Goal: Transaction & Acquisition: Purchase product/service

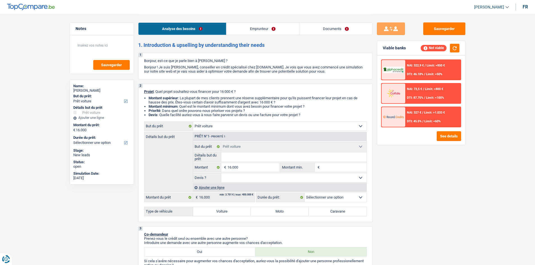
select select "car"
select select "worker"
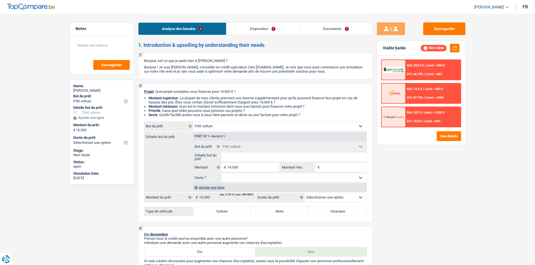
select select "netSalary"
select select "liveWithParents"
select select "car"
click at [263, 32] on link "Emprunteur" at bounding box center [262, 29] width 73 height 12
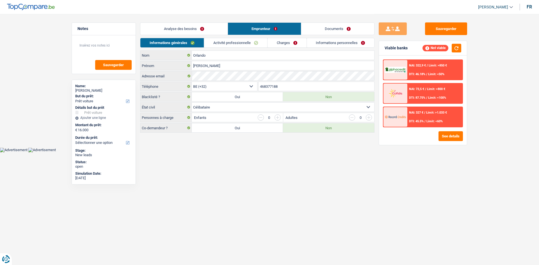
click at [248, 44] on link "Activité professionnelle" at bounding box center [235, 42] width 63 height 9
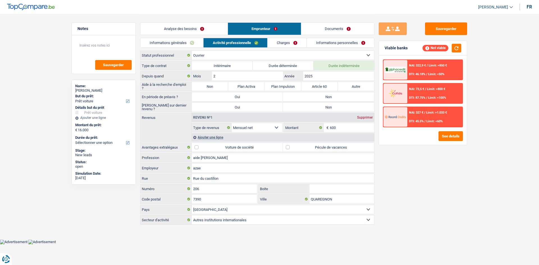
click at [287, 43] on link "Charges" at bounding box center [287, 42] width 39 height 9
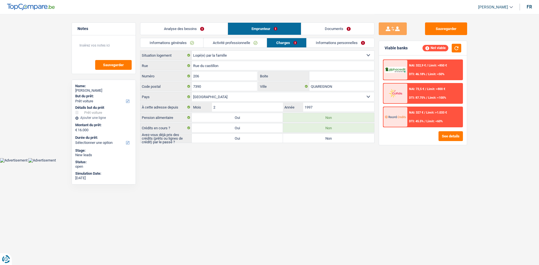
click at [325, 42] on link "Informations personnelles" at bounding box center [341, 42] width 68 height 9
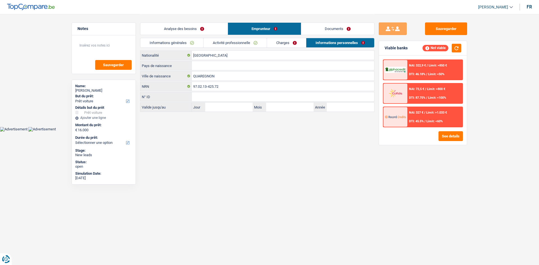
click at [287, 44] on link "Charges" at bounding box center [286, 42] width 39 height 9
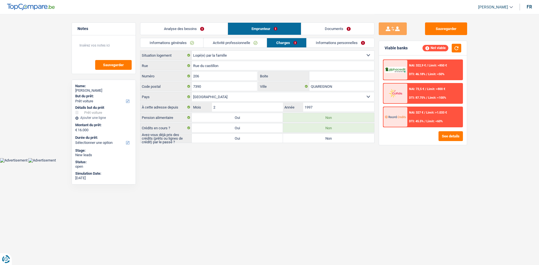
click at [246, 43] on link "Activité professionnelle" at bounding box center [235, 42] width 63 height 9
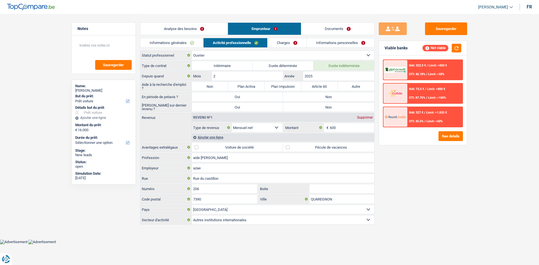
click at [194, 45] on link "Informations générales" at bounding box center [171, 42] width 63 height 9
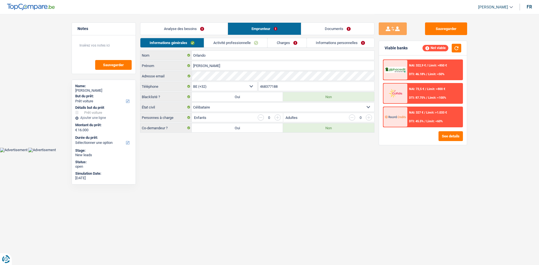
click at [205, 28] on link "Analyse des besoins" at bounding box center [183, 29] width 87 height 12
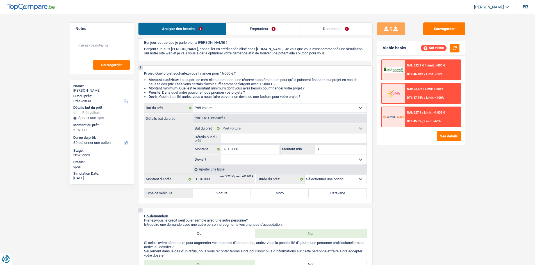
scroll to position [28, 0]
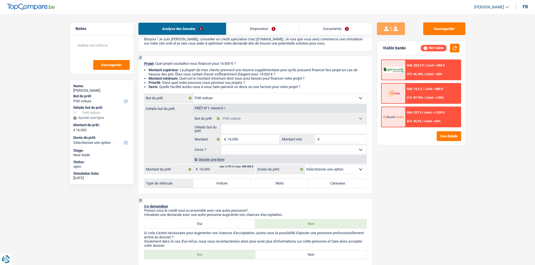
click at [223, 188] on div "2 Projet : Quel projet souhaitez-vous financer pour 16 000 € ? Montant supérieu…" at bounding box center [255, 125] width 235 height 139
click at [224, 186] on label "Voiture" at bounding box center [222, 183] width 58 height 9
click at [224, 186] on input "Voiture" at bounding box center [222, 183] width 58 height 9
radio input "true"
select select "60"
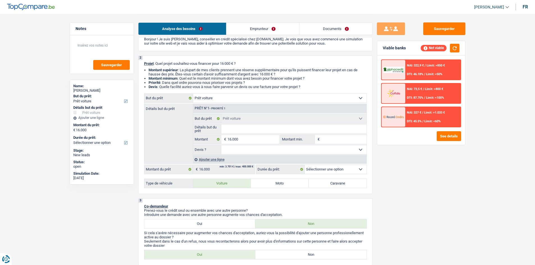
select select "60"
radio input "true"
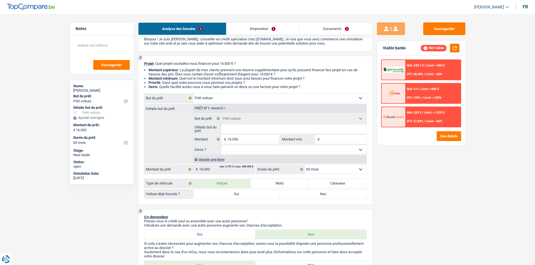
click at [235, 131] on input "Détails but du prêt" at bounding box center [293, 129] width 145 height 9
click at [277, 149] on select "Oui Non Non répondu Sélectionner une option" at bounding box center [293, 149] width 145 height 9
select select "false"
click at [221, 145] on select "Oui Non Non répondu Sélectionner une option" at bounding box center [293, 149] width 145 height 9
select select "false"
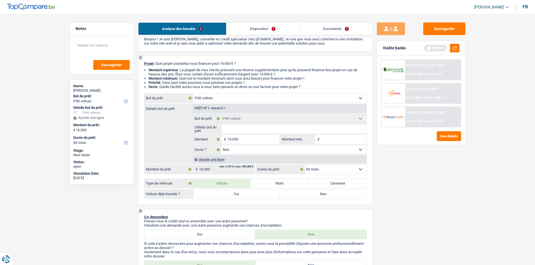
click at [252, 129] on input "Détails but du prêt" at bounding box center [293, 129] width 145 height 9
type input "P"
type input "Pa"
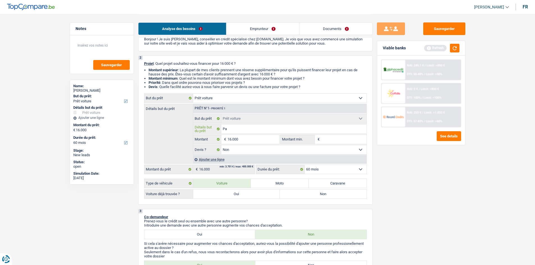
type input "Pas"
type input "Pas e"
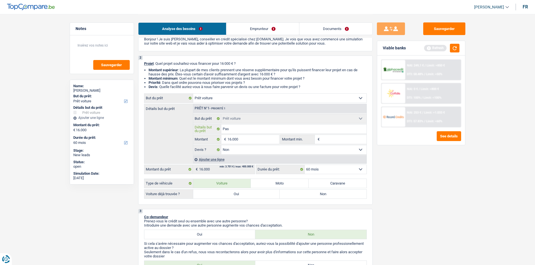
type input "Pas e"
type input "Pas en"
type input "Pas enc"
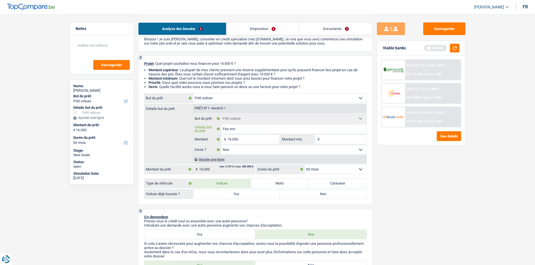
type input "Pas enco"
type input "Pas encor"
type input "Pas encore"
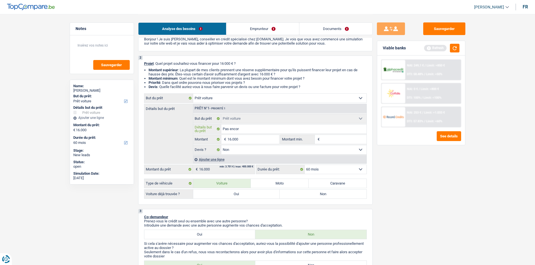
type input "Pas encore"
type input "Pas encore t"
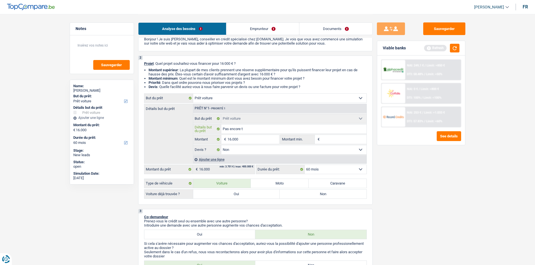
type input "Pas encore tr"
type input "Pas encore tro"
type input "Pas encore trou"
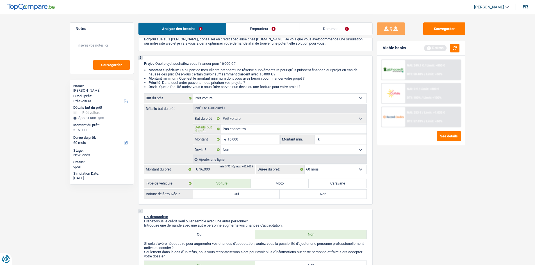
type input "Pas encore trou"
type input "Pas encore trouv"
type input "Pas encore trouvé"
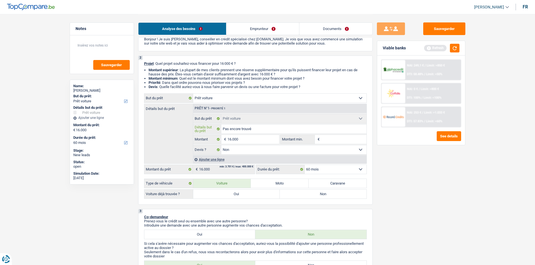
type input "Pas encore trouvé"
click at [308, 195] on label "Non" at bounding box center [323, 194] width 87 height 9
click at [308, 195] on input "Non" at bounding box center [323, 194] width 87 height 9
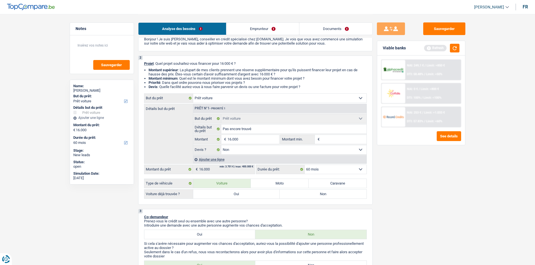
radio input "true"
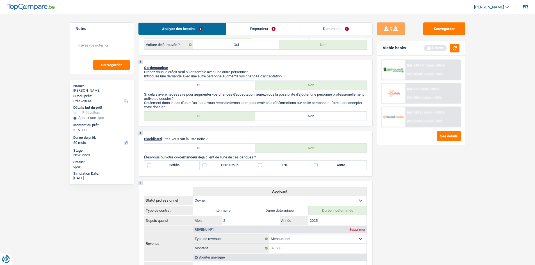
scroll to position [197, 0]
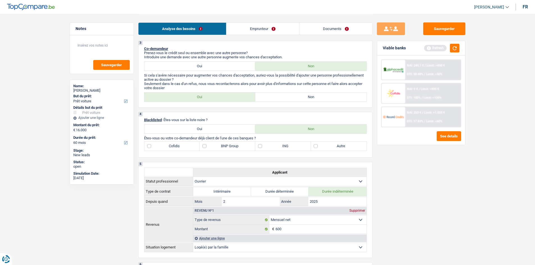
click at [285, 96] on label "Non" at bounding box center [310, 97] width 111 height 9
click at [285, 96] on input "Non" at bounding box center [310, 97] width 111 height 9
radio input "true"
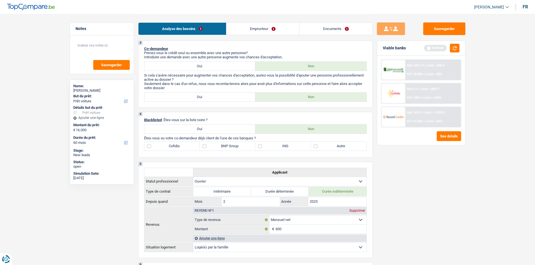
click at [334, 29] on link "Documents" at bounding box center [335, 29] width 73 height 12
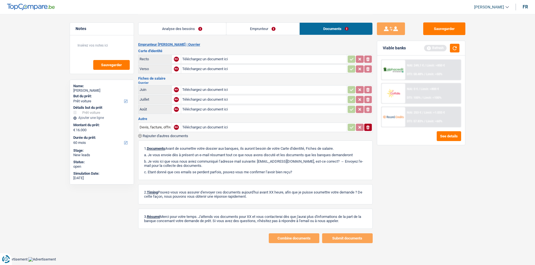
scroll to position [0, 0]
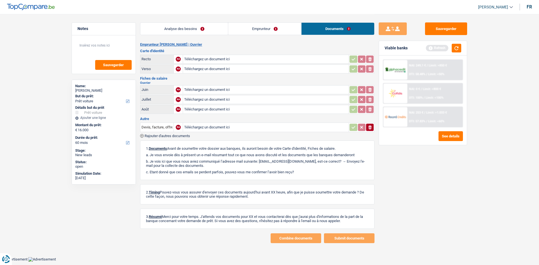
click at [255, 29] on link "Emprunteur" at bounding box center [264, 29] width 73 height 12
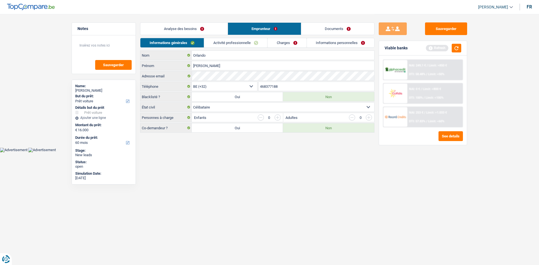
click at [200, 29] on link "Analyse des besoins" at bounding box center [183, 29] width 87 height 12
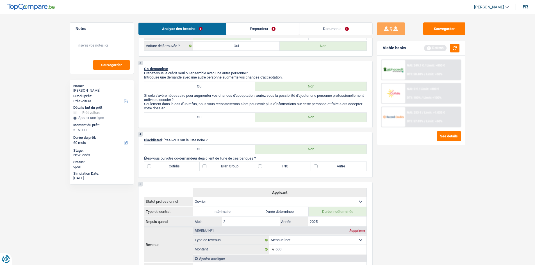
scroll to position [158, 0]
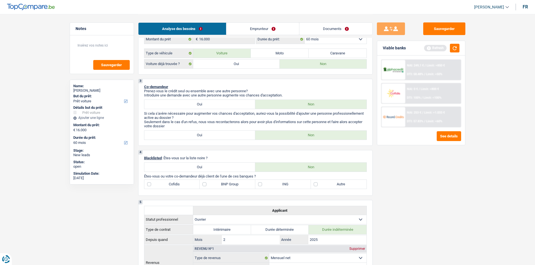
click at [150, 183] on label "Cofidis" at bounding box center [172, 184] width 56 height 9
click at [150, 183] on input "Cofidis" at bounding box center [172, 184] width 56 height 9
checkbox input "true"
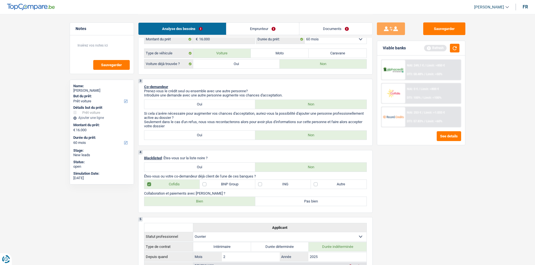
click at [212, 201] on label "Bien" at bounding box center [199, 201] width 111 height 9
click at [212, 201] on input "Bien" at bounding box center [199, 201] width 111 height 9
radio input "true"
click at [316, 185] on label "Autre" at bounding box center [339, 184] width 56 height 9
click at [316, 185] on input "Autre" at bounding box center [339, 184] width 56 height 9
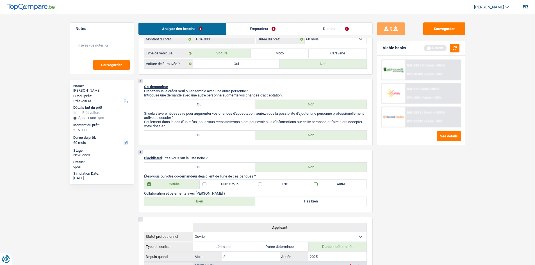
checkbox input "true"
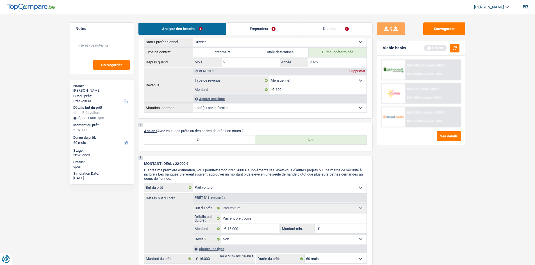
scroll to position [355, 0]
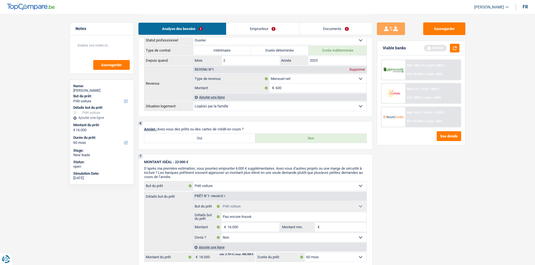
click at [211, 138] on label "Oui" at bounding box center [199, 138] width 111 height 9
click at [211, 138] on input "Oui" at bounding box center [199, 138] width 111 height 9
radio input "true"
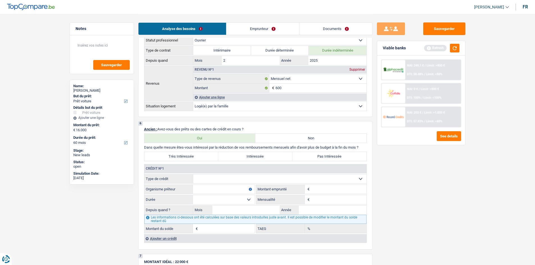
click at [249, 177] on select "Carte ou ouverture de crédit Prêt hypothécaire Vente à tempérament Prêt à tempé…" at bounding box center [279, 179] width 173 height 9
select select "personalLoan"
type input "0"
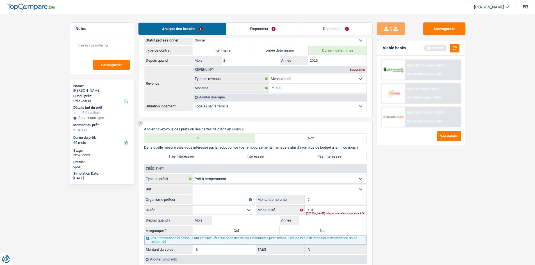
click at [234, 188] on select "Confort maison: meubles, textile, peinture, électroménager, outillage non-profe…" at bounding box center [279, 189] width 173 height 9
click at [235, 201] on input "Organisme prêteur" at bounding box center [224, 199] width 62 height 9
click at [247, 179] on select "Carte ou ouverture de crédit Prêt hypothécaire Vente à tempérament Prêt à tempé…" at bounding box center [279, 179] width 173 height 9
select select "cardOrCredit"
click at [193, 175] on select "Carte ou ouverture de crédit Prêt hypothécaire Vente à tempérament Prêt à tempé…" at bounding box center [279, 179] width 173 height 9
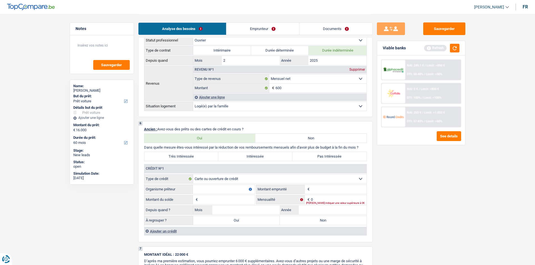
click at [235, 188] on input "Organisme prêteur" at bounding box center [224, 189] width 62 height 9
type input "Cofidis"
type input "1.250"
type input "60"
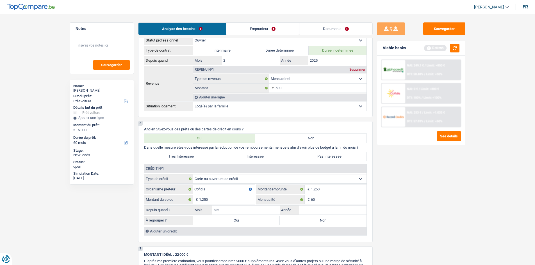
click at [239, 206] on input "Mois" at bounding box center [246, 210] width 68 height 9
click at [297, 224] on label "Non" at bounding box center [323, 220] width 87 height 9
click at [297, 224] on input "Non" at bounding box center [323, 220] width 87 height 9
radio input "true"
click at [248, 206] on input "Mois" at bounding box center [246, 210] width 68 height 9
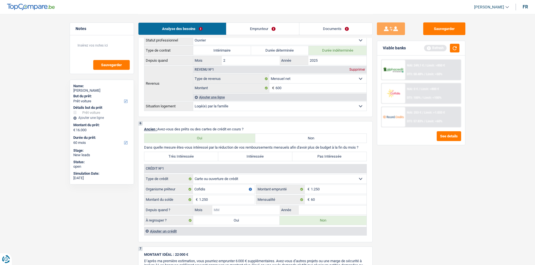
type input "8"
type input "08"
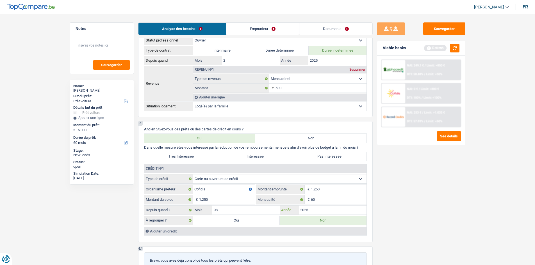
type input "2025"
click at [322, 155] on label "Pas Intéressée" at bounding box center [329, 156] width 74 height 9
click at [322, 155] on input "Pas Intéressée" at bounding box center [329, 156] width 74 height 9
radio input "true"
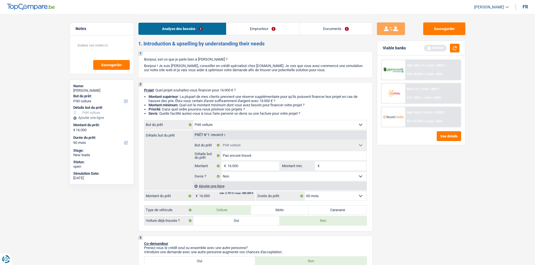
scroll to position [0, 0]
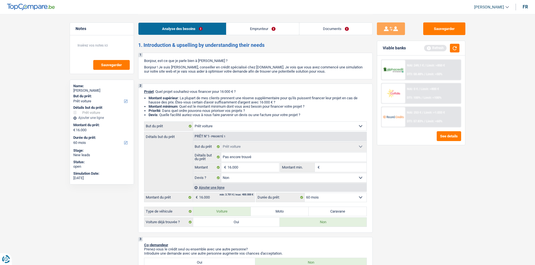
click at [261, 29] on link "Emprunteur" at bounding box center [262, 29] width 73 height 12
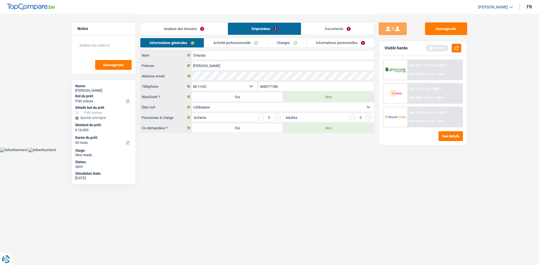
click at [234, 43] on link "Activité professionnelle" at bounding box center [235, 42] width 63 height 9
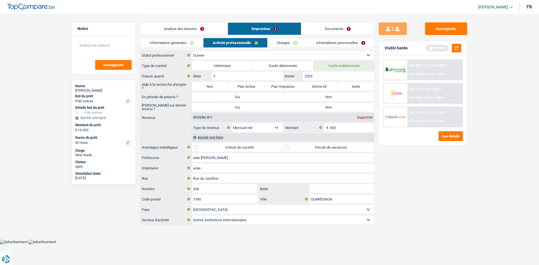
click at [279, 44] on link "Charges" at bounding box center [287, 42] width 39 height 9
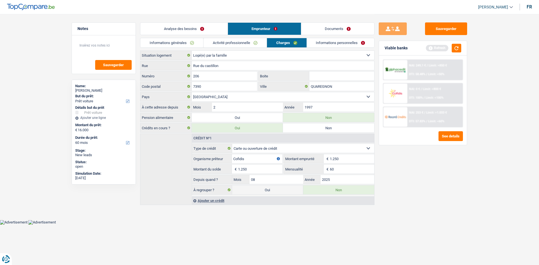
click at [166, 28] on link "Analyse des besoins" at bounding box center [183, 29] width 87 height 12
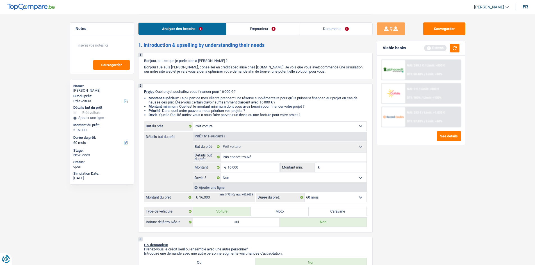
click at [269, 26] on link "Emprunteur" at bounding box center [262, 29] width 73 height 12
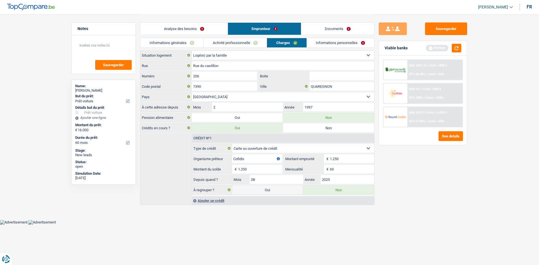
click at [220, 45] on link "Activité professionnelle" at bounding box center [235, 42] width 63 height 9
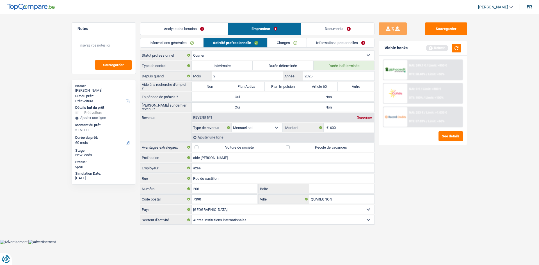
click at [205, 85] on label "Non" at bounding box center [210, 86] width 37 height 9
click at [205, 85] on input "Non" at bounding box center [210, 86] width 37 height 9
radio input "true"
click at [284, 68] on label "Durée déterminée" at bounding box center [283, 65] width 61 height 9
click at [284, 68] on input "Durée déterminée" at bounding box center [283, 65] width 61 height 9
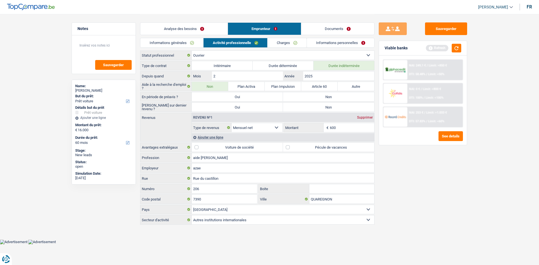
radio input "true"
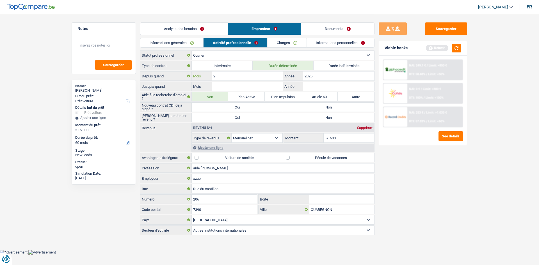
click at [229, 76] on input "2" at bounding box center [247, 76] width 71 height 9
type input "7"
click at [235, 85] on input "Mois" at bounding box center [247, 86] width 71 height 9
type input "12"
type input "2025"
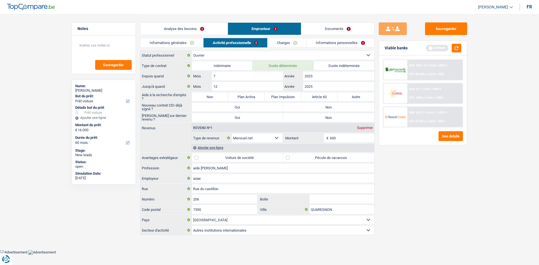
click at [205, 97] on label "Non" at bounding box center [210, 96] width 37 height 9
click at [205, 97] on input "Non" at bounding box center [210, 96] width 37 height 9
radio input "true"
click at [320, 107] on label "Non" at bounding box center [328, 107] width 91 height 9
click at [320, 107] on input "Non" at bounding box center [328, 107] width 91 height 9
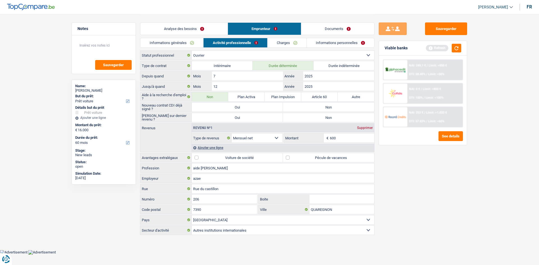
radio input "true"
click at [313, 119] on label "Non" at bounding box center [328, 117] width 91 height 9
click at [313, 119] on input "Non" at bounding box center [328, 117] width 91 height 9
radio input "true"
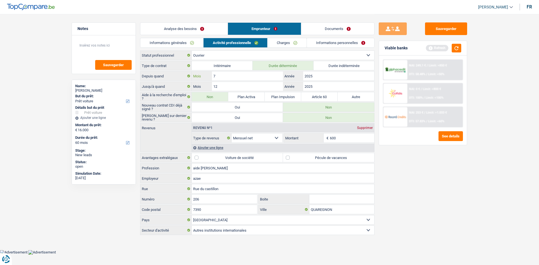
click at [222, 74] on input "7" at bounding box center [247, 76] width 71 height 9
click at [457, 48] on button "button" at bounding box center [457, 48] width 10 height 9
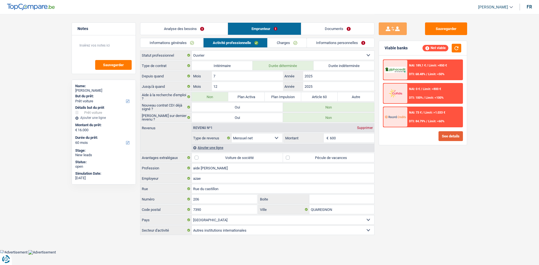
click at [457, 135] on button "See details" at bounding box center [451, 136] width 24 height 10
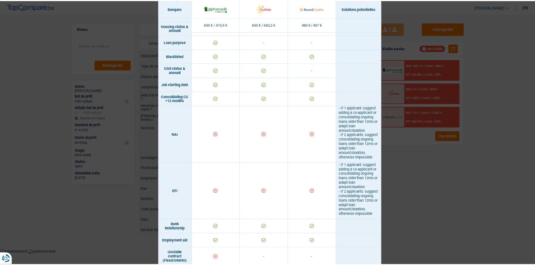
scroll to position [169, 0]
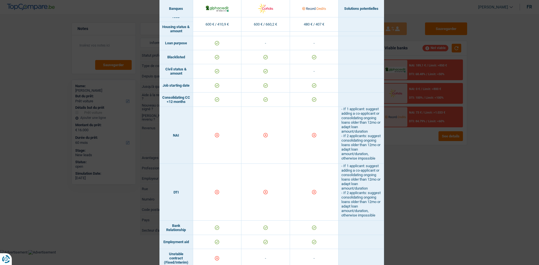
click at [440, 175] on div "Banks conditions × Banques Solutions potentielles Revenus / Charges 600 € / 410…" at bounding box center [269, 132] width 539 height 265
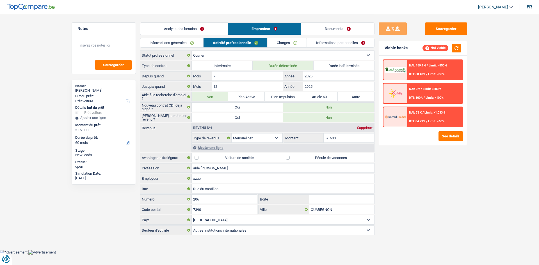
click at [284, 47] on link "Charges" at bounding box center [287, 42] width 39 height 9
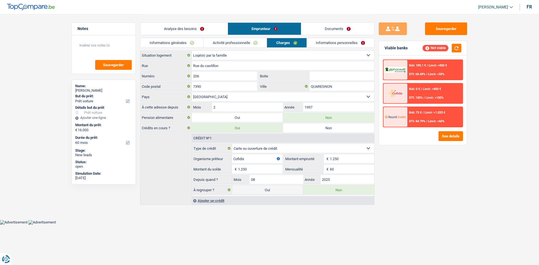
click at [234, 41] on link "Activité professionnelle" at bounding box center [235, 42] width 63 height 9
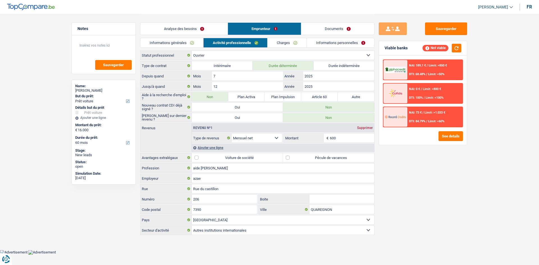
click at [338, 138] on input "600" at bounding box center [352, 138] width 45 height 9
click at [283, 40] on link "Charges" at bounding box center [287, 42] width 39 height 9
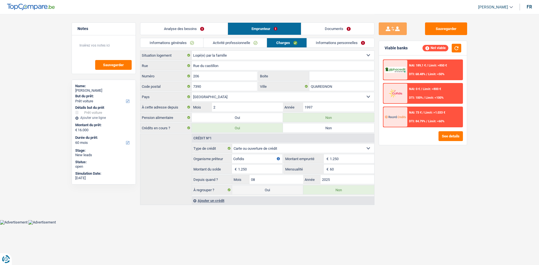
click at [318, 43] on link "Informations personnelles" at bounding box center [341, 42] width 68 height 9
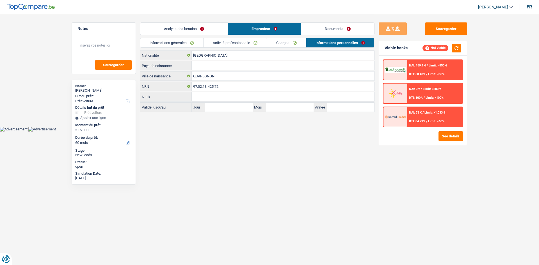
click at [292, 44] on link "Charges" at bounding box center [286, 42] width 39 height 9
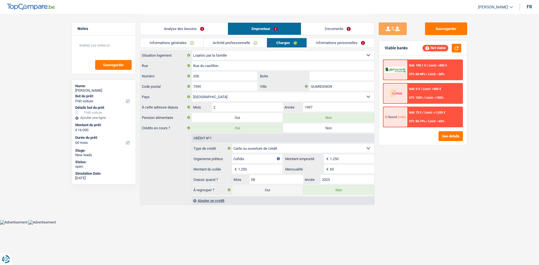
click at [260, 45] on link "Activité professionnelle" at bounding box center [235, 42] width 63 height 9
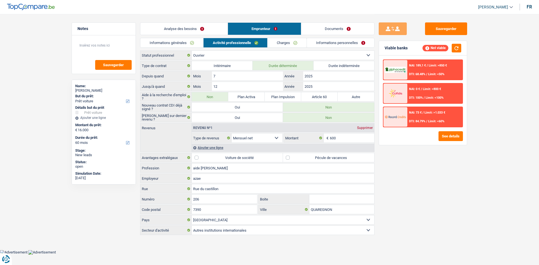
click at [189, 44] on link "Informations générales" at bounding box center [171, 42] width 63 height 9
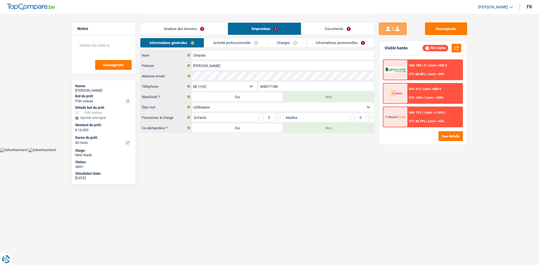
click at [257, 41] on link "Activité professionnelle" at bounding box center [235, 42] width 63 height 9
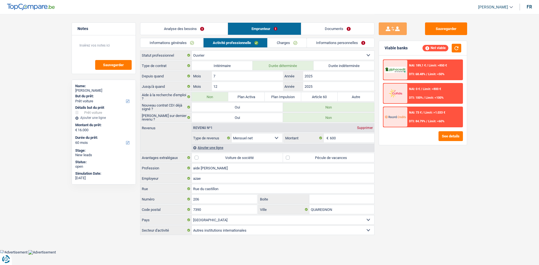
click at [277, 41] on link "Charges" at bounding box center [287, 42] width 39 height 9
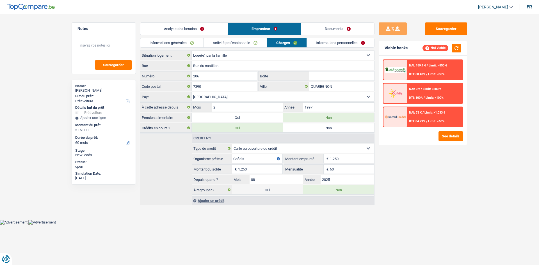
click at [316, 44] on link "Informations personnelles" at bounding box center [341, 42] width 68 height 9
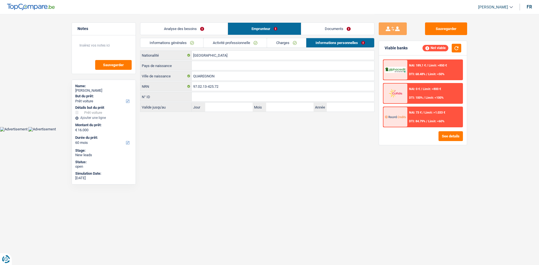
click at [288, 45] on link "Charges" at bounding box center [286, 42] width 39 height 9
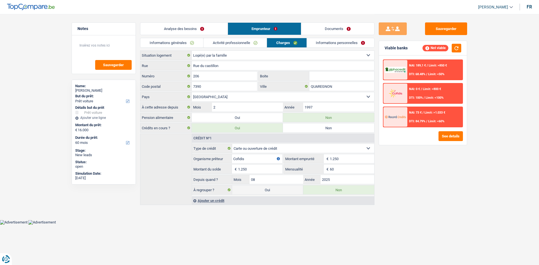
click at [248, 45] on link "Activité professionnelle" at bounding box center [235, 42] width 63 height 9
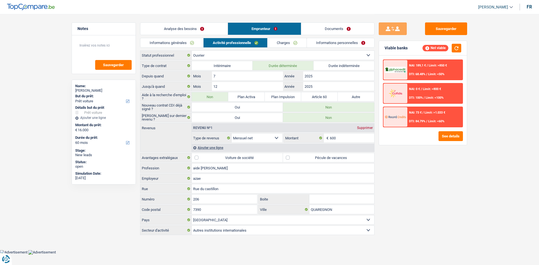
click at [193, 43] on link "Informations générales" at bounding box center [171, 42] width 63 height 9
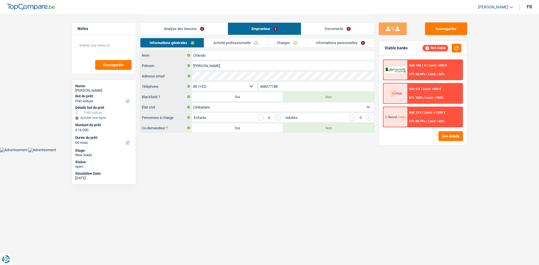
click at [232, 43] on link "Activité professionnelle" at bounding box center [235, 42] width 63 height 9
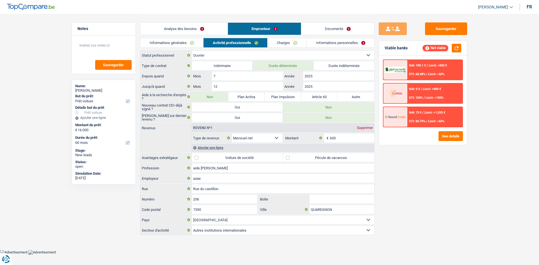
click at [281, 42] on link "Charges" at bounding box center [287, 42] width 39 height 9
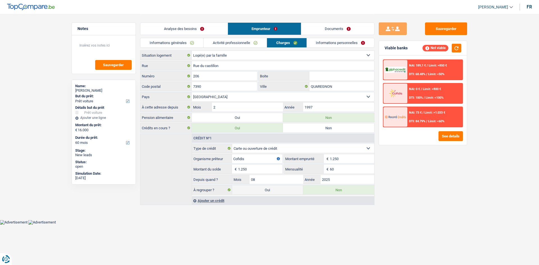
click at [320, 44] on link "Informations personnelles" at bounding box center [341, 42] width 68 height 9
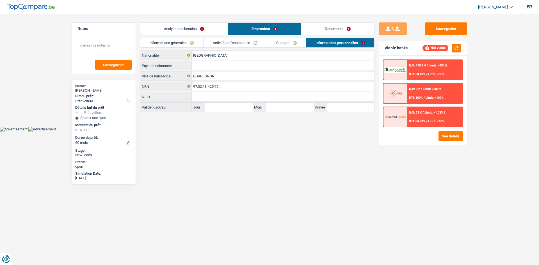
click at [297, 45] on link "Charges" at bounding box center [286, 42] width 39 height 9
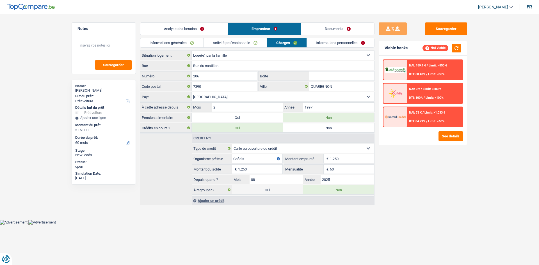
click at [233, 43] on link "Activité professionnelle" at bounding box center [235, 42] width 63 height 9
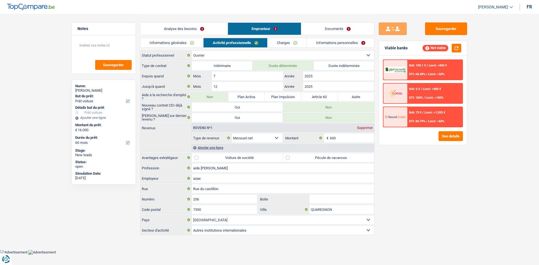
click at [196, 45] on link "Informations générales" at bounding box center [171, 42] width 63 height 9
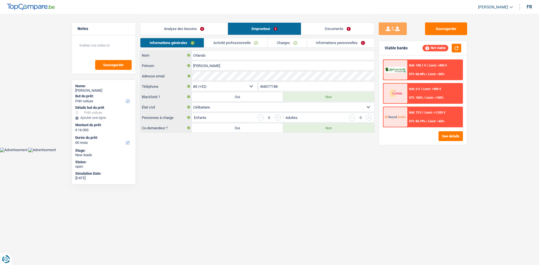
click at [234, 44] on link "Activité professionnelle" at bounding box center [235, 42] width 63 height 9
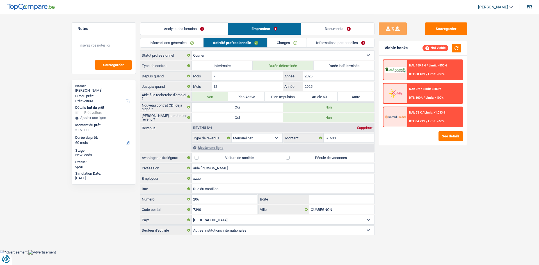
click at [276, 43] on link "Charges" at bounding box center [287, 42] width 39 height 9
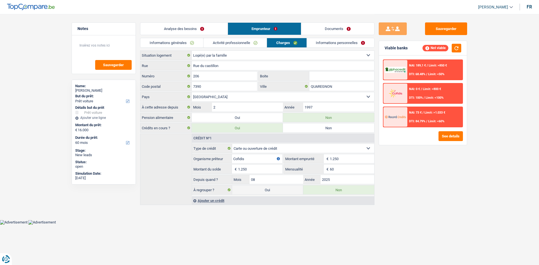
click at [323, 42] on link "Informations personnelles" at bounding box center [341, 42] width 68 height 9
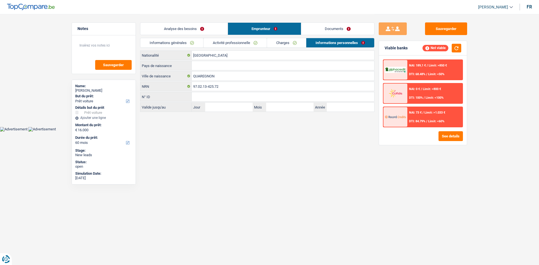
click at [301, 44] on link "Charges" at bounding box center [286, 42] width 39 height 9
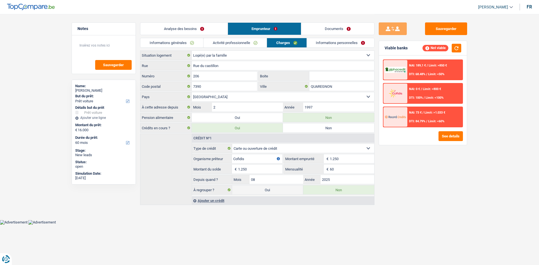
click at [240, 44] on link "Activité professionnelle" at bounding box center [235, 42] width 63 height 9
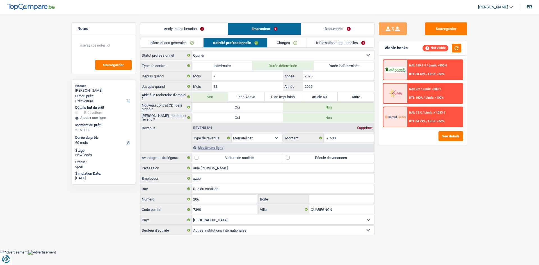
click at [201, 43] on link "Informations générales" at bounding box center [171, 42] width 63 height 9
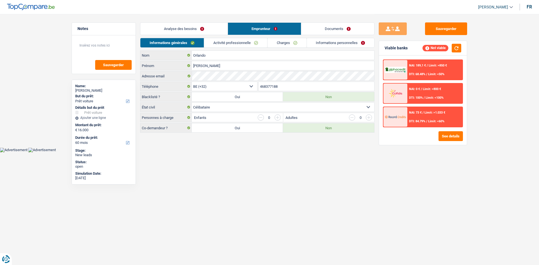
click at [265, 43] on link "Activité professionnelle" at bounding box center [235, 42] width 63 height 9
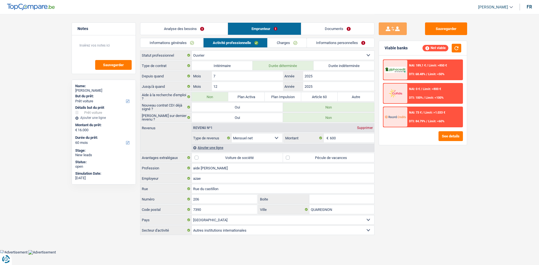
click at [288, 42] on link "Charges" at bounding box center [287, 42] width 39 height 9
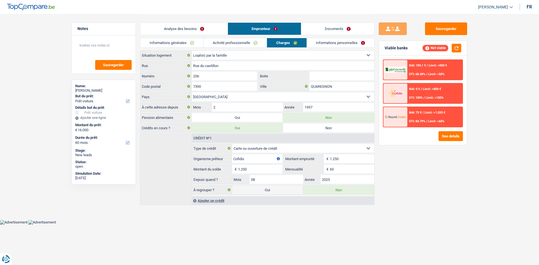
click at [315, 41] on link "Informations personnelles" at bounding box center [341, 42] width 68 height 9
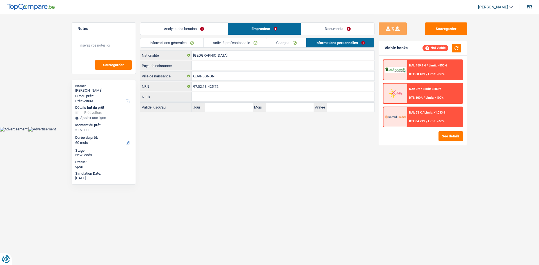
click at [336, 28] on link "Documents" at bounding box center [337, 29] width 73 height 12
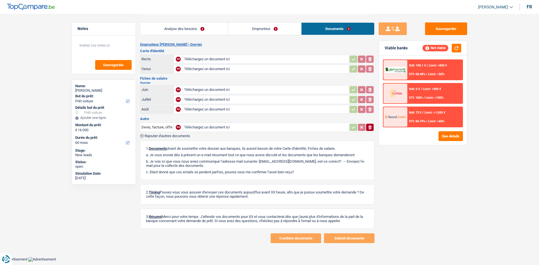
click at [210, 29] on link "Analyse des besoins" at bounding box center [184, 29] width 88 height 12
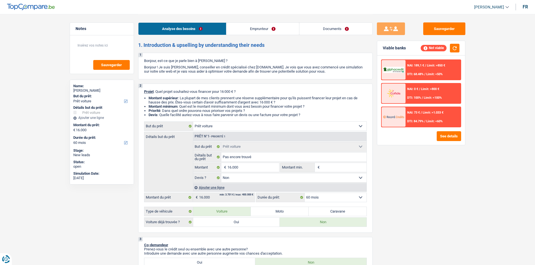
click at [248, 28] on link "Emprunteur" at bounding box center [262, 29] width 73 height 12
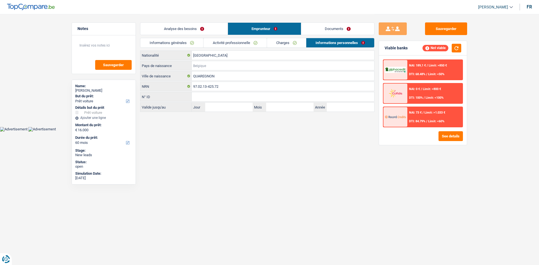
click at [234, 65] on input "Pays de naissance" at bounding box center [283, 65] width 183 height 9
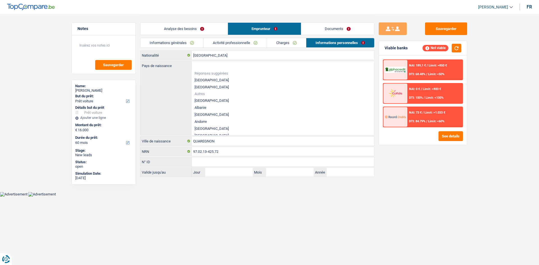
click at [215, 79] on li "[GEOGRAPHIC_DATA]" at bounding box center [283, 80] width 183 height 7
type input "[GEOGRAPHIC_DATA]"
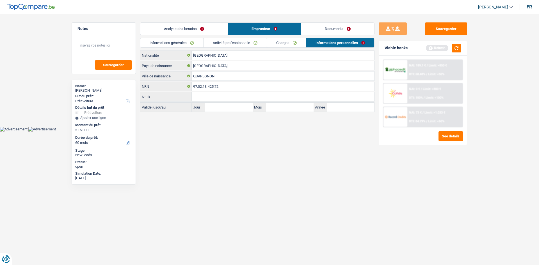
click at [322, 28] on link "Documents" at bounding box center [337, 29] width 73 height 12
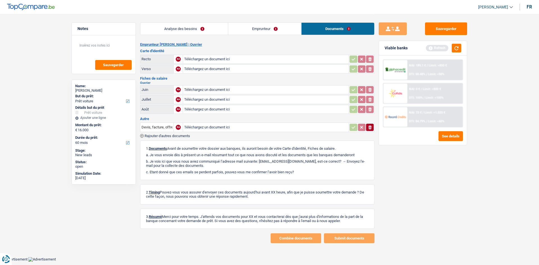
click at [286, 27] on link "Emprunteur" at bounding box center [264, 29] width 73 height 12
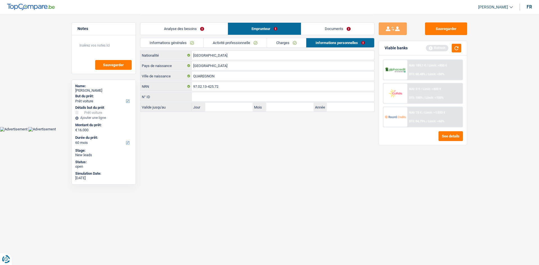
click at [206, 28] on link "Analyse des besoins" at bounding box center [183, 29] width 87 height 12
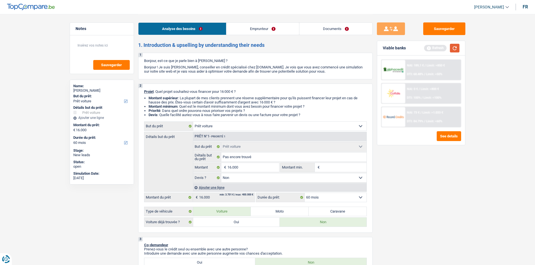
click at [454, 50] on button "button" at bounding box center [455, 48] width 10 height 9
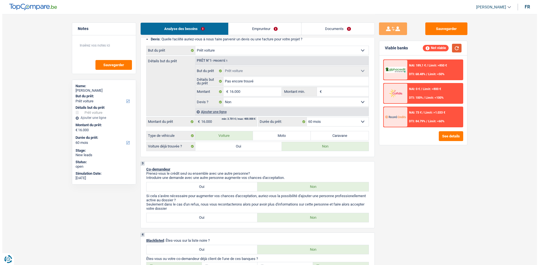
scroll to position [0, 0]
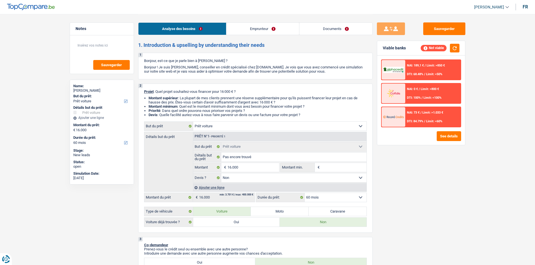
click at [254, 29] on link "Emprunteur" at bounding box center [262, 29] width 73 height 12
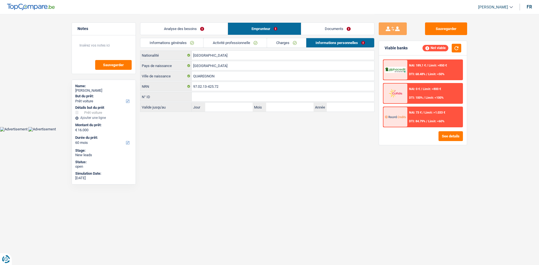
click at [309, 27] on link "Documents" at bounding box center [337, 29] width 73 height 12
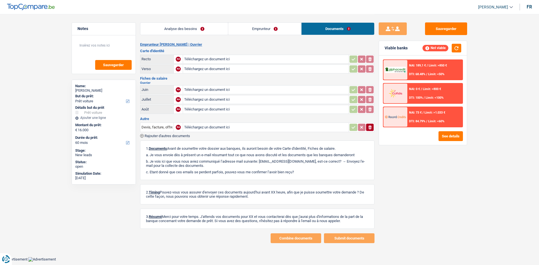
click at [268, 28] on link "Emprunteur" at bounding box center [264, 29] width 73 height 12
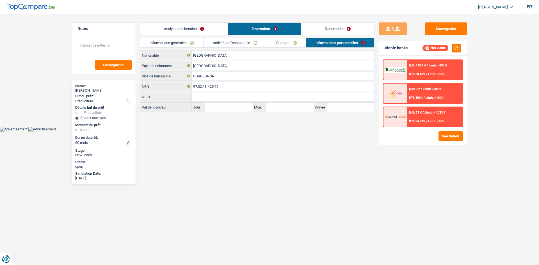
click at [205, 27] on link "Analyse des besoins" at bounding box center [183, 29] width 87 height 12
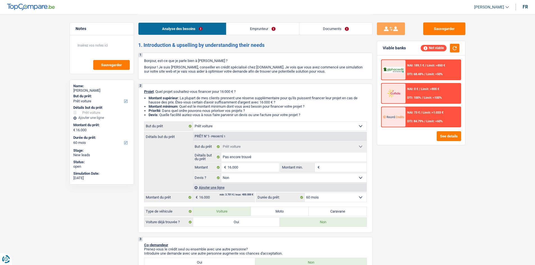
click at [234, 29] on link "Emprunteur" at bounding box center [262, 29] width 73 height 12
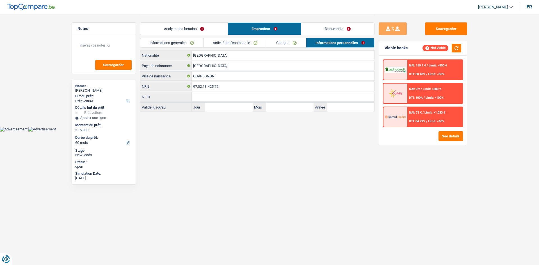
click at [305, 28] on link "Documents" at bounding box center [337, 29] width 73 height 12
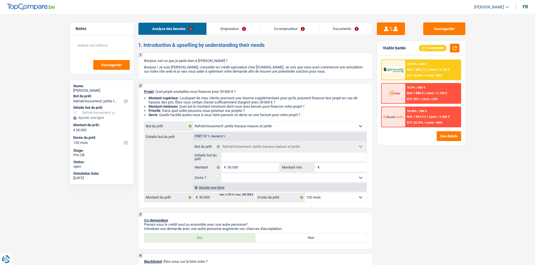
select select "houseOrGarden"
select select "120"
select select "houseOrGarden"
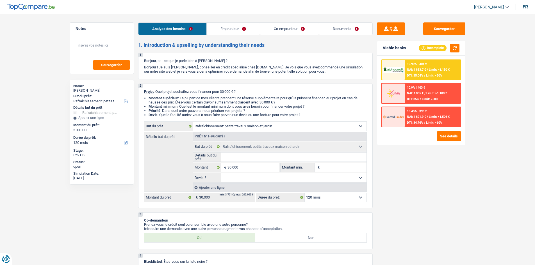
select select "120"
select select "mutuality"
select select "independent"
select select "mutualityIndemnity"
select select "netSalary"
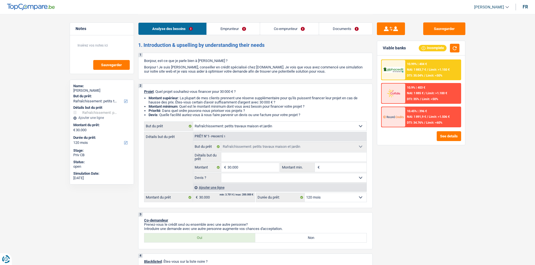
select select "rents"
select select "houseOrGarden"
select select "120"
click at [223, 25] on link "Emprunteur" at bounding box center [233, 29] width 53 height 12
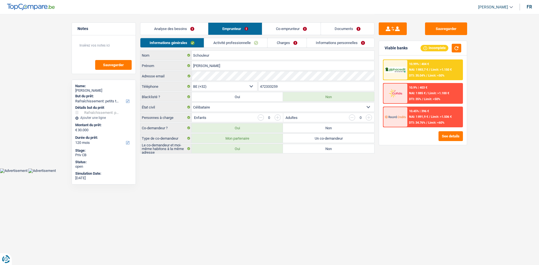
click at [280, 28] on link "Co-emprunteur" at bounding box center [291, 29] width 58 height 12
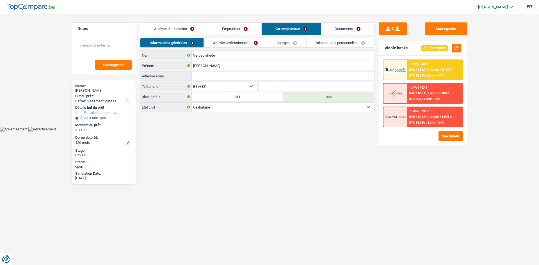
click at [237, 27] on link "Emprunteur" at bounding box center [234, 29] width 53 height 12
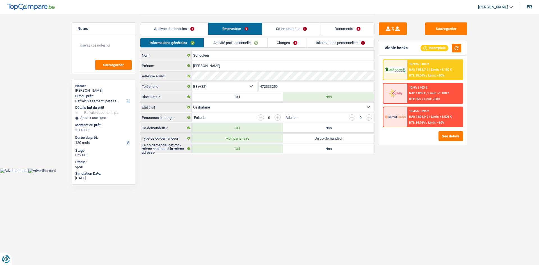
click at [304, 26] on link "Co-emprunteur" at bounding box center [291, 29] width 58 height 12
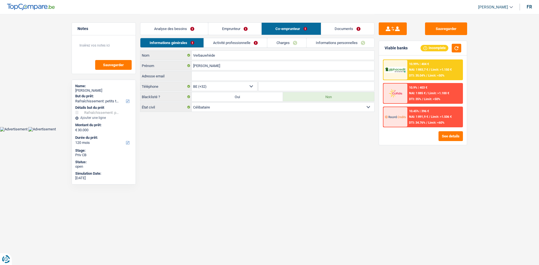
click at [243, 44] on link "Activité professionnelle" at bounding box center [235, 42] width 63 height 9
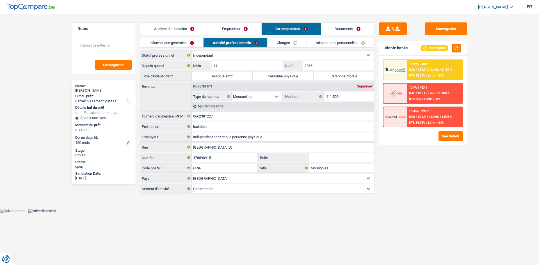
click at [294, 45] on link "Charges" at bounding box center [287, 42] width 39 height 9
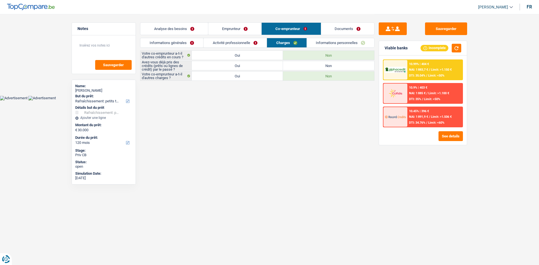
click at [238, 42] on link "Activité professionnelle" at bounding box center [235, 42] width 63 height 9
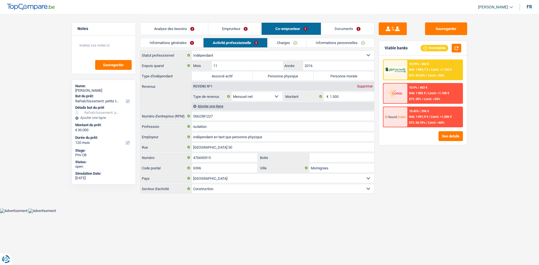
click at [288, 78] on label "Personne physique" at bounding box center [283, 76] width 61 height 9
click at [288, 78] on input "Personne physique" at bounding box center [283, 76] width 61 height 9
radio input "true"
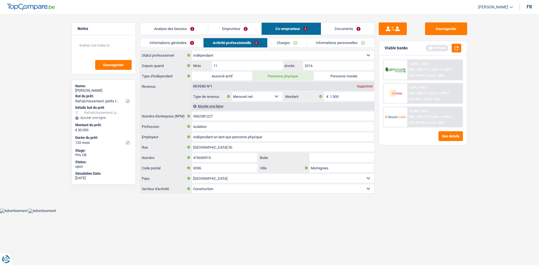
click at [341, 43] on link "Informations personnelles" at bounding box center [341, 42] width 68 height 9
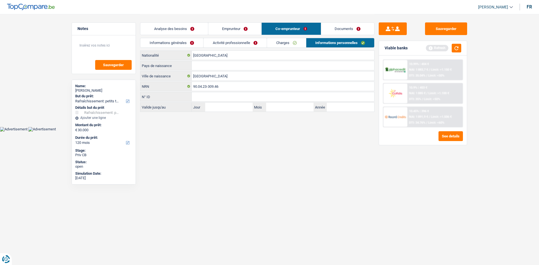
click at [195, 28] on link "Analyse des besoins" at bounding box center [174, 29] width 68 height 12
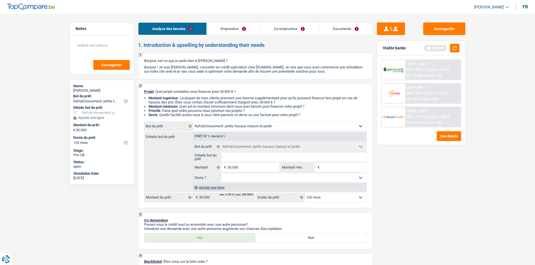
click at [248, 158] on input "Détails but du prêt" at bounding box center [293, 157] width 145 height 9
click at [352, 25] on link "Documents" at bounding box center [345, 29] width 53 height 12
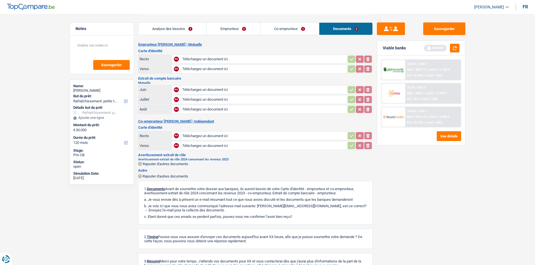
click at [274, 32] on link "Co-emprunteur" at bounding box center [289, 29] width 59 height 12
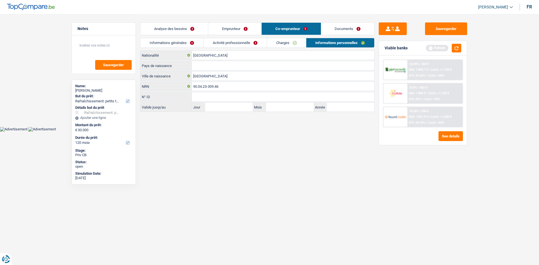
click at [236, 32] on link "Emprunteur" at bounding box center [234, 29] width 53 height 12
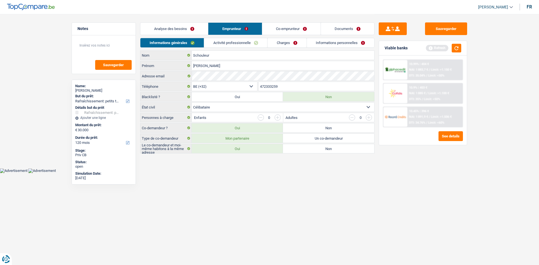
click at [180, 32] on link "Analyse des besoins" at bounding box center [174, 29] width 68 height 12
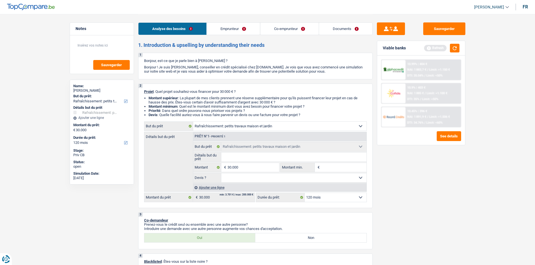
click at [218, 30] on link "Emprunteur" at bounding box center [233, 29] width 53 height 12
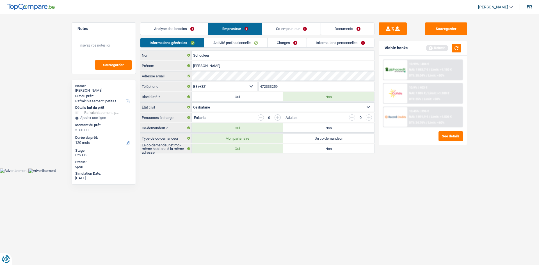
click at [186, 31] on link "Analyse des besoins" at bounding box center [174, 29] width 68 height 12
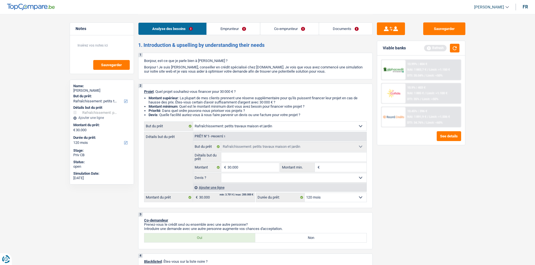
click at [231, 29] on link "Emprunteur" at bounding box center [233, 29] width 53 height 12
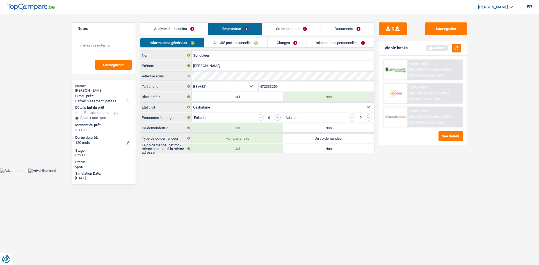
click at [188, 31] on link "Analyse des besoins" at bounding box center [174, 29] width 68 height 12
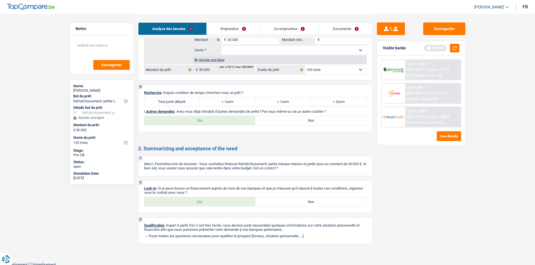
scroll to position [484, 0]
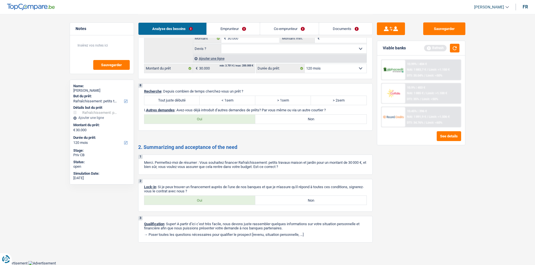
click at [247, 26] on link "Emprunteur" at bounding box center [233, 29] width 53 height 12
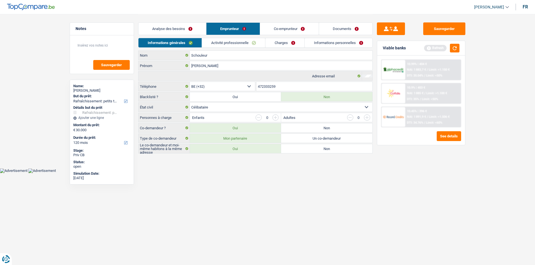
scroll to position [0, 0]
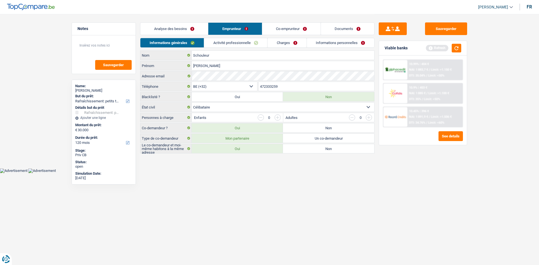
click at [280, 27] on link "Co-emprunteur" at bounding box center [291, 29] width 58 height 12
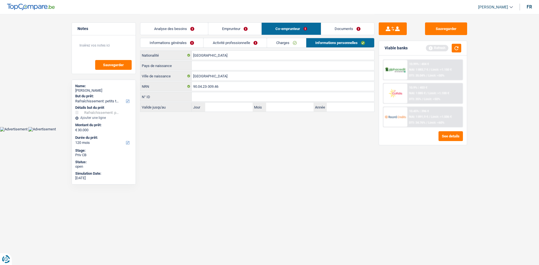
click at [191, 28] on link "Analyse des besoins" at bounding box center [174, 29] width 68 height 12
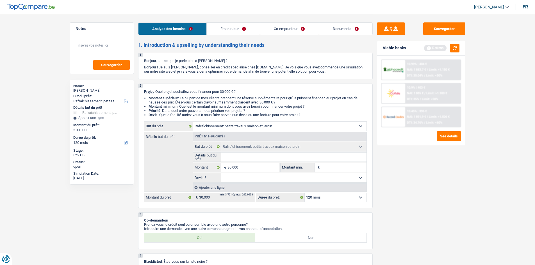
click at [238, 156] on input "Détails but du prêt" at bounding box center [293, 157] width 145 height 9
type input "C"
type input "Co"
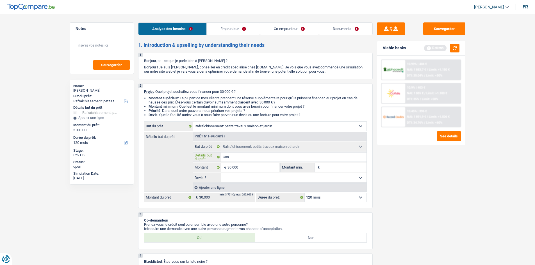
type input "Cons"
type input "Const"
type input "Constr"
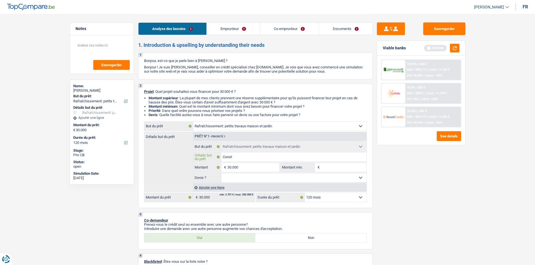
type input "Constr"
type input "Constru"
type input "Construi"
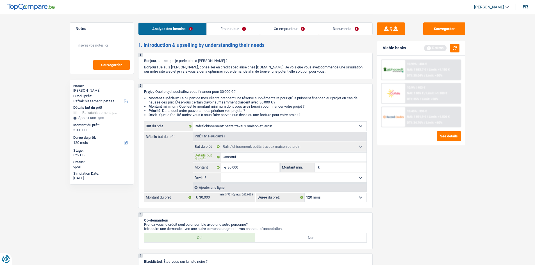
type input "Construir"
type input "Construire"
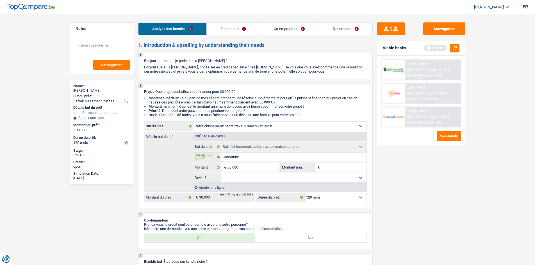
type input "Construire"
type input "Construire u"
type input "Construire un"
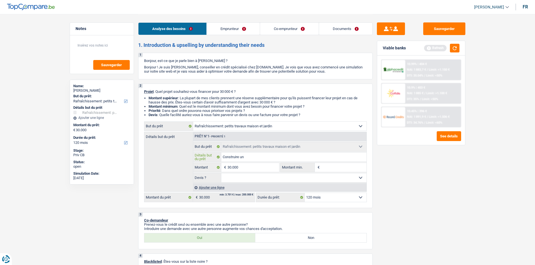
type input "Construire un"
type input "Construire un p"
type input "Construire un pe"
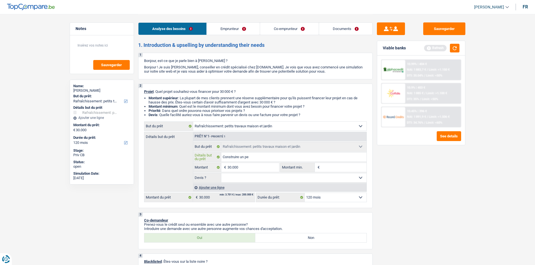
type input "Construire un pe"
type input "Construire un pet"
type input "Construire un peti"
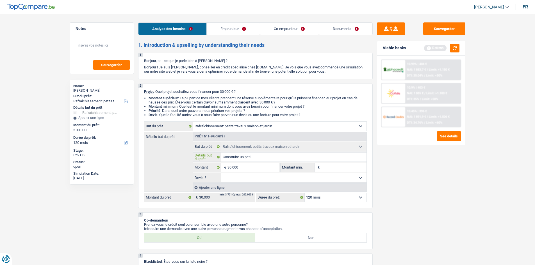
type input "Construire un petit"
type input "Construire un petit l"
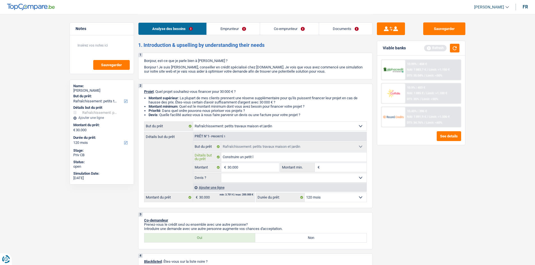
type input "Construire un petit l"
type input "Construire un petit loc"
type input "Construire un petit loca"
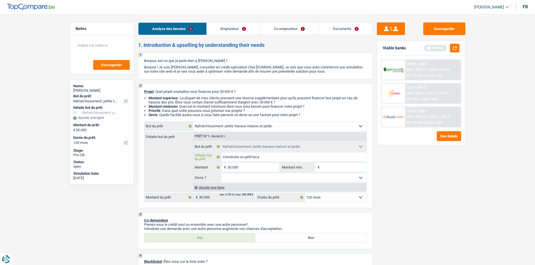
type input "Construire un petit local"
type input "Construire un petit local t"
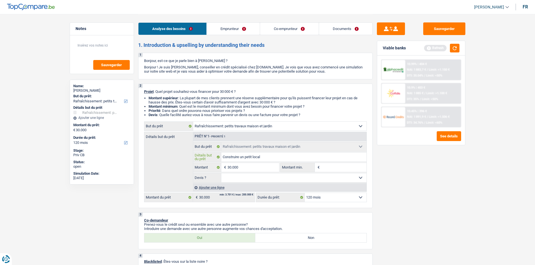
type input "Construire un petit local t"
type input "Construire un petit local te"
type input "Construire un petit local teh"
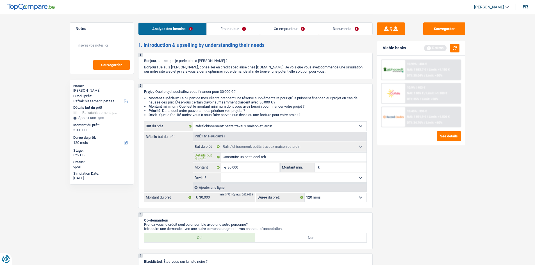
type input "Construire un petit local tehc"
type input "Construire un petit local teh"
type input "Construire un petit local te"
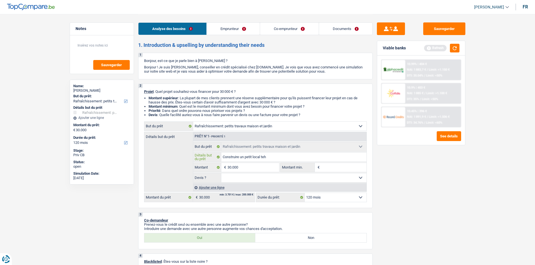
type input "Construire un petit local te"
type input "Construire un petit local tec"
type input "Construire un petit local tech"
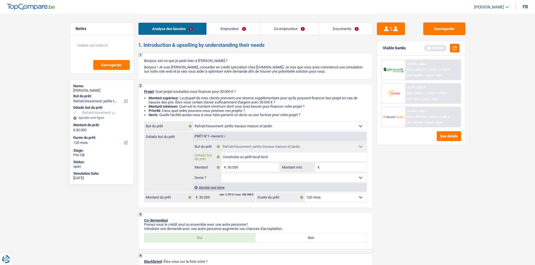
type input "Construire un petit local techn"
type input "Construire un petit local techni"
type input "Construire un petit local techniq"
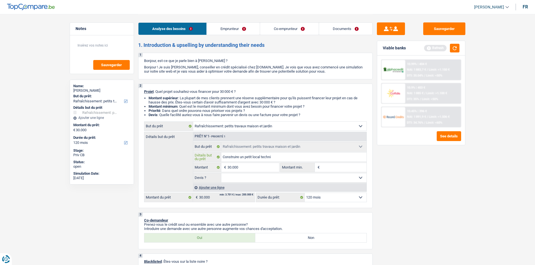
type input "Construire un petit local techniq"
type input "Construire un petit local techniqu"
type input "Construire un petit local technique"
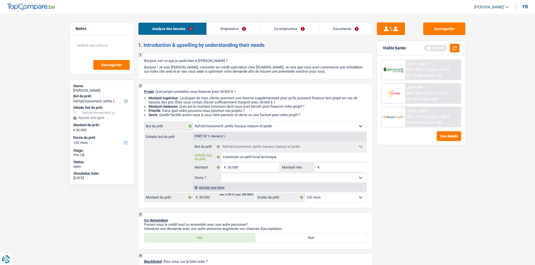
type input "Construire un petit local technique"
type input "Construire un petit local technique d"
type input "Construire un petit local technique da"
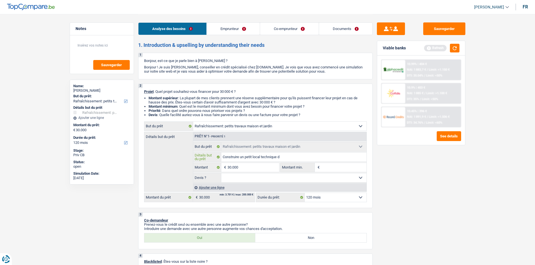
type input "Construire un petit local technique da"
type input "Construire un petit local technique dan"
type input "Construire un petit local technique dans"
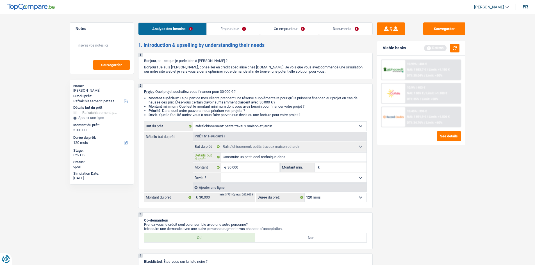
type input "Construire un petit local technique dans"
type input "Construire un petit local technique dans l"
type input "Construire un petit local technique dans le"
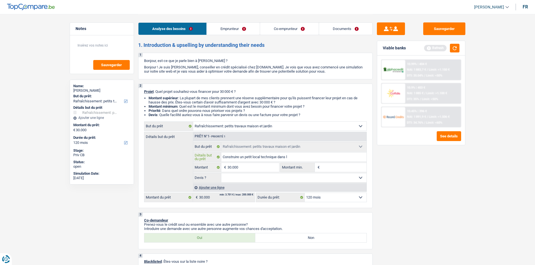
type input "Construire un petit local technique dans le"
type input "Construire un petit local technique dans le j"
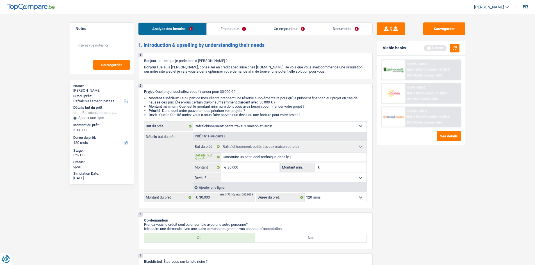
type input "Construire un petit local technique dans le ja"
type input "Construire un petit local technique dans le jar"
type input "Construire un petit local technique dans le jard"
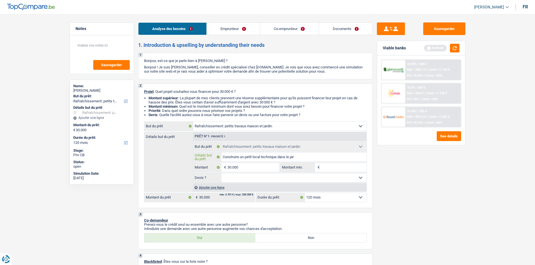
type input "Construire un petit local technique dans le jard"
type input "Construire un petit local technique dans le jardi"
type input "Construire un petit local technique dans le jardin"
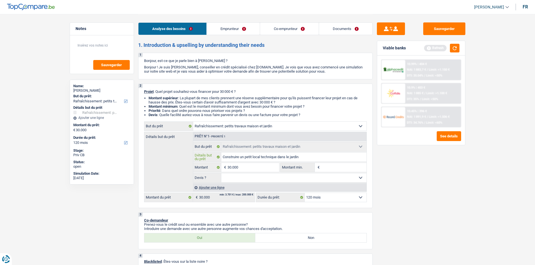
type input "Construire un petit local technique dans le jardin"
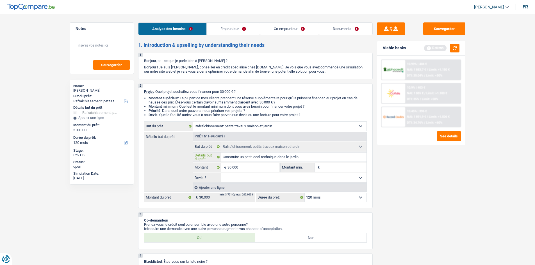
type input "Construire un petit local technique dans le jardin"
type input "Construire un petit local technique dans le jardin +"
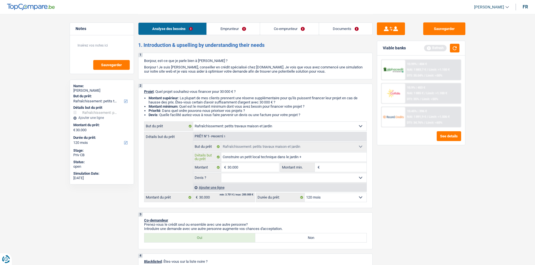
type input "Construire un petit local technique dans le jardin + p"
type input "Construire un petit local technique dans le jardin + pa"
type input "Construire un petit local technique dans le jardin + pan"
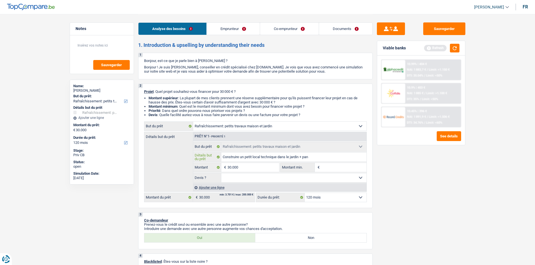
type input "Construire un petit local technique dans le jardin + pan"
type input "Construire un petit local technique dans le jardin + pann"
type input "Construire un petit local technique dans le jardin + panne"
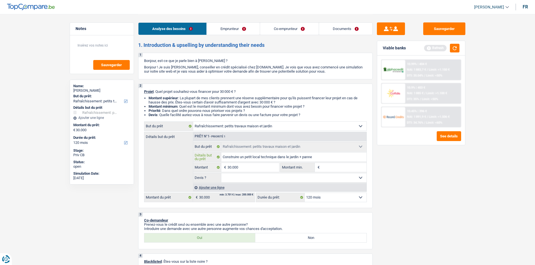
type input "Construire un petit local technique dans le jardin + pannea"
type input "Construire un petit local technique dans le jardin + panneau"
type input "Construire un petit local technique dans le jardin + panneaux"
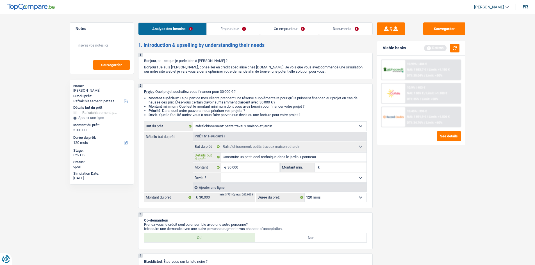
type input "Construire un petit local technique dans le jardin + panneaux"
type input "Construire un petit local technique dans le jardin + panneaux so"
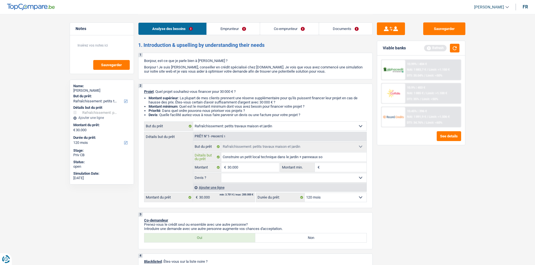
type input "Construire un petit local technique dans le jardin + panneaux sol"
type input "Construire un petit local technique dans le jardin + panneaux sola"
type input "Construire un petit local technique dans le jardin + panneaux solai"
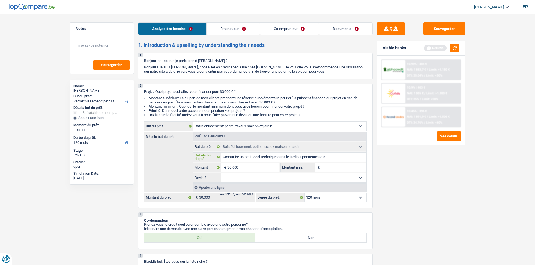
type input "Construire un petit local technique dans le jardin + panneaux solai"
type input "Construire un petit local technique dans le jardin + panneaux solair"
type input "Construire un petit local technique dans le jardin + panneaux solaire"
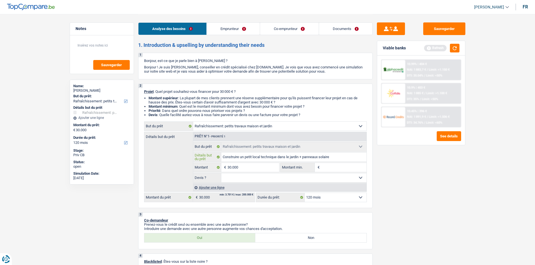
type input "Construire un petit local technique dans le jardin + panneaux solaires"
type input "Construire un petit local technique dans le jardin + panneaux solaires +"
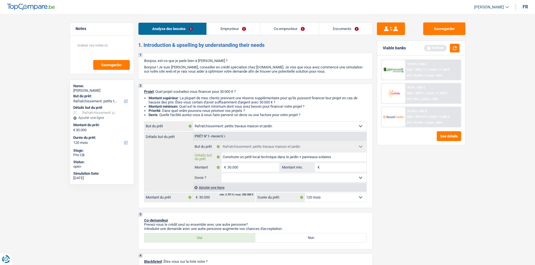
type input "Construire un petit local technique dans le jardin + panneaux solaires +"
type input "Construire un petit local technique dans le jardin + panneaux solaires + A"
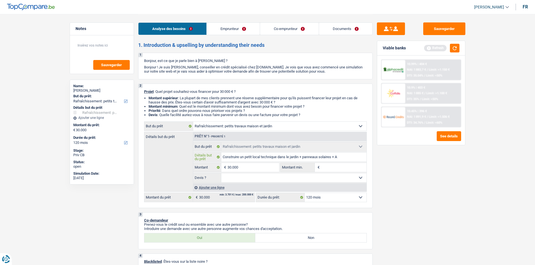
type input "Construire un petit local technique dans le jardin + panneaux solaires + Am"
type input "Construire un petit local technique dans le jardin + panneaux solaires + Amé"
type input "Construire un petit local technique dans le jardin + panneaux solaires + Amén"
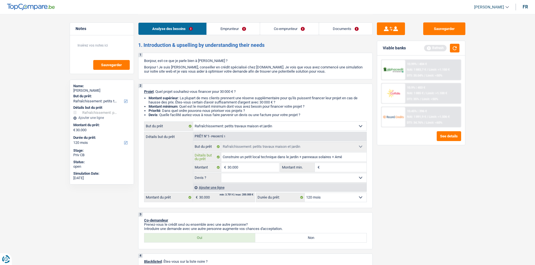
type input "Construire un petit local technique dans le jardin + panneaux solaires + Amén"
type input "Construire un petit local technique dans le jardin + panneaux solaires + Aména"
type input "Construire un petit local technique dans le jardin + panneaux solaires + Aménag"
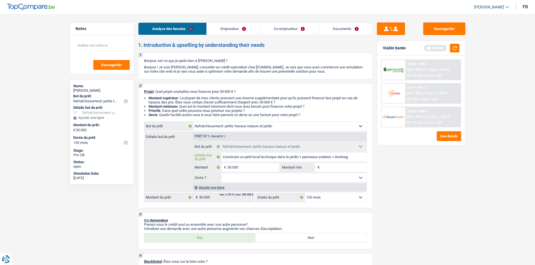
type input "Construire un petit local technique dans le jardin + panneaux solaires + Aménage"
type input "Construire un petit local technique dans le jardin + panneaux solaires + Aménag…"
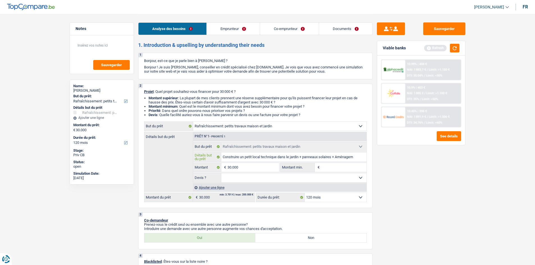
type input "Construire un petit local technique dans le jardin + panneaux solaires + Aménag…"
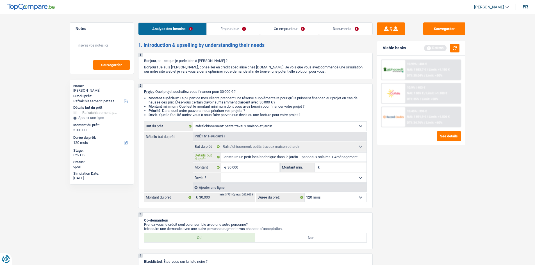
scroll to position [0, 5]
type input "Construire un petit local technique dans le jardin + panneaux solaires + Aménag…"
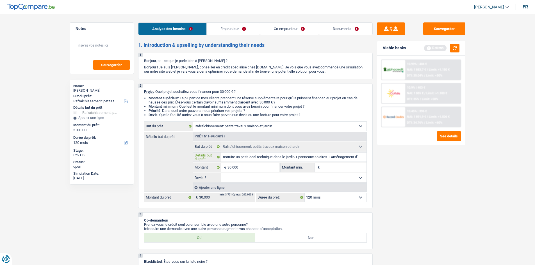
type input "Construire un petit local technique dans le jardin + panneaux solaires + Aménag…"
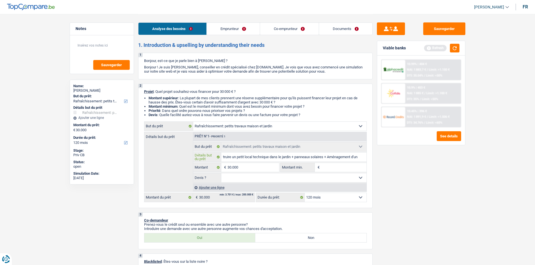
type input "Construire un petit local technique dans le jardin + panneaux solaires + Aménag…"
click at [255, 178] on select "Oui Non Non répondu Sélectionner une option" at bounding box center [293, 178] width 145 height 9
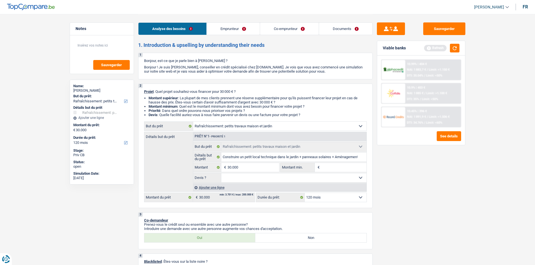
click at [255, 178] on select "Oui Non Non répondu Sélectionner une option" at bounding box center [293, 178] width 145 height 9
click at [234, 177] on select "Oui Non Non répondu Sélectionner une option" at bounding box center [293, 178] width 145 height 9
click at [221, 174] on select "Oui Non Non répondu Sélectionner une option" at bounding box center [293, 178] width 145 height 9
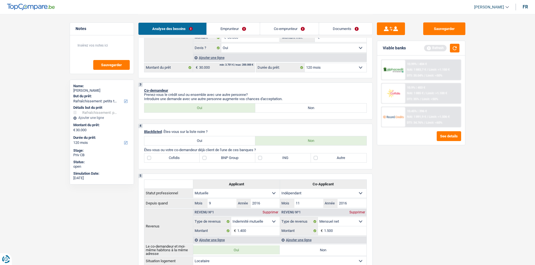
scroll to position [169, 0]
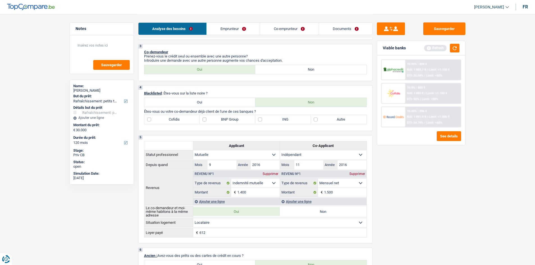
click at [317, 121] on label "Autre" at bounding box center [339, 119] width 56 height 9
click at [317, 121] on input "Autre" at bounding box center [339, 119] width 56 height 9
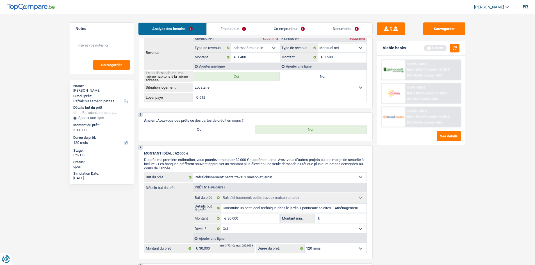
scroll to position [309, 0]
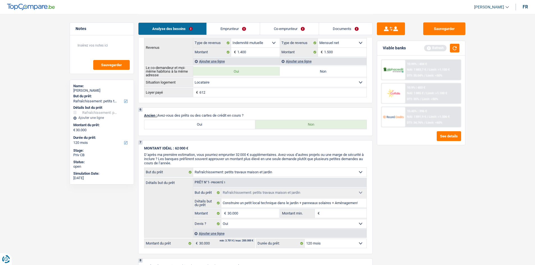
click at [191, 125] on label "Oui" at bounding box center [199, 124] width 111 height 9
click at [191, 125] on input "Oui" at bounding box center [199, 124] width 111 height 9
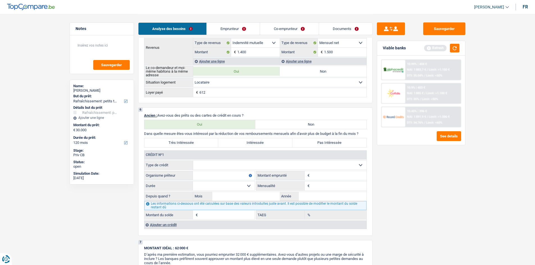
click at [289, 166] on select "Carte ou ouverture de crédit Prêt hypothécaire Vente à tempérament Prêt à tempé…" at bounding box center [279, 165] width 173 height 9
click at [287, 124] on label "Non" at bounding box center [310, 124] width 111 height 9
click at [287, 124] on input "Non" at bounding box center [310, 124] width 111 height 9
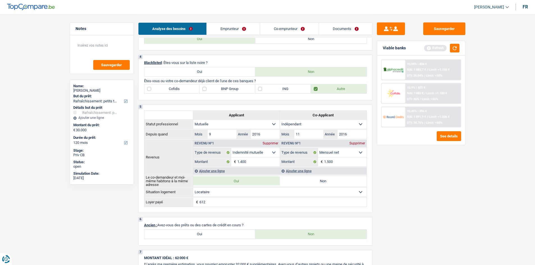
scroll to position [197, 0]
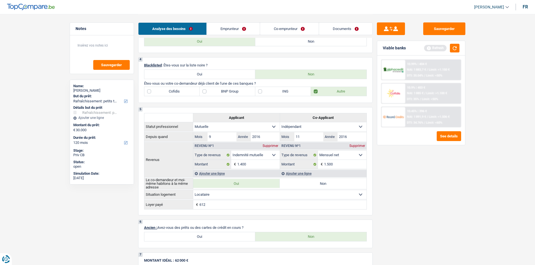
click at [236, 27] on link "Emprunteur" at bounding box center [233, 29] width 53 height 12
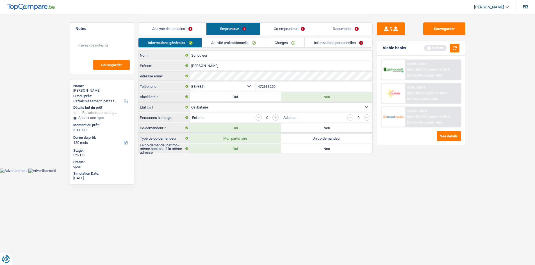
scroll to position [0, 0]
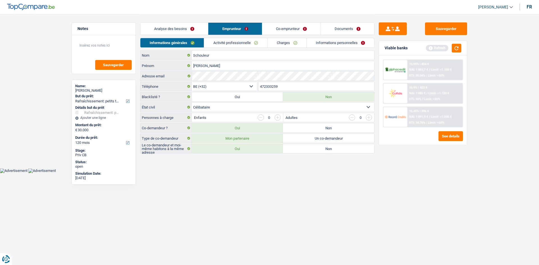
click at [280, 119] on input "button" at bounding box center [278, 118] width 6 height 6
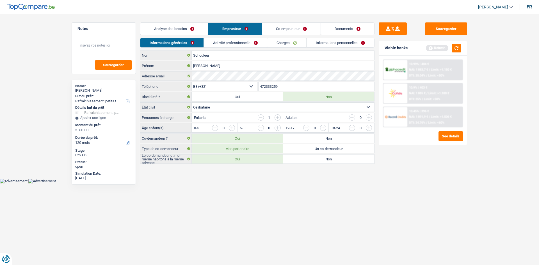
click at [259, 117] on input "button" at bounding box center [261, 118] width 6 height 6
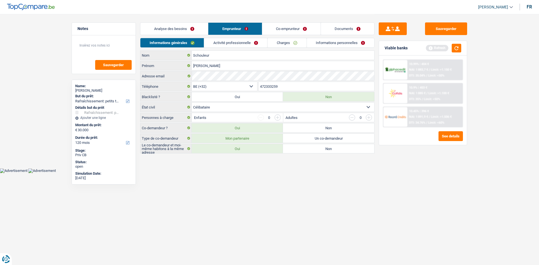
click at [233, 42] on link "Activité professionnelle" at bounding box center [235, 42] width 63 height 9
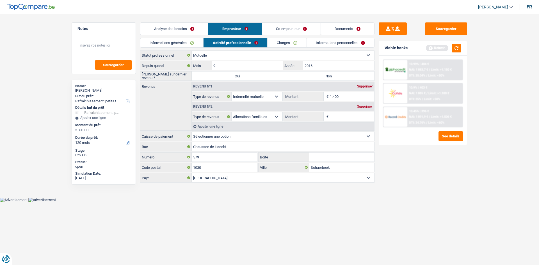
click at [185, 44] on link "Informations générales" at bounding box center [171, 42] width 63 height 9
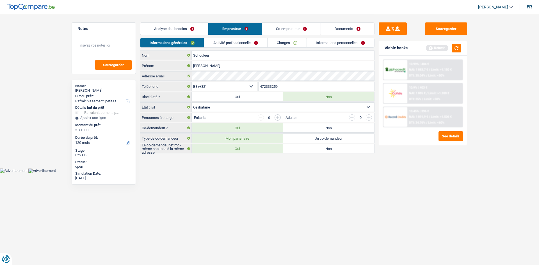
click at [220, 43] on link "Activité professionnelle" at bounding box center [235, 42] width 63 height 9
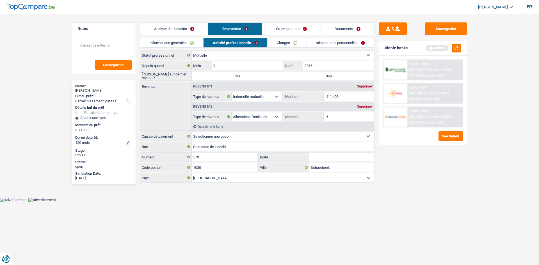
click at [284, 42] on link "Charges" at bounding box center [287, 42] width 39 height 9
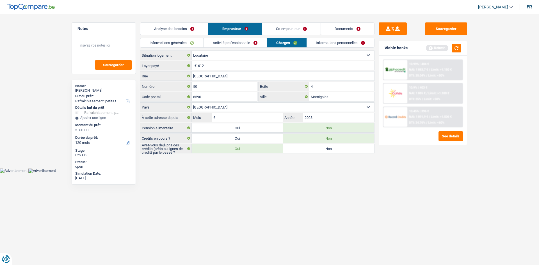
click at [220, 43] on link "Activité professionnelle" at bounding box center [235, 42] width 63 height 9
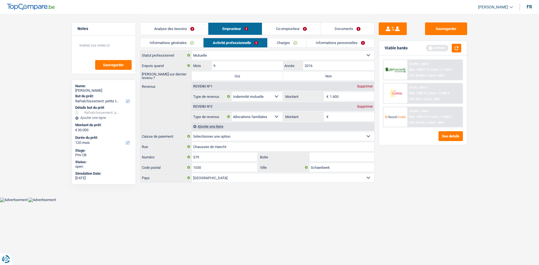
click at [361, 106] on div "Supprimer" at bounding box center [365, 106] width 19 height 3
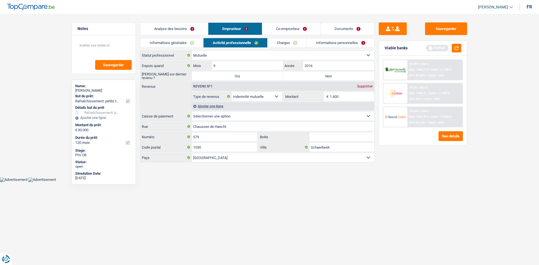
click at [309, 73] on label "Non" at bounding box center [328, 76] width 91 height 9
click at [309, 73] on input "Non" at bounding box center [328, 76] width 91 height 9
click at [292, 43] on link "Charges" at bounding box center [287, 42] width 39 height 9
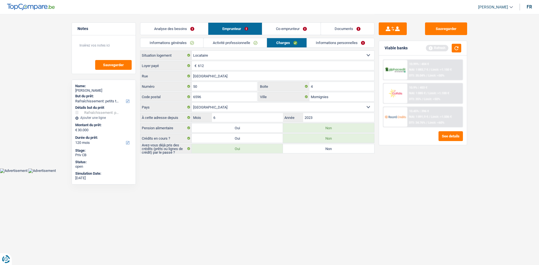
click at [332, 42] on link "Informations personnelles" at bounding box center [341, 42] width 68 height 9
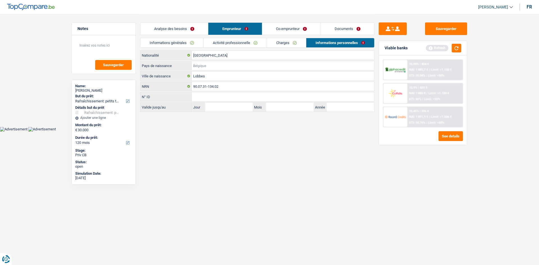
click at [207, 67] on input "Pays de naissance" at bounding box center [283, 65] width 183 height 9
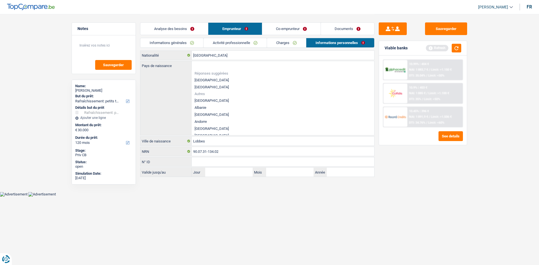
click at [214, 79] on li "[GEOGRAPHIC_DATA]" at bounding box center [283, 80] width 183 height 7
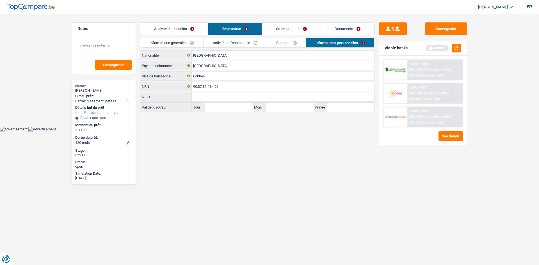
click at [284, 29] on link "Co-emprunteur" at bounding box center [291, 29] width 58 height 12
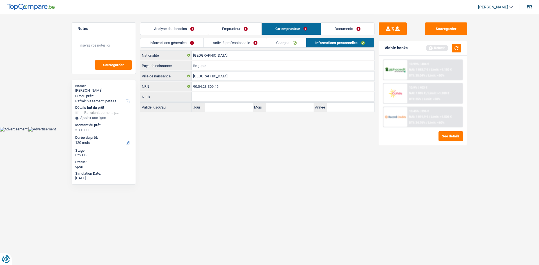
click at [212, 66] on input "Pays de naissance" at bounding box center [283, 65] width 183 height 9
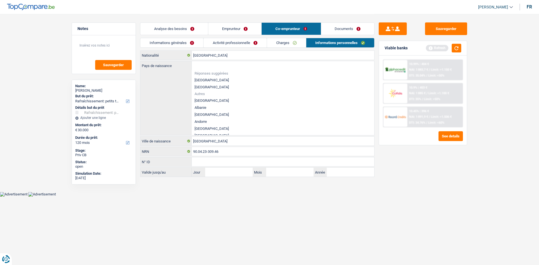
click at [213, 81] on li "[GEOGRAPHIC_DATA]" at bounding box center [283, 80] width 183 height 7
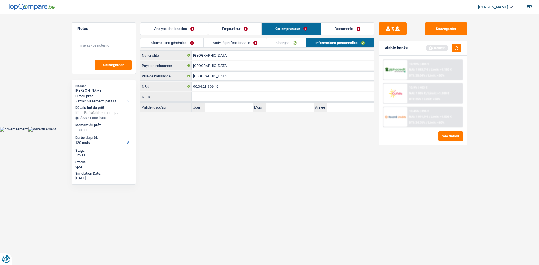
click at [182, 44] on link "Informations générales" at bounding box center [171, 42] width 63 height 9
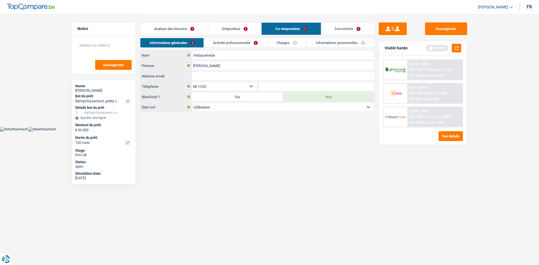
click at [249, 43] on link "Activité professionnelle" at bounding box center [235, 42] width 63 height 9
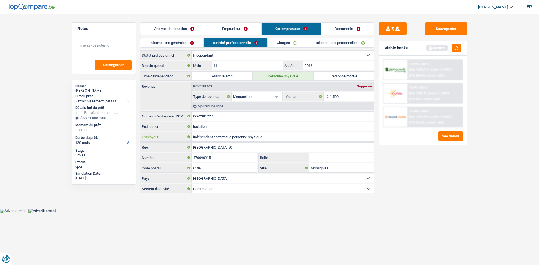
click at [273, 138] on input "indépendant en tant que personne physique" at bounding box center [283, 137] width 183 height 9
click at [453, 50] on button "button" at bounding box center [457, 48] width 10 height 9
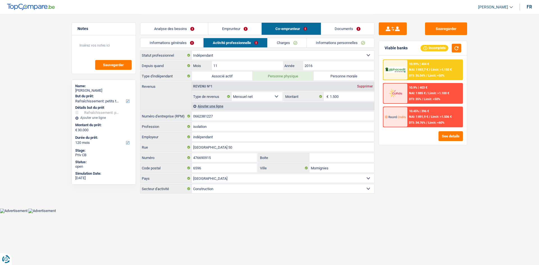
click at [286, 42] on link "Charges" at bounding box center [287, 42] width 39 height 9
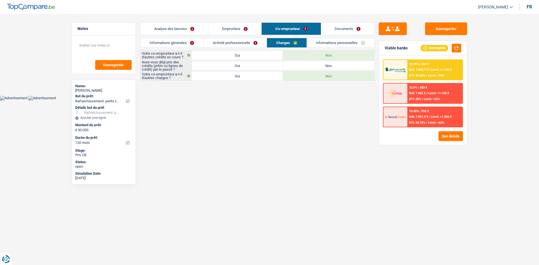
click at [318, 69] on label "Non" at bounding box center [328, 65] width 91 height 9
click at [318, 69] on input "Non" at bounding box center [328, 65] width 91 height 9
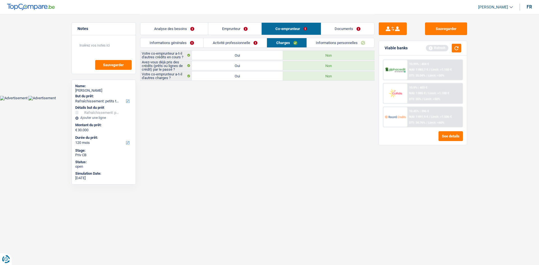
click at [227, 40] on link "Activité professionnelle" at bounding box center [235, 42] width 63 height 9
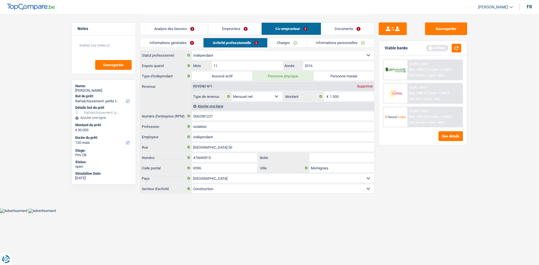
click at [189, 40] on link "Informations générales" at bounding box center [171, 42] width 63 height 9
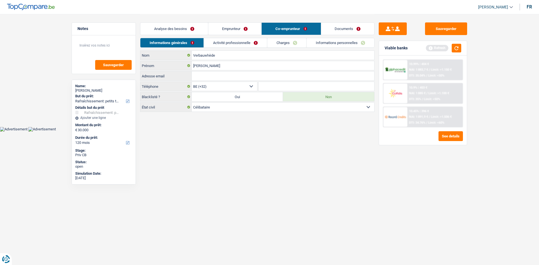
click at [217, 43] on link "Activité professionnelle" at bounding box center [235, 42] width 63 height 9
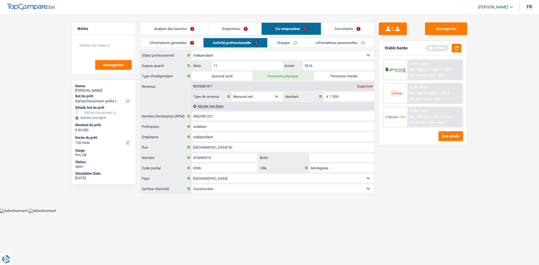
click at [191, 40] on link "Informations générales" at bounding box center [171, 42] width 63 height 9
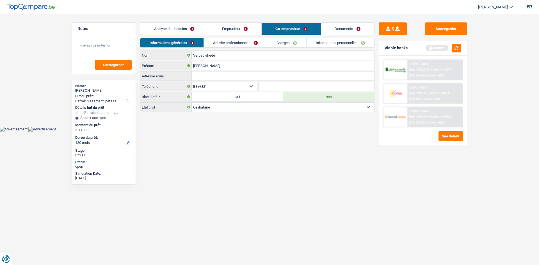
click at [224, 42] on link "Activité professionnelle" at bounding box center [235, 42] width 63 height 9
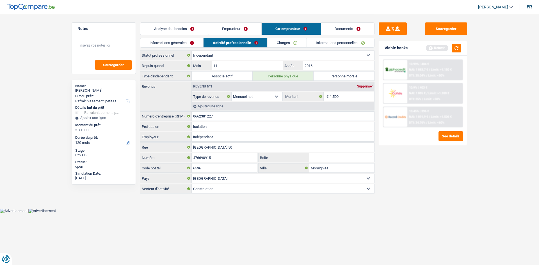
click at [279, 44] on link "Charges" at bounding box center [287, 42] width 39 height 9
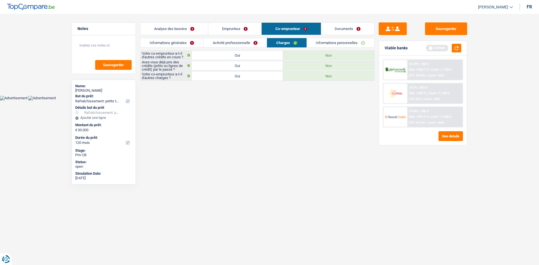
click at [333, 40] on link "Informations personnelles" at bounding box center [341, 42] width 68 height 9
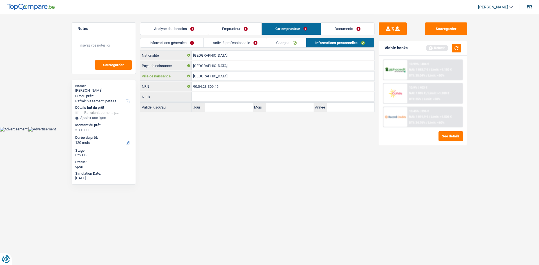
click at [219, 75] on input "Charleroi" at bounding box center [283, 76] width 183 height 9
click at [249, 45] on link "Activité professionnelle" at bounding box center [235, 42] width 63 height 9
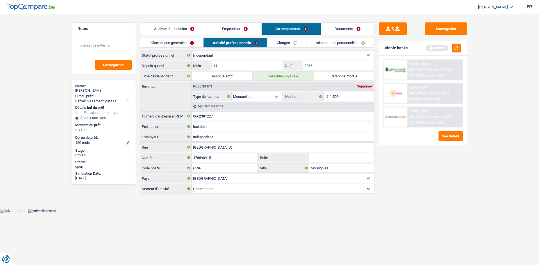
click at [168, 43] on link "Informations générales" at bounding box center [171, 42] width 63 height 9
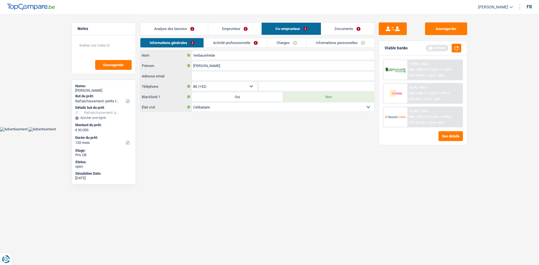
click at [220, 42] on link "Activité professionnelle" at bounding box center [235, 42] width 63 height 9
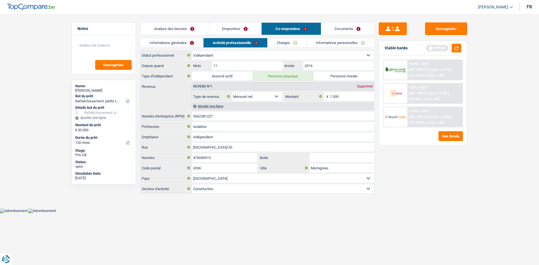
click at [193, 44] on link "Informations générales" at bounding box center [171, 42] width 63 height 9
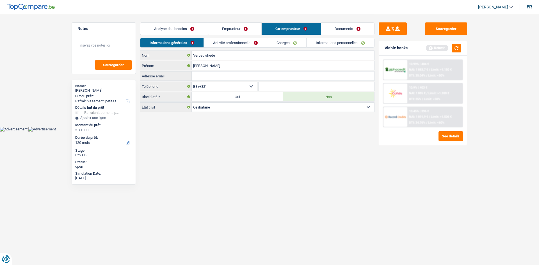
click at [277, 41] on link "Charges" at bounding box center [286, 42] width 39 height 9
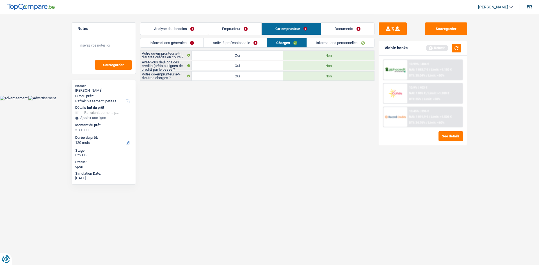
click at [326, 46] on link "Informations personnelles" at bounding box center [341, 42] width 68 height 9
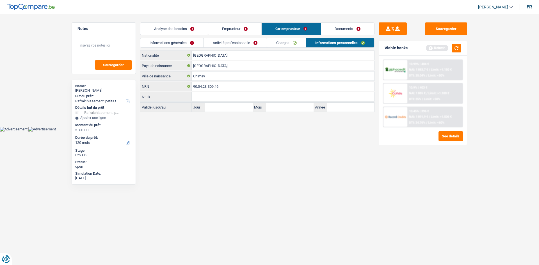
click at [197, 26] on link "Analyse des besoins" at bounding box center [174, 29] width 68 height 12
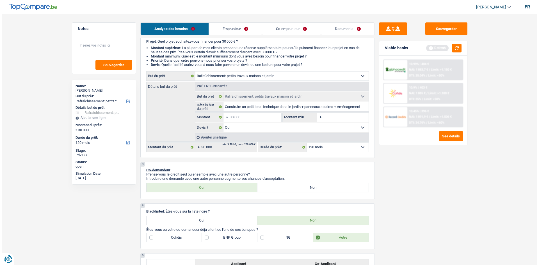
scroll to position [56, 0]
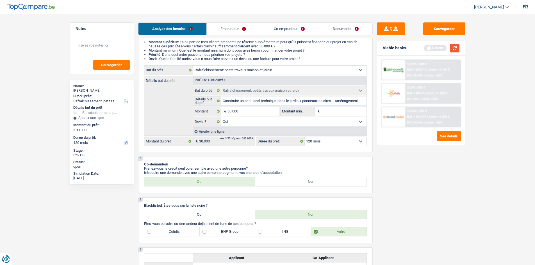
click at [456, 47] on button "button" at bounding box center [455, 48] width 10 height 9
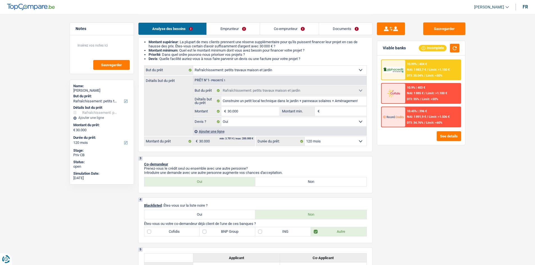
click at [334, 143] on select "12 mois 18 mois 24 mois 30 mois 36 mois 42 mois 48 mois 60 mois 72 mois 84 mois…" at bounding box center [336, 141] width 62 height 9
click at [333, 143] on select "12 mois 18 mois 24 mois 30 mois 36 mois 42 mois 48 mois 60 mois 72 mois 84 mois…" at bounding box center [336, 141] width 62 height 9
click at [330, 113] on input "Montant min." at bounding box center [343, 111] width 45 height 9
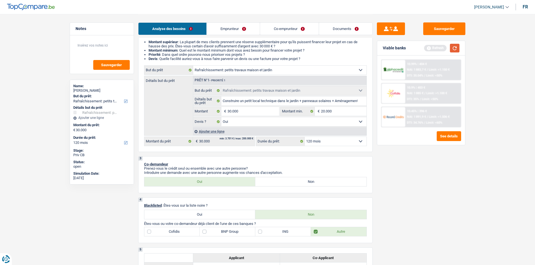
click at [458, 49] on button "button" at bounding box center [455, 48] width 10 height 9
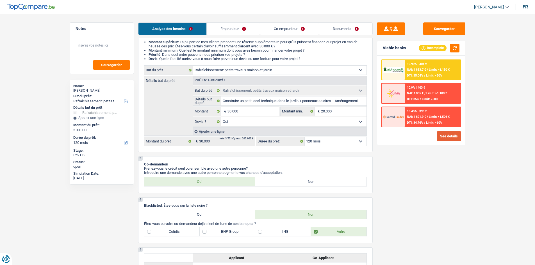
click at [450, 136] on button "See details" at bounding box center [449, 136] width 24 height 10
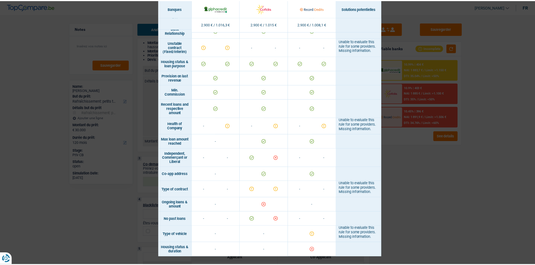
scroll to position [349, 0]
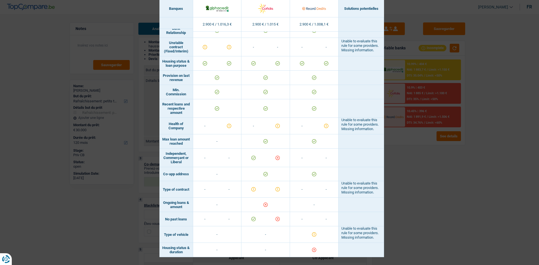
click at [434, 198] on div "Banks conditions × Banques Solutions potentielles Revenus / Charges 2.900 € / 1…" at bounding box center [269, 132] width 539 height 265
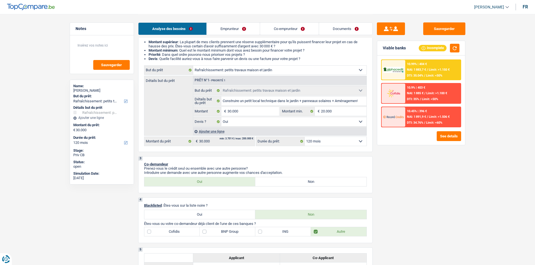
click at [250, 32] on link "Emprunteur" at bounding box center [233, 29] width 53 height 12
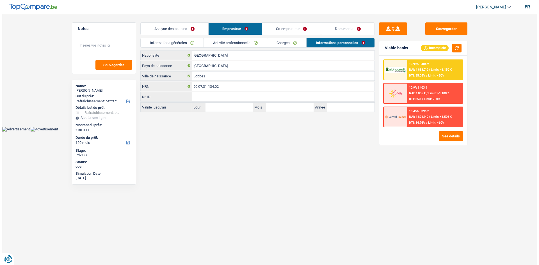
scroll to position [0, 0]
click at [279, 45] on link "Charges" at bounding box center [286, 42] width 39 height 9
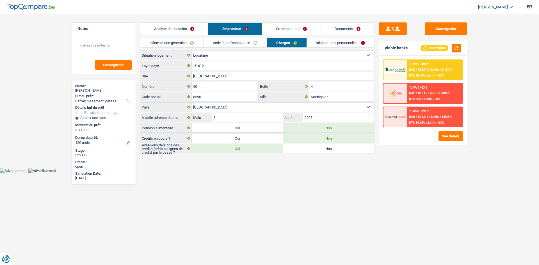
click at [319, 117] on input "2023" at bounding box center [338, 117] width 71 height 9
click at [320, 43] on link "Informations personnelles" at bounding box center [341, 42] width 68 height 9
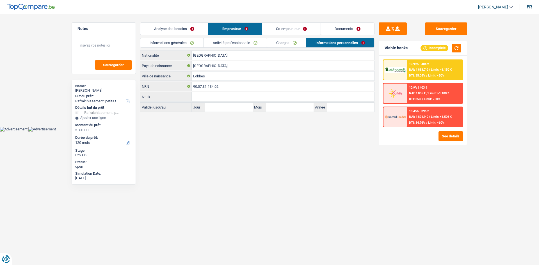
click at [276, 43] on link "Charges" at bounding box center [286, 42] width 39 height 9
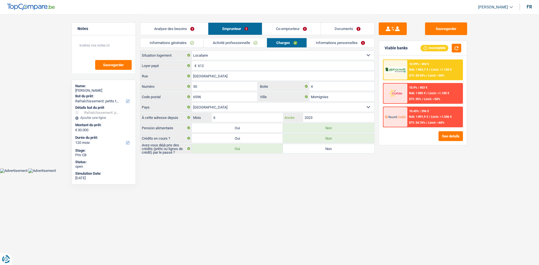
click at [323, 117] on input "2023" at bounding box center [338, 117] width 71 height 9
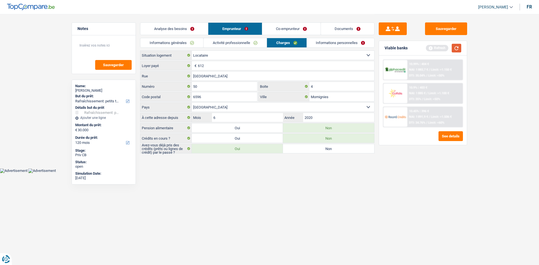
click at [459, 48] on button "button" at bounding box center [457, 48] width 10 height 9
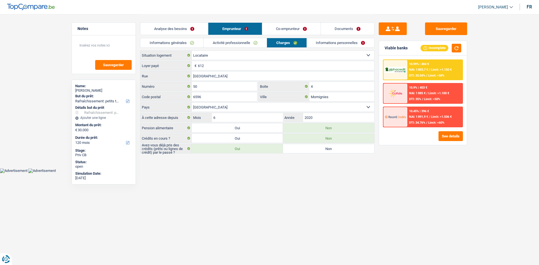
click at [410, 70] on span "NAI: 1 883,7 €" at bounding box center [418, 70] width 19 height 4
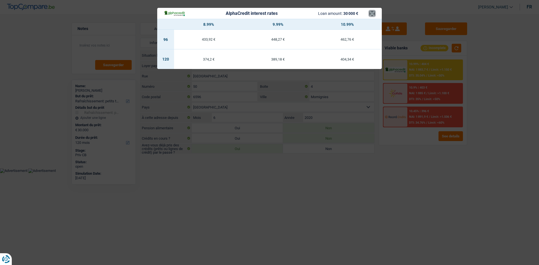
click at [372, 15] on button "×" at bounding box center [372, 14] width 6 height 6
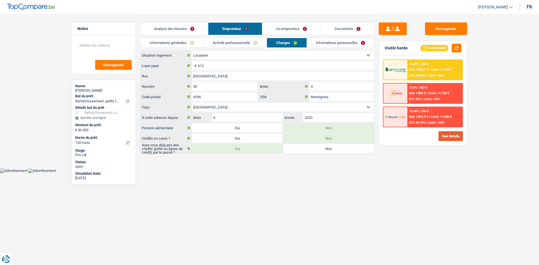
click at [449, 138] on button "See details" at bounding box center [451, 136] width 24 height 10
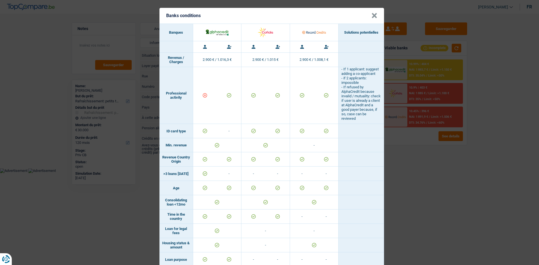
click at [424, 156] on div "Banks conditions × Banques Solutions potentielles Revenus / Charges 2.900 € / 1…" at bounding box center [269, 132] width 539 height 265
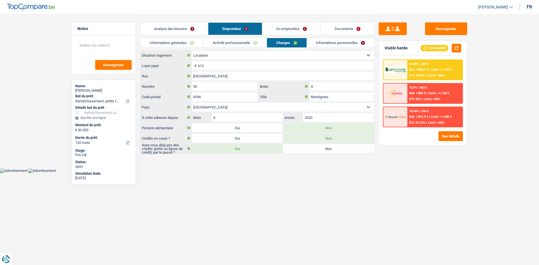
click at [192, 28] on link "Analyse des besoins" at bounding box center [174, 29] width 68 height 12
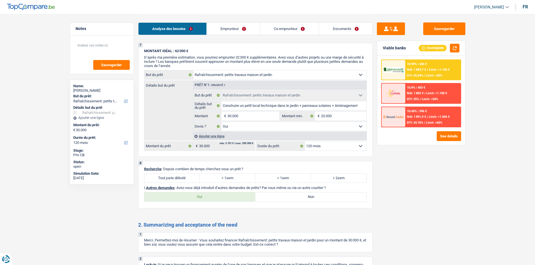
scroll to position [400, 0]
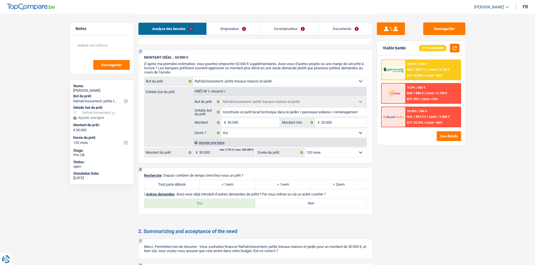
click at [414, 72] on div "10.99% | 404 € NAI: 1 883,7 € / Limit: >1.150 € DTI: 35.04% / Limit: <50%" at bounding box center [432, 70] width 55 height 20
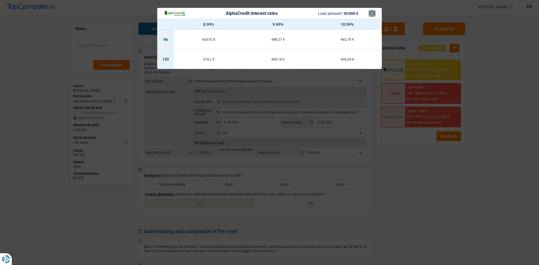
click at [372, 13] on button "×" at bounding box center [372, 14] width 6 height 6
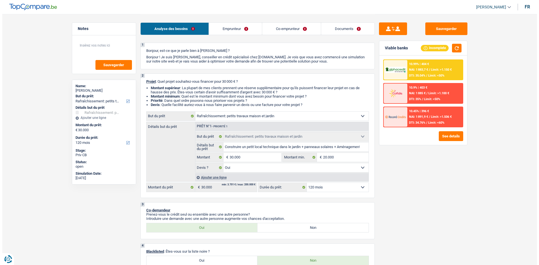
scroll to position [7, 0]
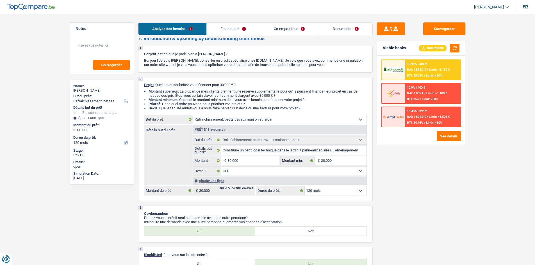
click at [422, 70] on span "NAI: 1 883,7 €" at bounding box center [416, 70] width 19 height 4
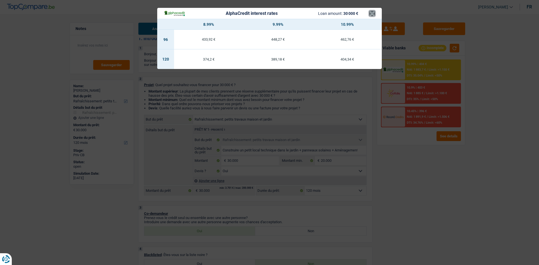
click at [373, 14] on button "×" at bounding box center [372, 14] width 6 height 6
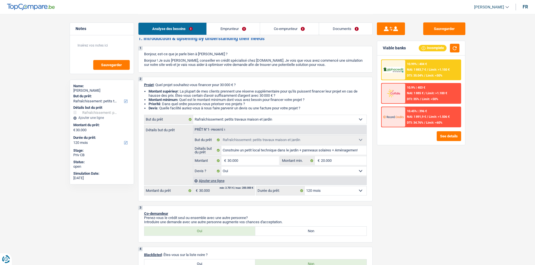
click at [295, 119] on select "Confort maison: meubles, textile, peinture, électroménager, outillage non-profe…" at bounding box center [279, 119] width 173 height 9
click at [439, 69] on span "Limit: >1.150 €" at bounding box center [439, 70] width 21 height 4
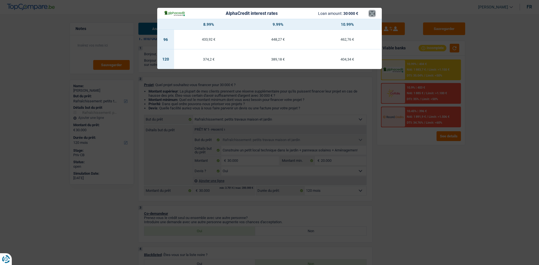
click at [372, 12] on button "×" at bounding box center [372, 14] width 6 height 6
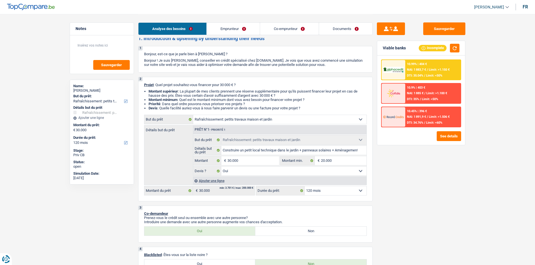
click at [244, 119] on select "Confort maison: meubles, textile, peinture, électroménager, outillage non-profe…" at bounding box center [279, 119] width 173 height 9
click at [424, 194] on div "Sauvegarder Viable banks Incomplete 10.99% | 404 € NAI: 1 883,7 € / Limit: >1.1…" at bounding box center [421, 139] width 97 height 234
click at [447, 139] on button "See details" at bounding box center [449, 136] width 24 height 10
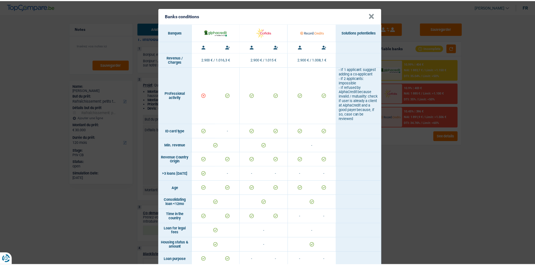
scroll to position [0, 0]
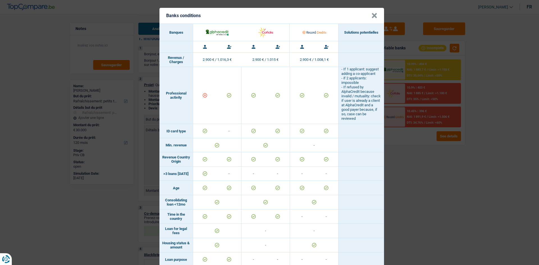
click at [373, 16] on button "×" at bounding box center [375, 16] width 6 height 6
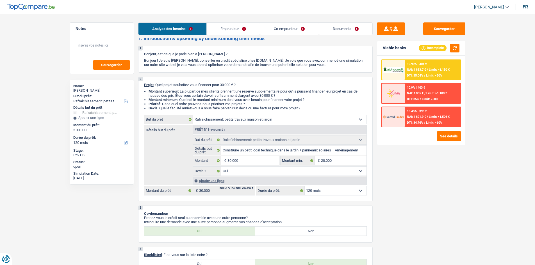
click at [254, 119] on select "Confort maison: meubles, textile, peinture, électroménager, outillage non-profe…" at bounding box center [279, 119] width 173 height 9
click at [417, 206] on div "Sauvegarder Viable banks Incomplete 10.99% | 404 € NAI: 1 883,7 € / Limit: >1.1…" at bounding box center [421, 139] width 97 height 234
click at [229, 31] on link "Emprunteur" at bounding box center [233, 29] width 53 height 12
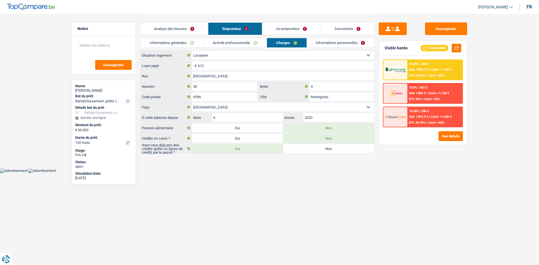
click at [211, 53] on select "Locataire Propriétaire avec prêt hypothécaire Propriétaire sans prêt hypothécai…" at bounding box center [283, 55] width 183 height 9
click at [159, 28] on link "Analyse des besoins" at bounding box center [174, 29] width 68 height 12
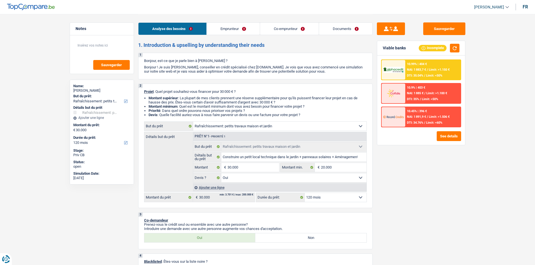
click at [260, 127] on select "Confort maison: meubles, textile, peinture, électroménager, outillage non-profe…" at bounding box center [279, 126] width 173 height 9
click at [393, 198] on div "Sauvegarder Viable banks Incomplete 10.99% | 404 € NAI: 1 883,7 € / Limit: >1.1…" at bounding box center [421, 139] width 97 height 234
click at [247, 30] on link "Emprunteur" at bounding box center [233, 29] width 53 height 12
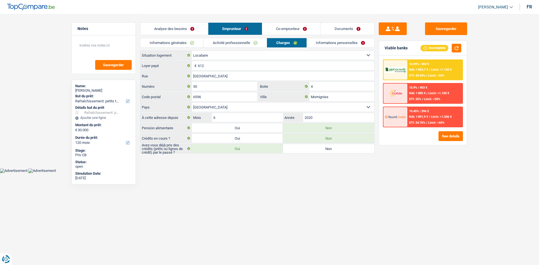
click at [236, 57] on select "Locataire Propriétaire avec prêt hypothécaire Propriétaire sans prêt hypothécai…" at bounding box center [283, 55] width 183 height 9
click at [192, 51] on select "Locataire Propriétaire avec prêt hypothécaire Propriétaire sans prêt hypothécai…" at bounding box center [283, 55] width 183 height 9
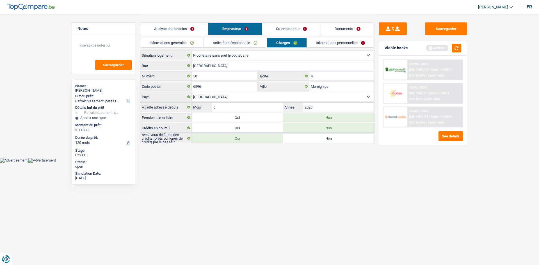
click at [194, 29] on link "Analyse des besoins" at bounding box center [174, 29] width 68 height 12
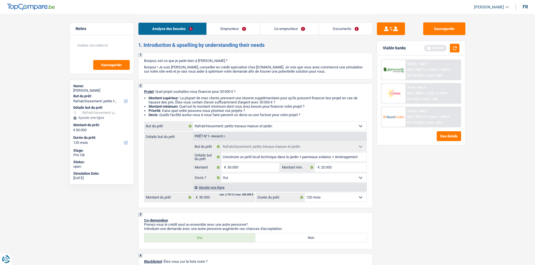
click at [242, 129] on select "Confort maison: meubles, textile, peinture, électroménager, outillage non-profe…" at bounding box center [279, 126] width 173 height 9
click at [193, 122] on select "Confort maison: meubles, textile, peinture, électroménager, outillage non-profe…" at bounding box center [279, 126] width 173 height 9
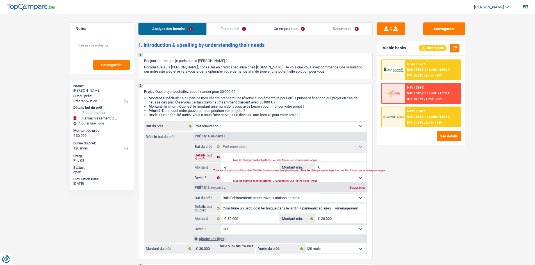
click at [243, 157] on input "Détails but du prêt" at bounding box center [293, 157] width 145 height 9
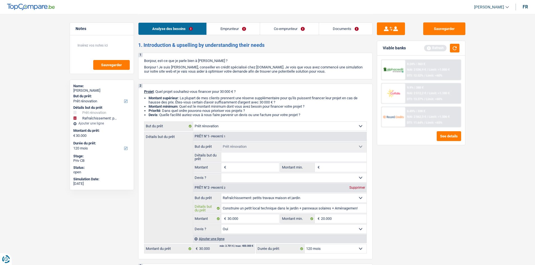
click at [343, 208] on input "Construire un petit local technique dans le jardin + panneaux solaires + Aménag…" at bounding box center [293, 208] width 145 height 9
click at [298, 155] on input "Détails but du prêt" at bounding box center [293, 157] width 145 height 9
paste input "Construire un petit local technique dans le jardin + panneaux solaires + Aménag…"
click at [260, 165] on input "Montant" at bounding box center [252, 167] width 51 height 9
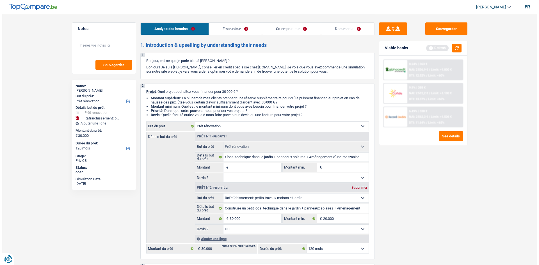
scroll to position [0, 0]
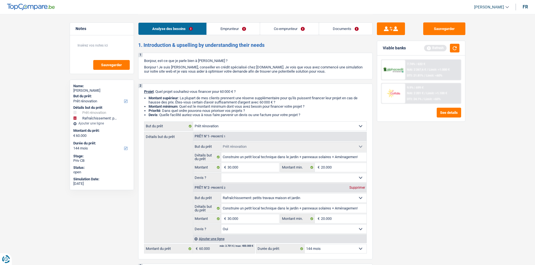
click at [271, 179] on select "Oui Non Non répondu Sélectionner une option" at bounding box center [293, 178] width 145 height 9
click at [221, 174] on select "Oui Non Non répondu Sélectionner une option" at bounding box center [293, 178] width 145 height 9
click at [355, 189] on div "Supprimer" at bounding box center [357, 187] width 19 height 3
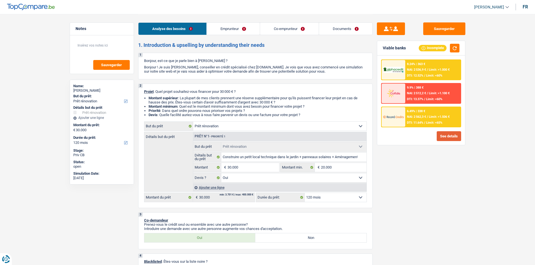
click at [455, 140] on button "See details" at bounding box center [449, 136] width 24 height 10
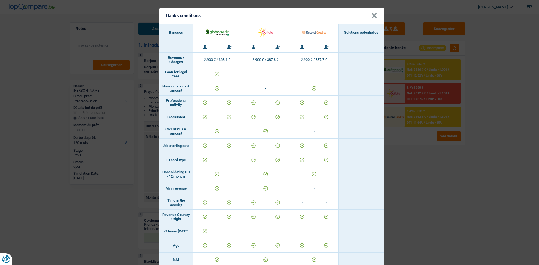
click at [432, 183] on div "Banks conditions × Banques Solutions potentielles Revenus / Charges 2.900 € / 3…" at bounding box center [269, 132] width 539 height 265
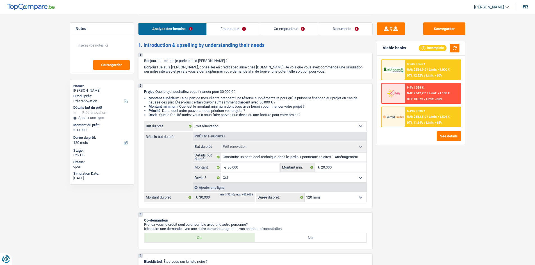
click at [249, 28] on link "Emprunteur" at bounding box center [233, 29] width 53 height 12
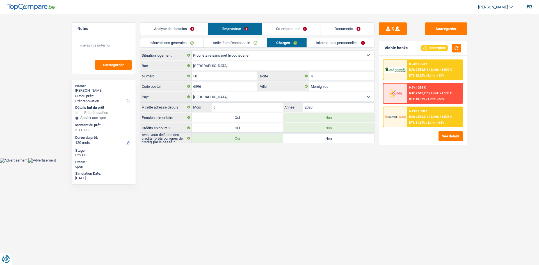
click at [277, 31] on link "Co-emprunteur" at bounding box center [291, 29] width 58 height 12
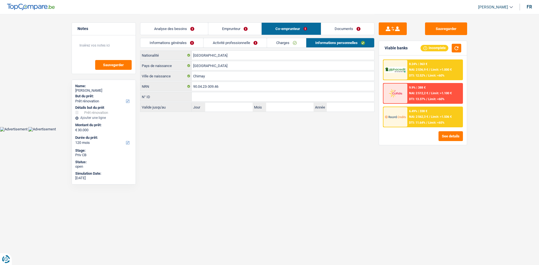
click at [330, 27] on link "Documents" at bounding box center [347, 29] width 53 height 12
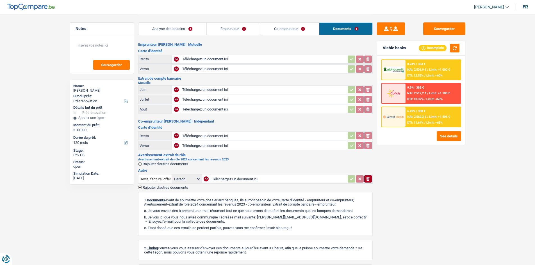
click at [283, 30] on link "Co-emprunteur" at bounding box center [289, 29] width 59 height 12
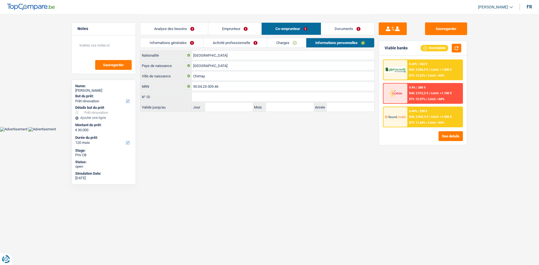
click at [245, 31] on link "Emprunteur" at bounding box center [234, 29] width 53 height 12
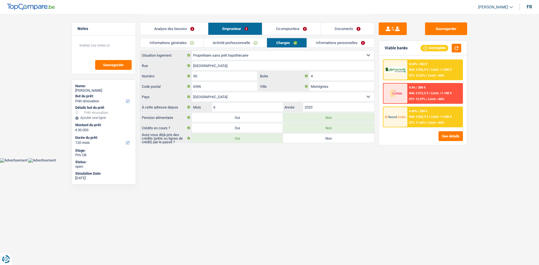
click at [204, 30] on link "Analyse des besoins" at bounding box center [174, 29] width 68 height 12
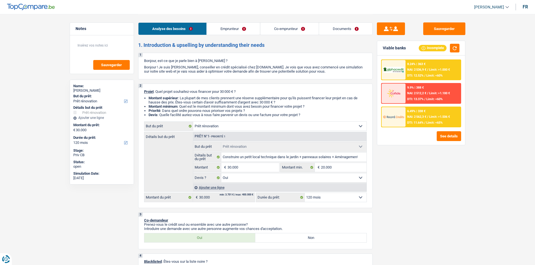
click at [234, 29] on link "Emprunteur" at bounding box center [233, 29] width 53 height 12
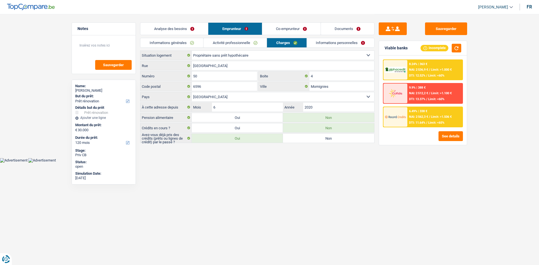
click at [264, 29] on link "Co-emprunteur" at bounding box center [291, 29] width 58 height 12
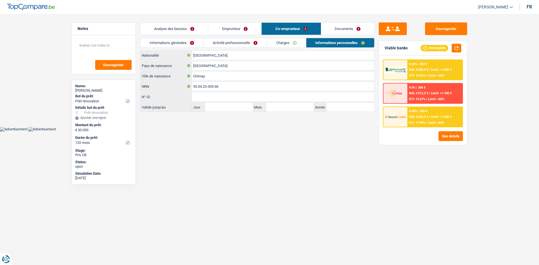
click at [319, 28] on link "Co-emprunteur" at bounding box center [291, 29] width 59 height 12
click at [336, 28] on link "Documents" at bounding box center [347, 29] width 53 height 12
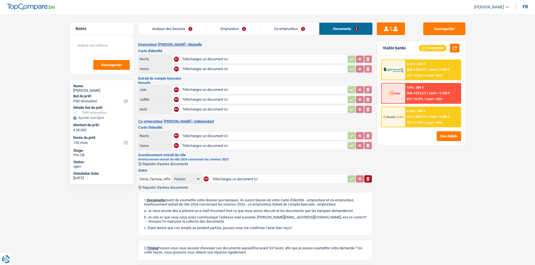
click at [201, 30] on link "Analyse des besoins" at bounding box center [172, 29] width 68 height 12
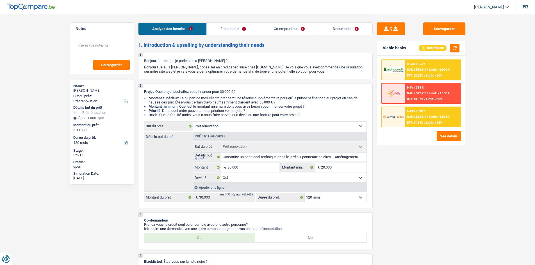
click at [237, 29] on link "Emprunteur" at bounding box center [233, 29] width 53 height 12
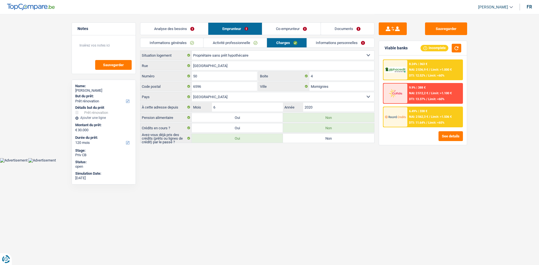
click at [278, 27] on link "Co-emprunteur" at bounding box center [291, 29] width 58 height 12
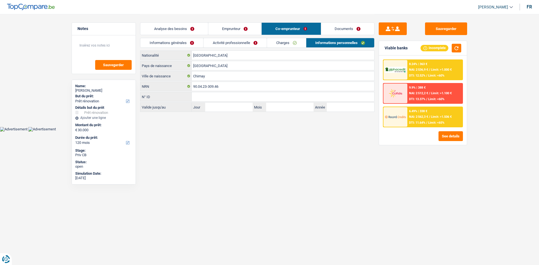
click at [334, 27] on link "Documents" at bounding box center [347, 29] width 53 height 12
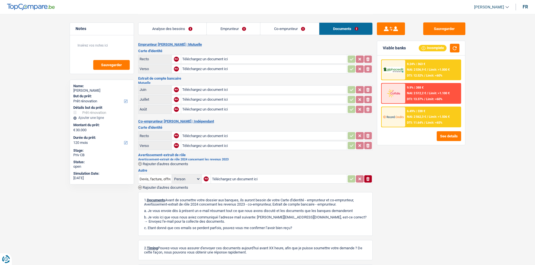
click at [178, 33] on link "Analyse des besoins" at bounding box center [172, 29] width 68 height 12
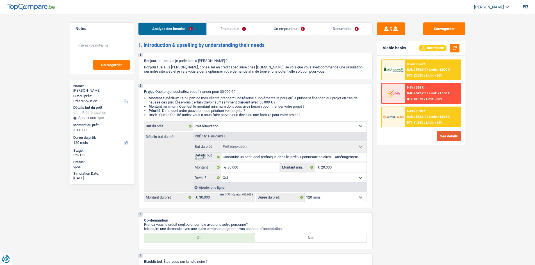
click at [444, 138] on button "See details" at bounding box center [449, 136] width 24 height 10
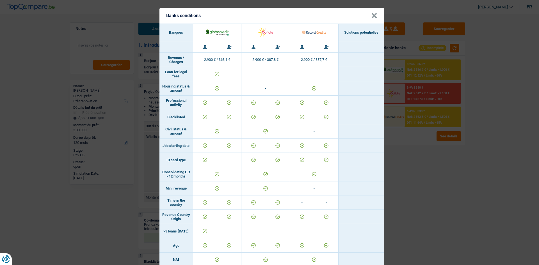
click at [372, 15] on button "×" at bounding box center [375, 16] width 6 height 6
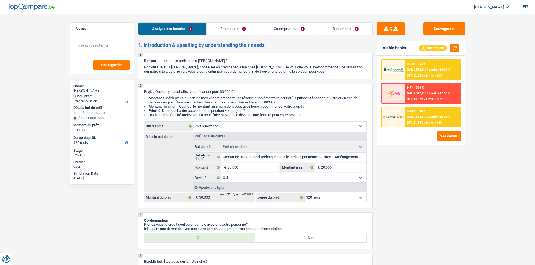
click at [424, 74] on div "8.24% | 363 € NAI: 2 536,9 € / Limit: >1.000 € DTI: 12.52% / Limit: <60%" at bounding box center [432, 70] width 55 height 20
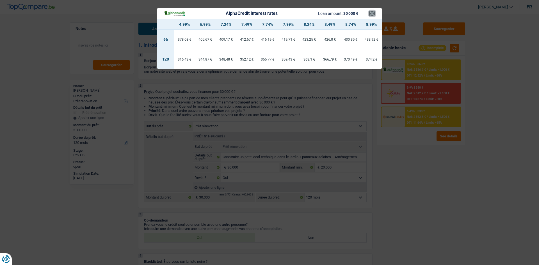
click at [371, 12] on button "×" at bounding box center [372, 14] width 6 height 6
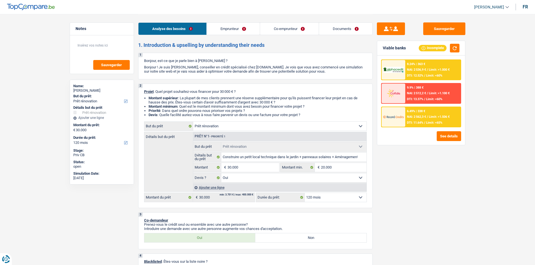
click at [415, 115] on div "6.49% | 338 € NAI: 2 562,3 € / Limit: >1.506 € DTI: 11.64% / Limit: <65%" at bounding box center [432, 117] width 55 height 20
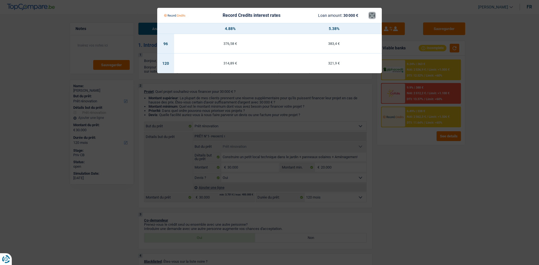
click at [372, 13] on button "×" at bounding box center [372, 16] width 6 height 6
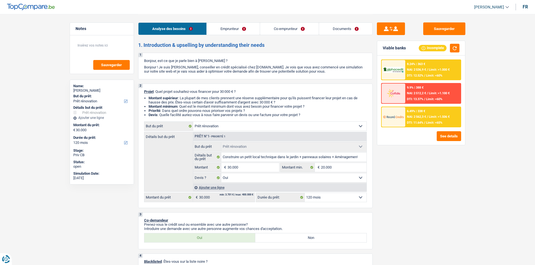
click at [413, 116] on span "NAI: 2 562,3 €" at bounding box center [416, 117] width 19 height 4
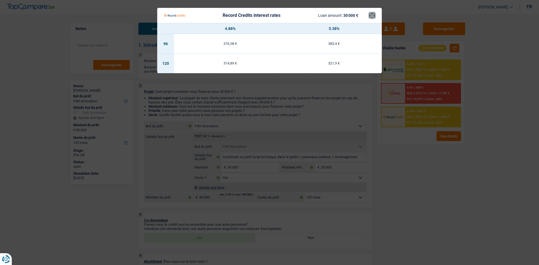
click at [375, 14] on button "×" at bounding box center [372, 16] width 6 height 6
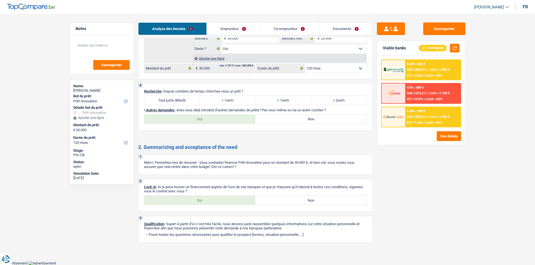
scroll to position [446, 0]
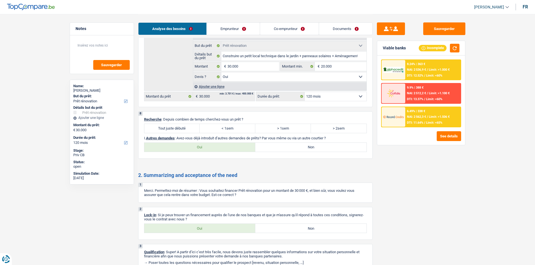
click at [219, 129] on label "< 1sem" at bounding box center [228, 128] width 56 height 9
click at [219, 129] on input "< 1sem" at bounding box center [228, 128] width 56 height 9
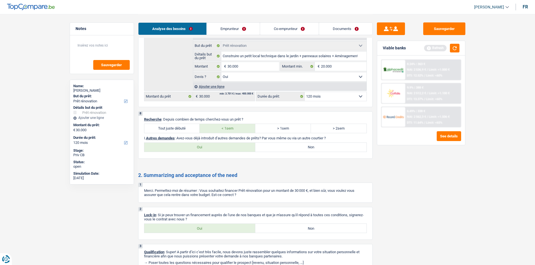
click at [268, 149] on label "Non" at bounding box center [310, 147] width 111 height 9
click at [268, 149] on input "Non" at bounding box center [310, 147] width 111 height 9
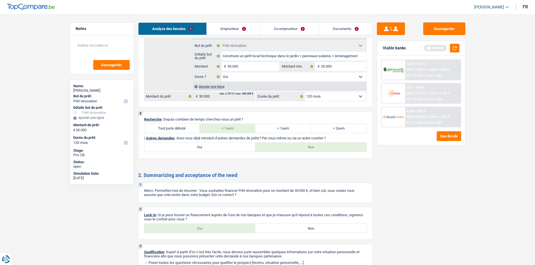
scroll to position [334, 0]
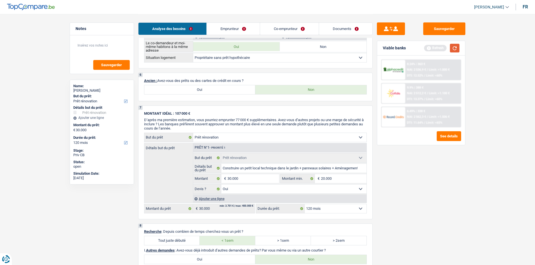
click at [453, 51] on button "button" at bounding box center [455, 48] width 10 height 9
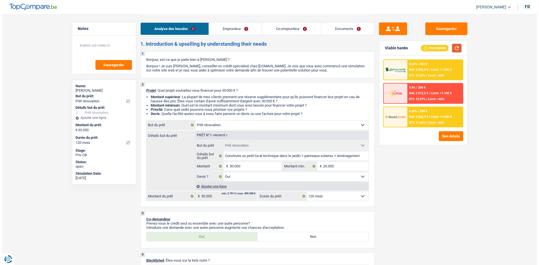
scroll to position [0, 0]
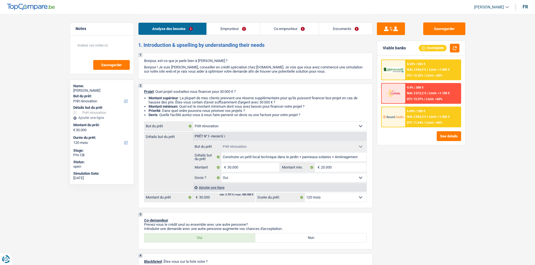
click at [241, 31] on link "Emprunteur" at bounding box center [233, 29] width 53 height 12
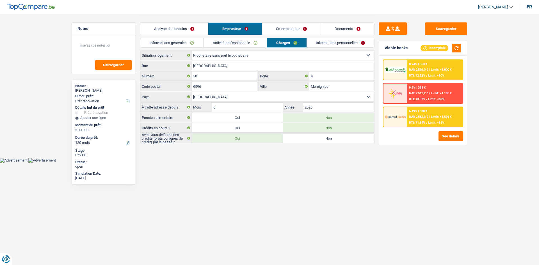
click at [187, 30] on link "Analyse des besoins" at bounding box center [174, 29] width 68 height 12
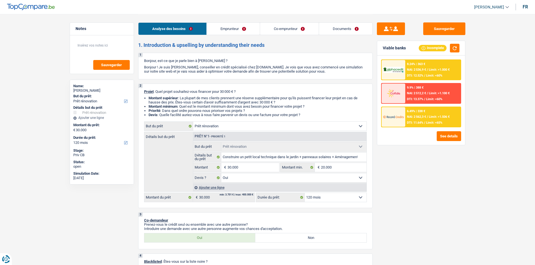
click at [434, 115] on span "Limit: >1.506 €" at bounding box center [439, 117] width 21 height 4
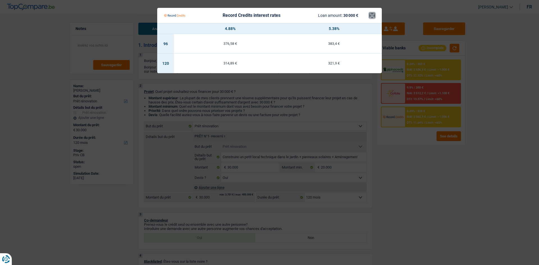
click at [373, 16] on button "×" at bounding box center [372, 16] width 6 height 6
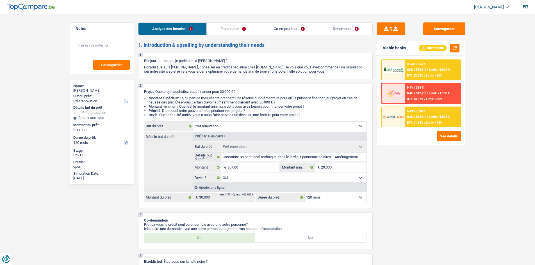
click at [243, 28] on link "Emprunteur" at bounding box center [233, 29] width 53 height 12
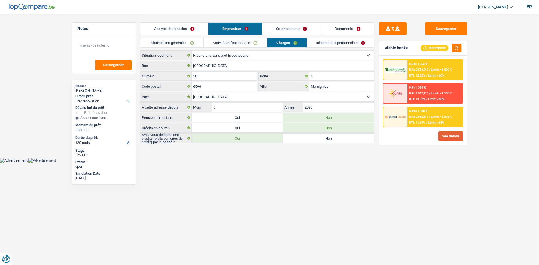
click at [453, 135] on button "See details" at bounding box center [451, 136] width 24 height 10
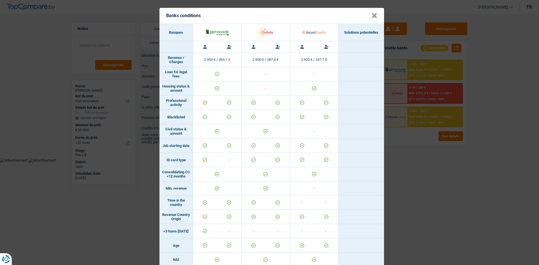
click at [372, 17] on button "×" at bounding box center [375, 16] width 6 height 6
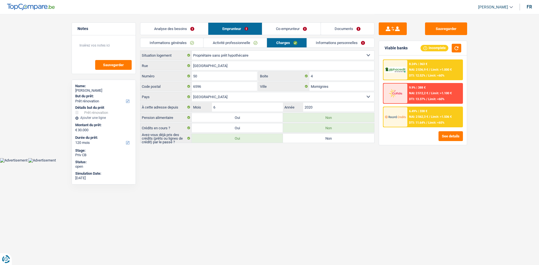
click at [415, 117] on span "NAI: 2 562,3 €" at bounding box center [418, 117] width 19 height 4
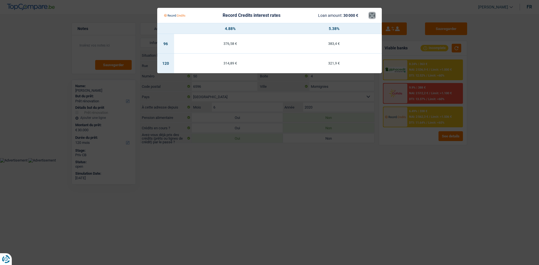
click at [370, 18] on button "×" at bounding box center [372, 16] width 6 height 6
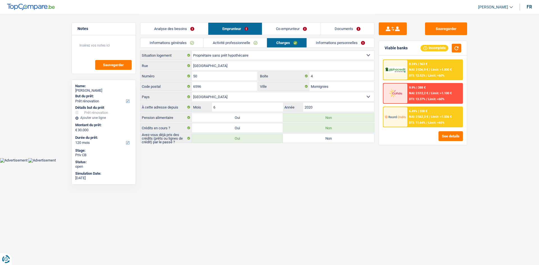
click at [427, 63] on div "8.24% | 363 €" at bounding box center [418, 64] width 18 height 4
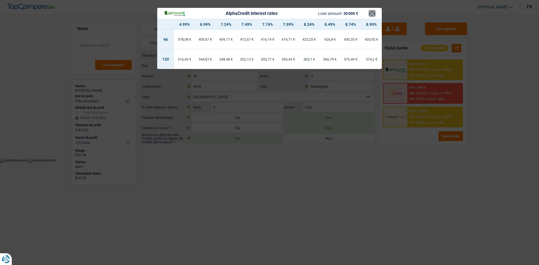
click at [374, 16] on button "×" at bounding box center [372, 14] width 6 height 6
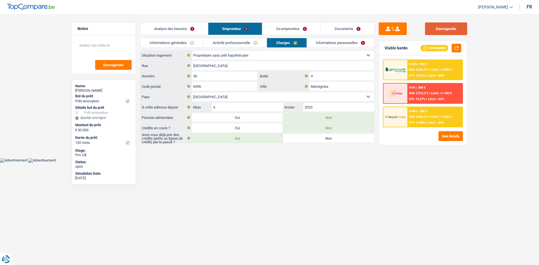
click at [432, 27] on button "Sauvegarder" at bounding box center [446, 28] width 42 height 13
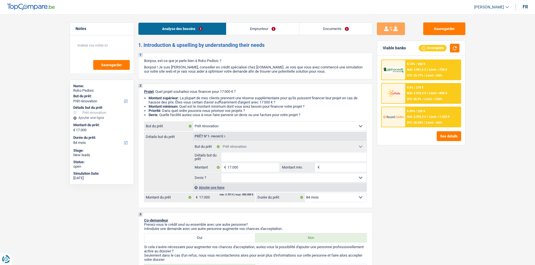
select select "renovation"
select select "84"
select select "renovation"
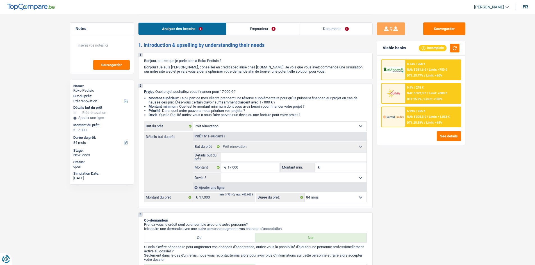
select select "84"
select select "publicEmployee"
select select "netSalary"
select select "mealVouchers"
select select "ownerWithMortgage"
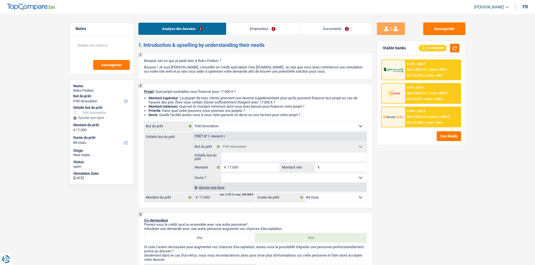
select select "mortgage"
select select "240"
select select "renovation"
select select "84"
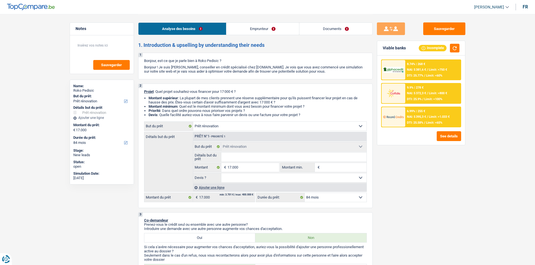
click at [258, 156] on input "Détails but du prêt" at bounding box center [293, 157] width 145 height 9
click at [268, 127] on select "Confort maison: meubles, textile, peinture, électroménager, outillage non-profe…" at bounding box center [279, 126] width 173 height 9
select select "household"
click at [193, 122] on select "Confort maison: meubles, textile, peinture, électroménager, outillage non-profe…" at bounding box center [279, 126] width 173 height 9
select select "household"
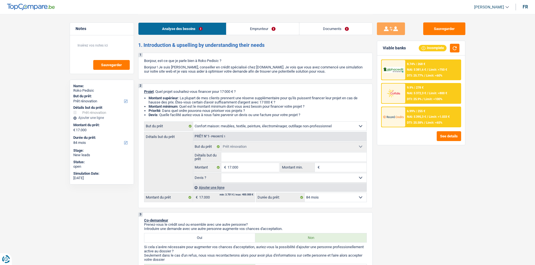
select select "household"
select select "renovation"
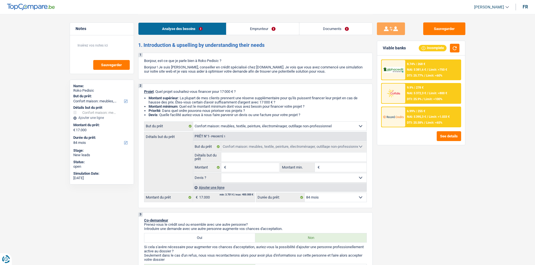
select select "renovation"
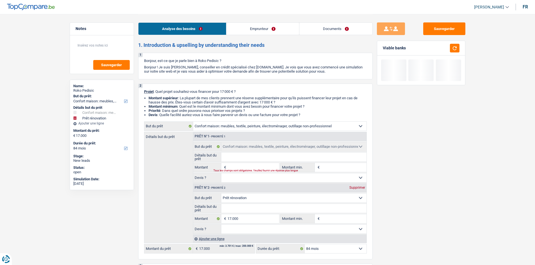
click at [352, 188] on div "Supprimer" at bounding box center [357, 187] width 19 height 3
type input "0"
select select
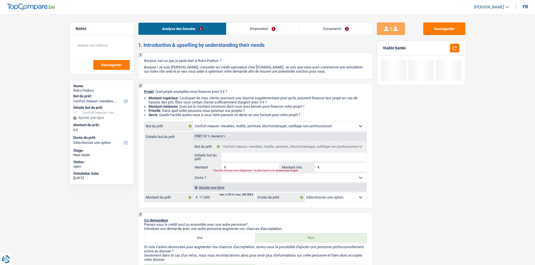
click at [238, 166] on input "Montant" at bounding box center [252, 167] width 51 height 9
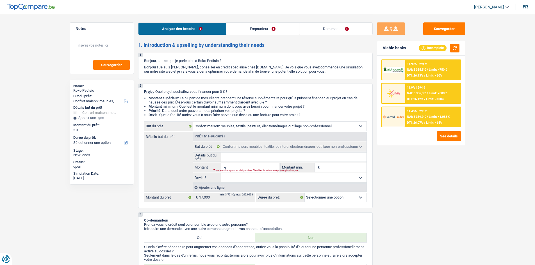
type input "1"
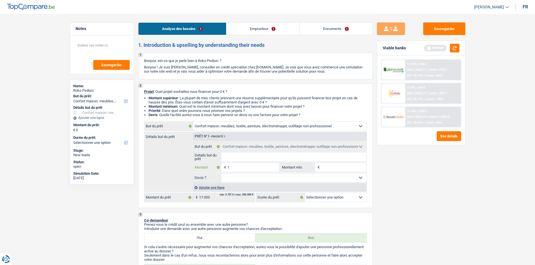
type input "17"
type input "170"
type input "1.700"
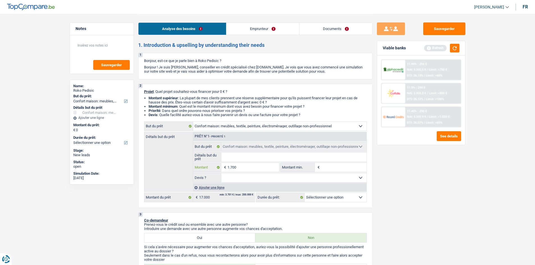
type input "1.700"
type input "17.000"
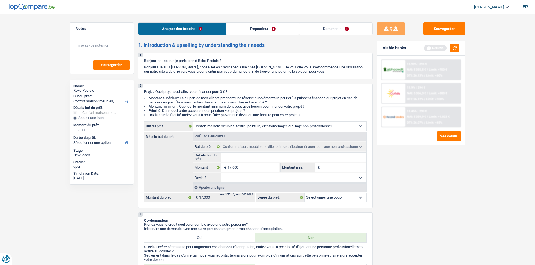
select select "84"
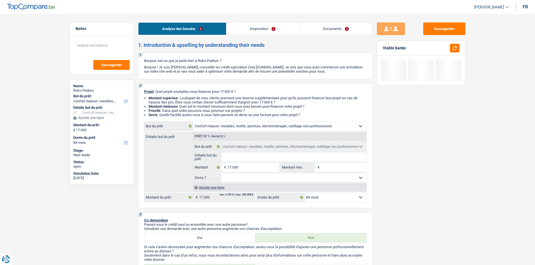
click at [238, 159] on input "Détails but du prêt" at bounding box center [293, 157] width 145 height 9
type input "a"
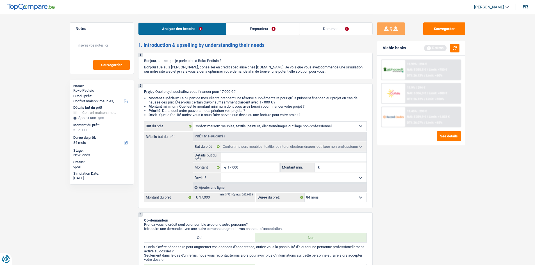
type input "A"
type input "Ac"
type input "Ach"
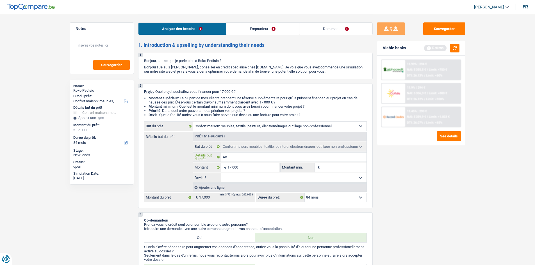
type input "Ach"
type input "Acha"
type input "Achat"
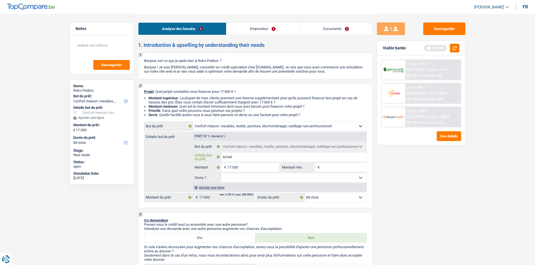
type input "Achat"
type input "Achat d"
type input "Achat de"
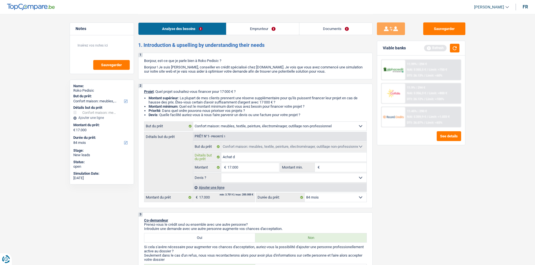
type input "Achat de"
type input "Achat de m"
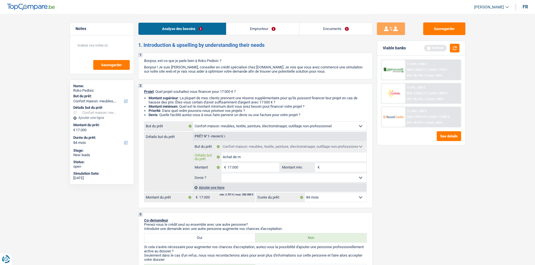
type input "Achat de me"
type input "Achat de meu"
type input "Achat de meub"
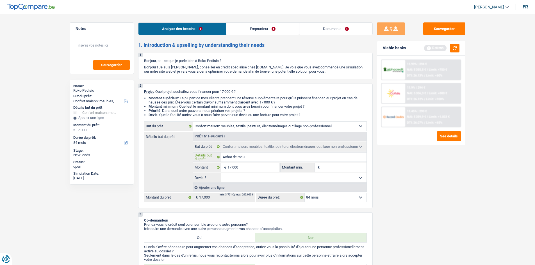
type input "Achat de meub"
type input "Achat de meubke"
type input "Achat de meubkes"
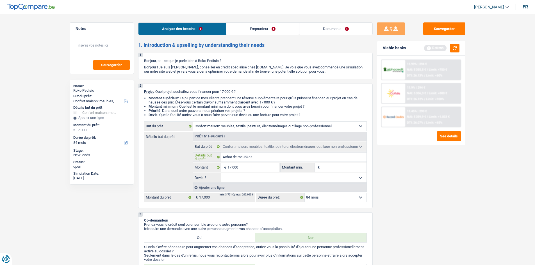
type input "Achat de meubke"
type input "Achat de meubk"
type input "Achat de meub"
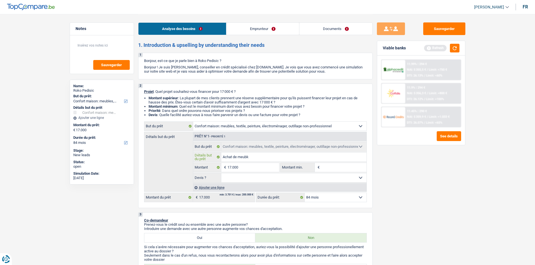
type input "Achat de meub"
type input "Achat de meuble"
type input "Achat de meubles"
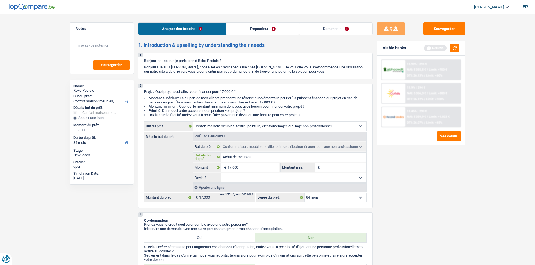
type input "Achat de meubles"
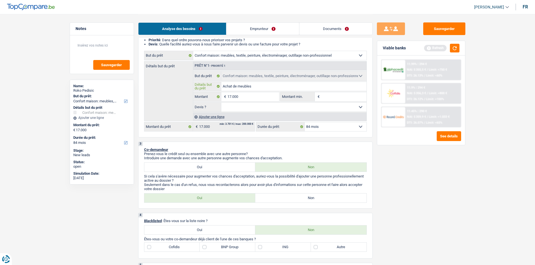
scroll to position [84, 0]
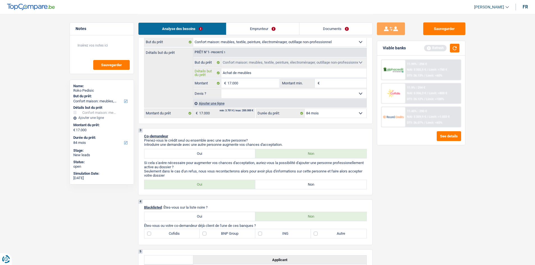
type input "Achat de meubles"
click at [287, 181] on label "Non" at bounding box center [310, 184] width 111 height 9
click at [287, 181] on input "Non" at bounding box center [310, 184] width 111 height 9
radio input "true"
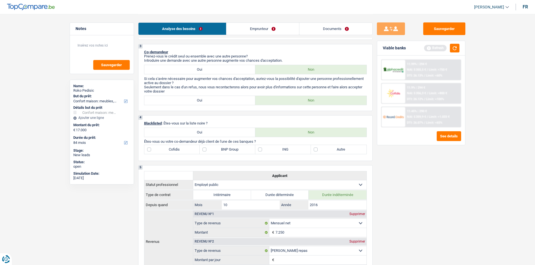
scroll to position [197, 0]
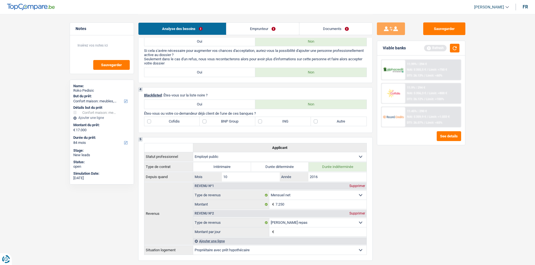
click at [206, 121] on label "BNP Group" at bounding box center [228, 121] width 56 height 9
click at [206, 121] on input "BNP Group" at bounding box center [228, 121] width 56 height 9
checkbox input "true"
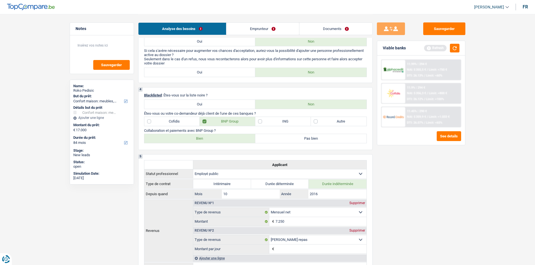
click at [217, 141] on label "Bien" at bounding box center [199, 138] width 111 height 9
click at [217, 141] on input "Bien" at bounding box center [199, 138] width 111 height 9
radio input "true"
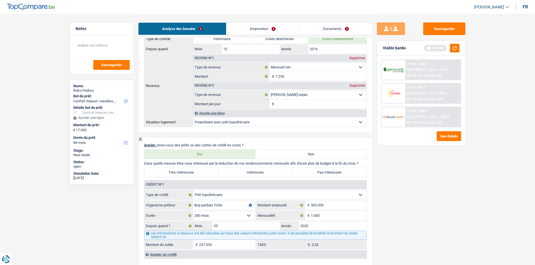
scroll to position [337, 0]
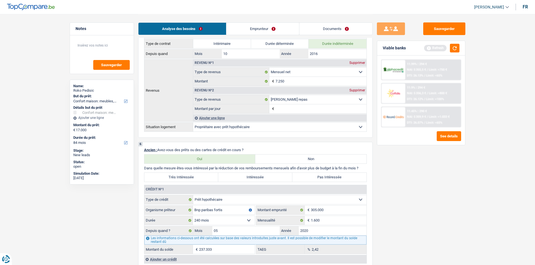
click at [307, 177] on label "Pas Intéressée" at bounding box center [329, 177] width 74 height 9
click at [307, 177] on input "Pas Intéressée" at bounding box center [329, 177] width 74 height 9
radio input "true"
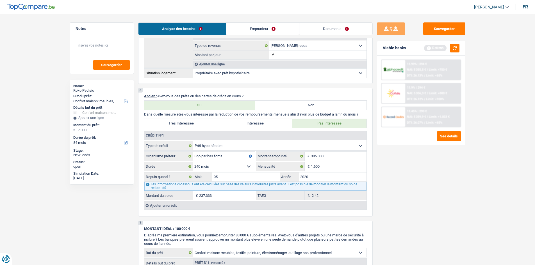
scroll to position [393, 0]
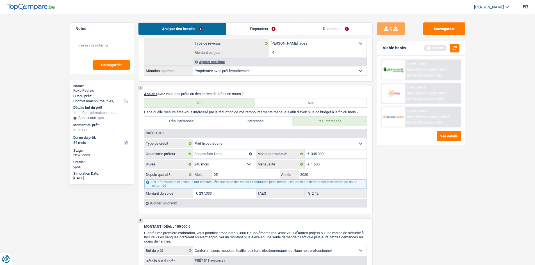
click at [174, 203] on div "Ajouter un crédit" at bounding box center [255, 203] width 222 height 8
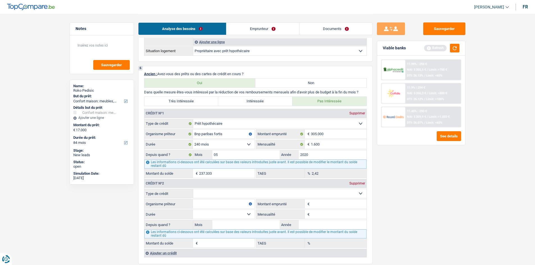
scroll to position [421, 0]
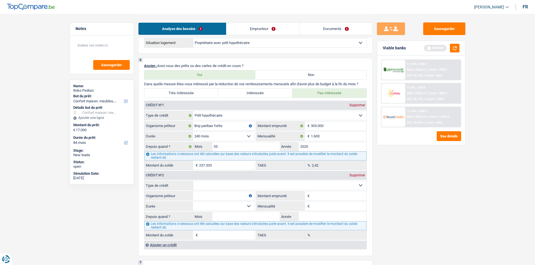
click at [234, 188] on select "Carte ou ouverture de crédit Prêt hypothécaire Vente à tempérament Prêt à tempé…" at bounding box center [279, 185] width 173 height 9
select select "personalLoan"
type input "0"
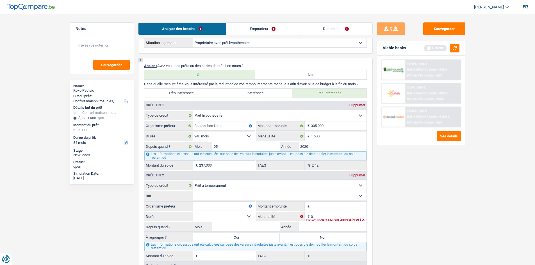
click at [319, 205] on input "Montant emprunté" at bounding box center [339, 206] width 56 height 9
click at [258, 192] on select "Confort maison: meubles, textile, peinture, électroménager, outillage non-profe…" at bounding box center [279, 196] width 173 height 9
click at [223, 203] on input "Organisme prêteur" at bounding box center [224, 206] width 62 height 9
type input "a"
type input "Alpha Crédit"
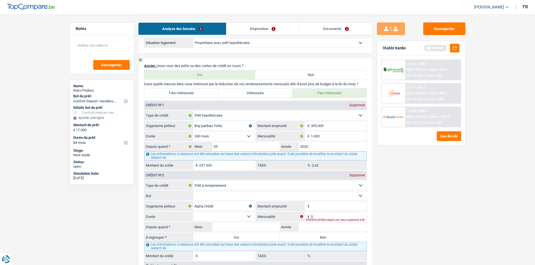
click at [222, 196] on select "Confort maison: meubles, textile, peinture, électroménager, outillage non-profe…" at bounding box center [279, 196] width 173 height 9
select select "smallWorks"
click at [193, 192] on select "Confort maison: meubles, textile, peinture, électroménager, outillage non-profe…" at bounding box center [279, 196] width 173 height 9
click at [333, 207] on input "Montant emprunté" at bounding box center [339, 206] width 56 height 9
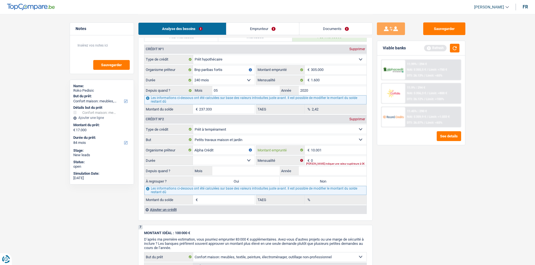
type input "10.001"
click at [321, 160] on input "0" at bounding box center [339, 160] width 56 height 9
type input "318"
click at [229, 167] on input "Mois" at bounding box center [246, 171] width 68 height 9
type input "10"
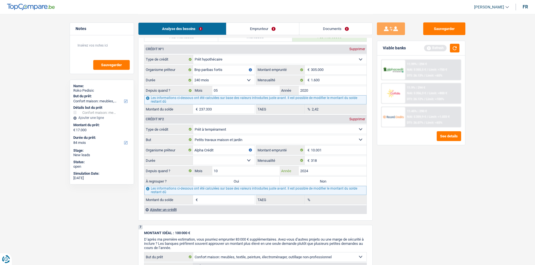
type input "2024"
click at [246, 160] on select "12 mois 18 mois 24 mois 30 mois 36 mois 42 mois 48 mois 60 mois Sélectionner un…" at bounding box center [224, 160] width 62 height 9
select select "48"
click at [193, 156] on select "12 mois 18 mois 24 mois 30 mois 36 mois 42 mois 48 mois 60 mois Sélectionner un…" at bounding box center [224, 160] width 62 height 9
type input "8.427"
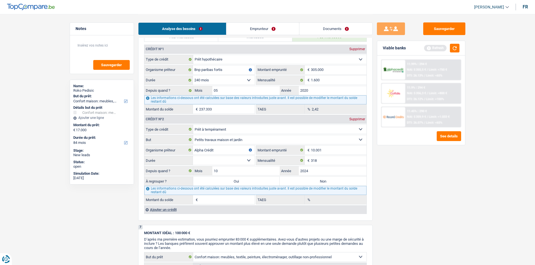
type input "25,01"
click at [314, 182] on label "Non" at bounding box center [323, 181] width 87 height 9
click at [314, 182] on input "Non" at bounding box center [323, 181] width 87 height 9
radio input "true"
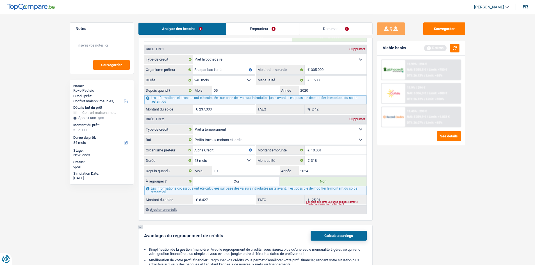
click at [231, 159] on select "12 mois 18 mois 24 mois 30 mois 36 mois 42 mois 48 mois 60 mois Sélectionner un…" at bounding box center [224, 160] width 62 height 9
select select "36"
click at [193, 156] on select "12 mois 18 mois 24 mois 30 mois 36 mois 42 mois 48 mois 60 mois Sélectionner un…" at bounding box center [224, 160] width 62 height 9
type input "7.226"
type input "9,37"
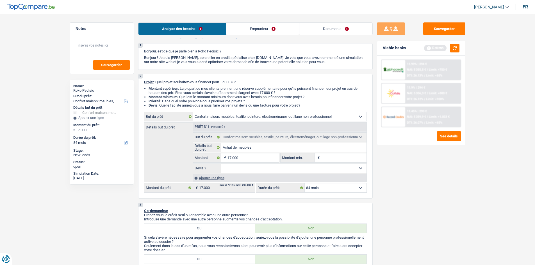
scroll to position [0, 0]
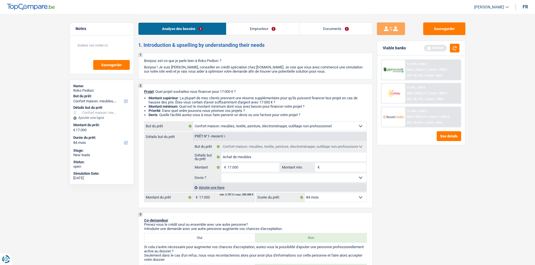
click at [272, 28] on link "Emprunteur" at bounding box center [262, 29] width 73 height 12
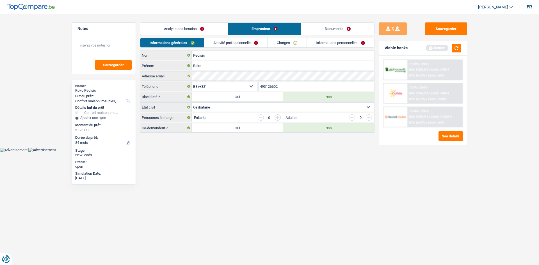
click at [249, 45] on link "Activité professionnelle" at bounding box center [235, 42] width 63 height 9
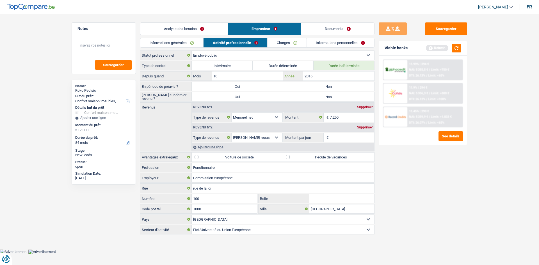
click at [319, 75] on input "2016" at bounding box center [338, 76] width 71 height 9
click at [259, 76] on input "10" at bounding box center [247, 76] width 71 height 9
type input "1"
type input "07"
click at [336, 86] on label "Non" at bounding box center [328, 86] width 91 height 9
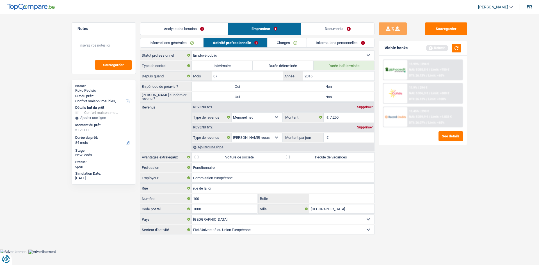
click at [336, 86] on input "Non" at bounding box center [328, 86] width 91 height 9
radio input "true"
click at [336, 95] on label "Non" at bounding box center [328, 96] width 91 height 9
click at [336, 95] on input "Non" at bounding box center [328, 96] width 91 height 9
radio input "true"
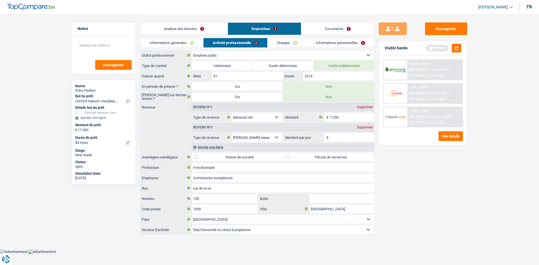
click at [362, 127] on div "Supprimer" at bounding box center [365, 127] width 19 height 3
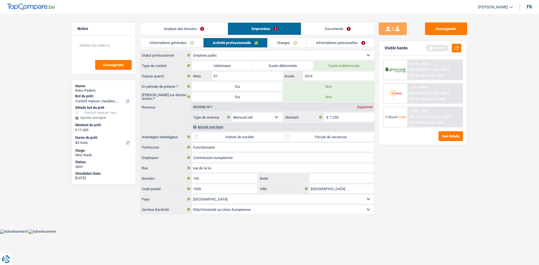
drag, startPoint x: 285, startPoint y: 45, endPoint x: 286, endPoint y: 42, distance: 2.9
click at [285, 45] on link "Charges" at bounding box center [287, 42] width 39 height 9
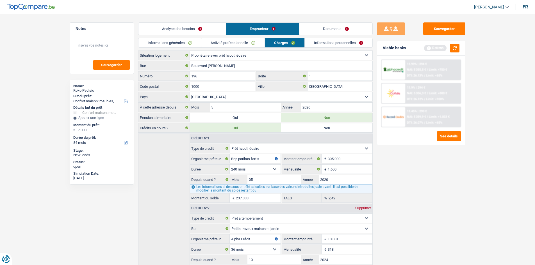
click at [322, 43] on link "Informations personnelles" at bounding box center [339, 42] width 68 height 9
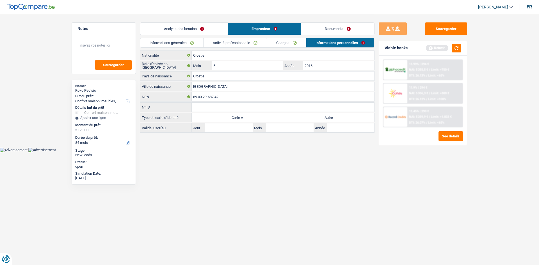
drag, startPoint x: 199, startPoint y: 71, endPoint x: 172, endPoint y: 166, distance: 98.7
click at [172, 152] on html "Vous avez le contrôle de vos données Nous utilisons des cookies, tout comme nos…" at bounding box center [269, 76] width 539 height 152
click at [299, 115] on label "Autre" at bounding box center [328, 117] width 91 height 9
click at [299, 115] on input "Autre" at bounding box center [328, 117] width 91 height 9
radio input "true"
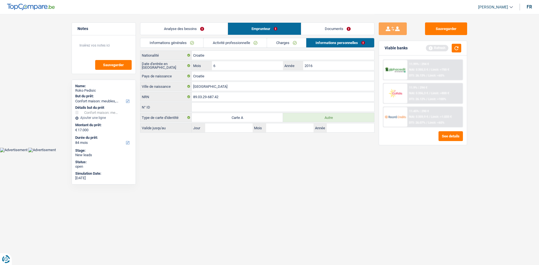
click at [228, 60] on div "Croatie Nationalité Date d'entrée en Belgique 6 Mois / 2016 Année Croatie Pays …" at bounding box center [257, 92] width 235 height 82
click at [227, 62] on input "6" at bounding box center [247, 65] width 71 height 9
type input "7"
click at [330, 27] on link "Documents" at bounding box center [337, 29] width 73 height 12
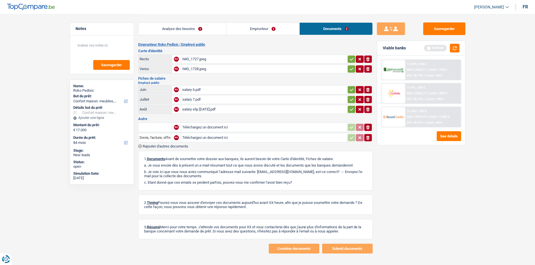
click at [201, 57] on div "IMG_1727.jpeg" at bounding box center [263, 59] width 163 height 8
click at [192, 71] on div "IMG_1728.jpeg" at bounding box center [263, 69] width 163 height 8
click at [194, 89] on div "salary 6.pdf" at bounding box center [263, 90] width 163 height 8
click at [197, 97] on div "salary 7.pdf" at bounding box center [263, 99] width 163 height 8
click at [200, 111] on div "salary slip August 2025.pdf" at bounding box center [263, 109] width 163 height 8
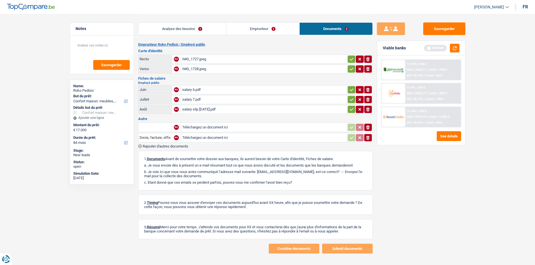
click at [206, 24] on link "Analyse des besoins" at bounding box center [182, 29] width 88 height 12
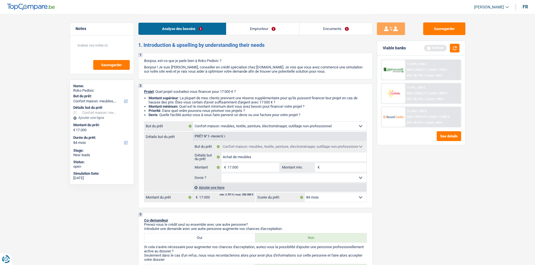
click at [275, 178] on select "Oui Non Non répondu Sélectionner une option" at bounding box center [293, 178] width 145 height 9
select select "false"
click at [221, 174] on select "Oui Non Non répondu Sélectionner une option" at bounding box center [293, 178] width 145 height 9
select select "false"
click at [457, 51] on button "button" at bounding box center [455, 48] width 10 height 9
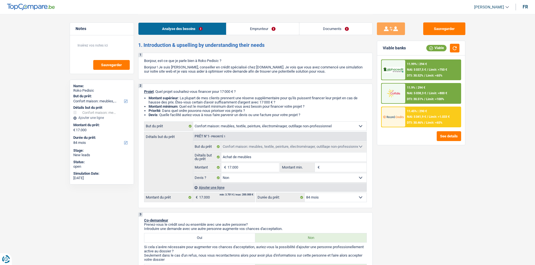
click at [330, 196] on select "12 mois 18 mois 24 mois 30 mois 36 mois 42 mois 48 mois 60 mois 72 mois 84 mois…" at bounding box center [336, 197] width 62 height 9
select select "48"
click at [305, 193] on select "12 mois 18 mois 24 mois 30 mois 36 mois 42 mois 48 mois 60 mois 72 mois 84 mois…" at bounding box center [336, 197] width 62 height 9
select select "48"
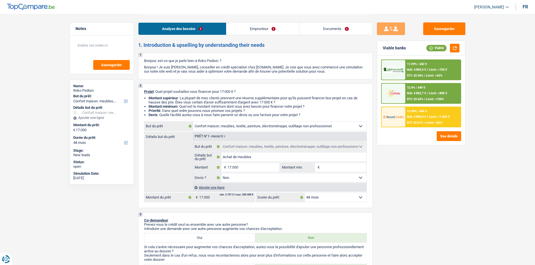
click at [331, 199] on select "12 mois 18 mois 24 mois 30 mois 36 mois 42 mois 48 mois 60 mois 72 mois 84 mois…" at bounding box center [336, 197] width 62 height 9
select select "60"
click at [305, 193] on select "12 mois 18 mois 24 mois 30 mois 36 mois 42 mois 48 mois 60 mois 72 mois 84 mois…" at bounding box center [336, 197] width 62 height 9
select select "60"
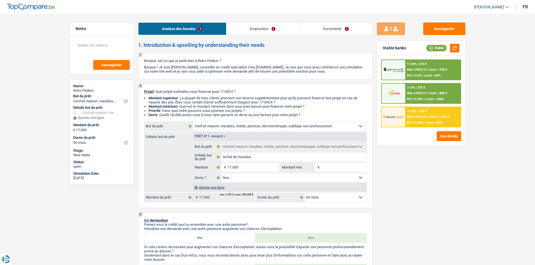
click at [413, 113] on div "11.45% | 369 € NAI: 4 963,3 € / Limit: >1.033 € DTI: 31.54% / Limit: <65%" at bounding box center [432, 117] width 55 height 20
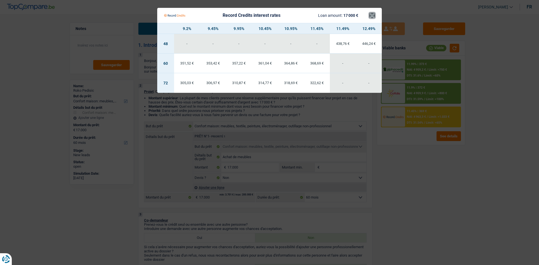
click at [370, 17] on button "×" at bounding box center [372, 16] width 6 height 6
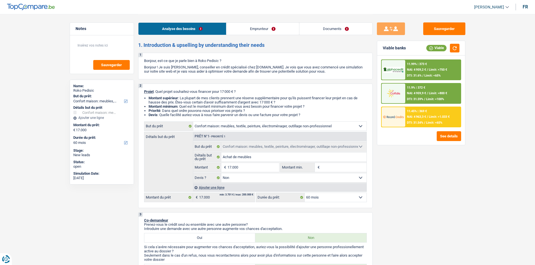
click at [423, 69] on span "NAI: 4 959,2 €" at bounding box center [416, 70] width 19 height 4
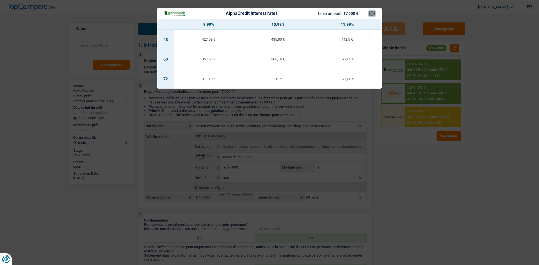
click at [373, 12] on button "×" at bounding box center [372, 14] width 6 height 6
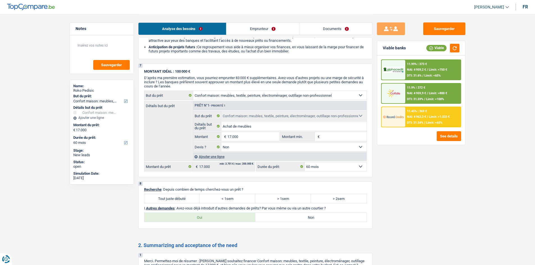
scroll to position [758, 0]
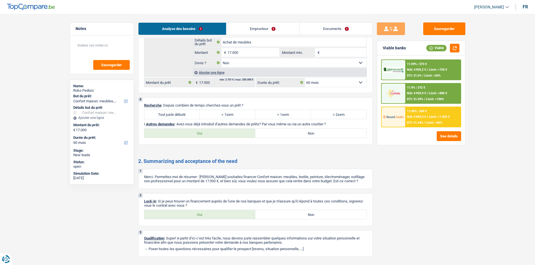
click at [184, 114] on label "Tout juste débuté" at bounding box center [172, 114] width 56 height 9
click at [184, 114] on input "Tout juste débuté" at bounding box center [172, 114] width 56 height 9
radio input "true"
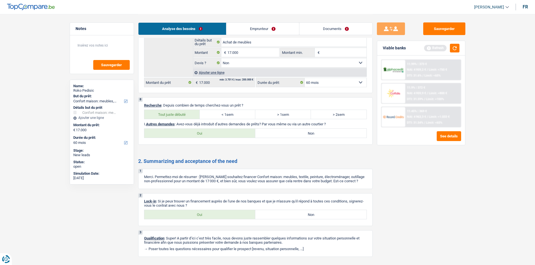
click at [227, 132] on label "Oui" at bounding box center [199, 133] width 111 height 9
click at [227, 132] on input "Oui" at bounding box center [199, 133] width 111 height 9
radio input "true"
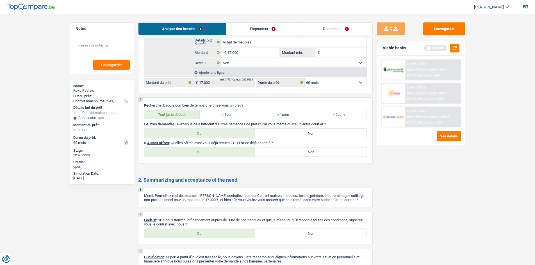
click at [307, 135] on label "Non" at bounding box center [310, 133] width 111 height 9
click at [307, 135] on input "Non" at bounding box center [310, 133] width 111 height 9
radio input "true"
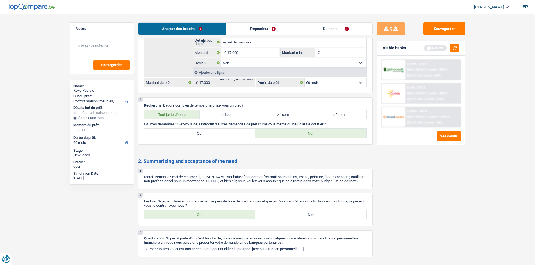
click at [231, 215] on label "Oui" at bounding box center [199, 214] width 111 height 9
click at [231, 215] on input "Oui" at bounding box center [199, 214] width 111 height 9
radio input "true"
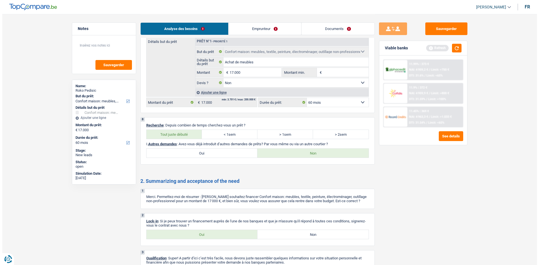
scroll to position [730, 0]
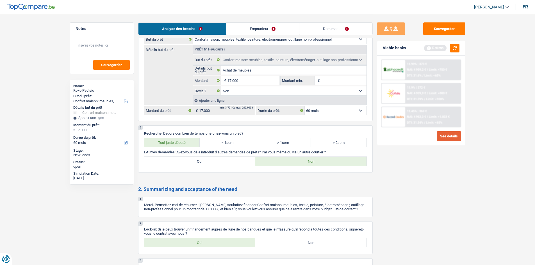
click at [445, 135] on button "See details" at bounding box center [449, 136] width 24 height 10
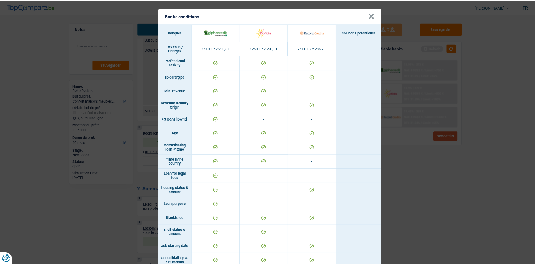
scroll to position [0, 0]
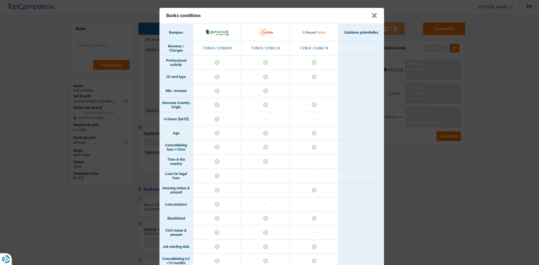
click at [372, 16] on button "×" at bounding box center [375, 16] width 6 height 6
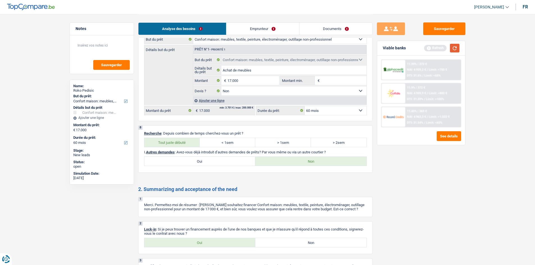
click at [456, 49] on button "button" at bounding box center [455, 48] width 10 height 9
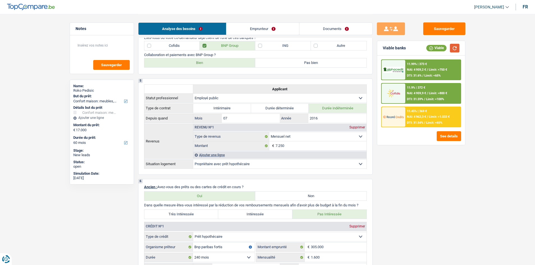
scroll to position [225, 0]
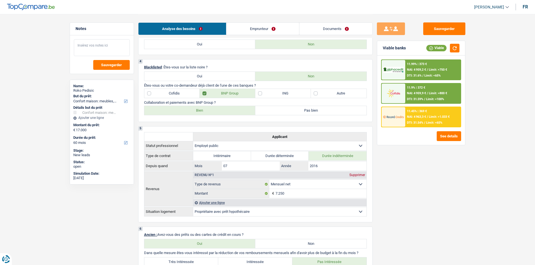
click at [104, 46] on textarea at bounding box center [102, 47] width 56 height 17
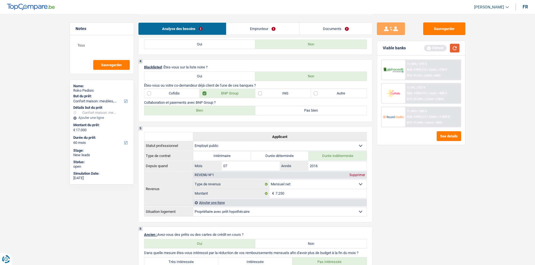
click at [458, 49] on button "button" at bounding box center [455, 48] width 10 height 9
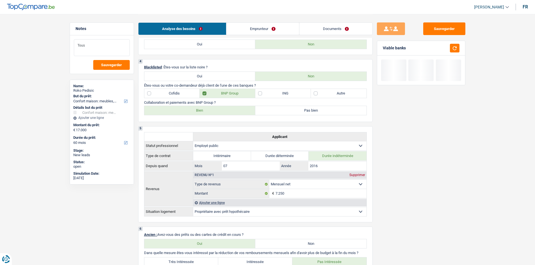
click at [95, 43] on textarea "Tous" at bounding box center [102, 47] width 56 height 17
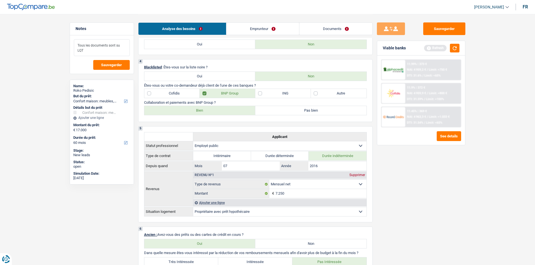
click at [124, 44] on textarea "Tous les documents sont su LQT" at bounding box center [102, 47] width 56 height 17
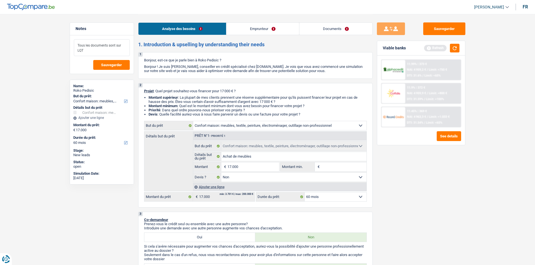
scroll to position [0, 0]
type textarea "Tous les documents sont sur LQT"
click at [264, 157] on input "Achat de meubles" at bounding box center [293, 157] width 145 height 9
type input "Achat de meubles"
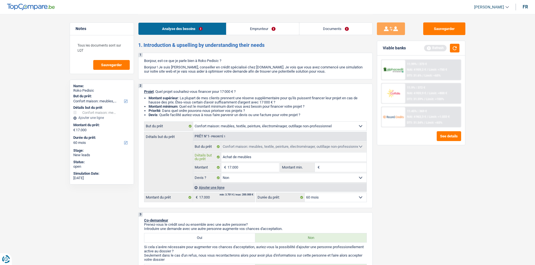
type input "Achat de meubles s"
type input "Achat de meubles"
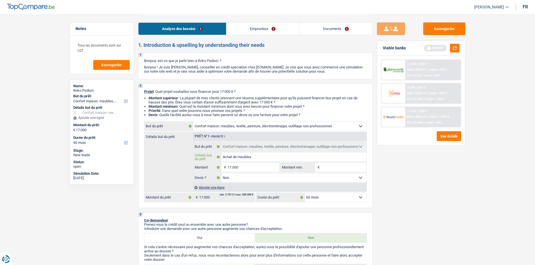
type input "Achat de meubles"
type input "Achat de meubles,"
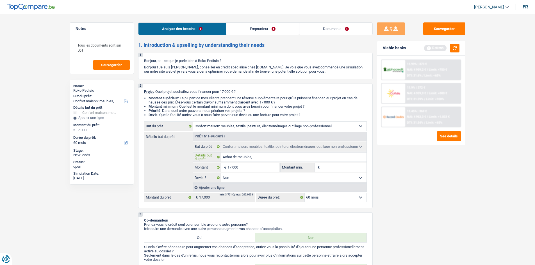
type input "Achat de meubles, c"
type input "Achat de meubles, ch"
type input "Achat de meubles, cha"
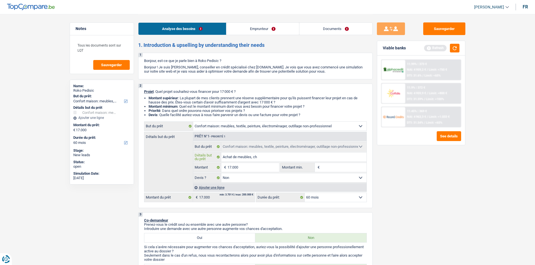
type input "Achat de meubles, cha"
type input "Achat de meubles, cham"
type input "Achat de meubles, chamb"
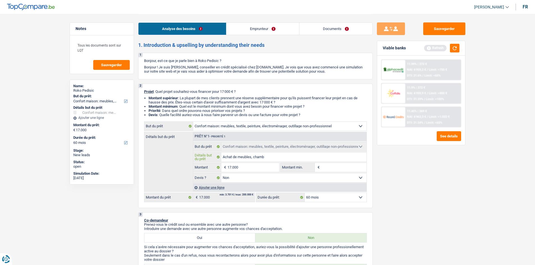
type input "Achat de meubles, chambr"
type input "Achat de meubles, chambre"
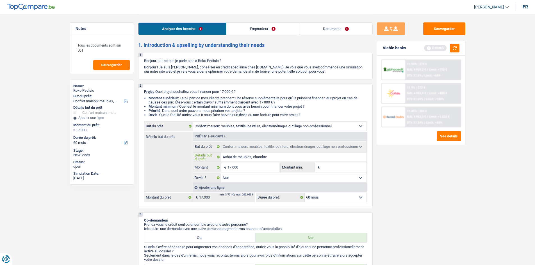
type input "Achat de meubles, chambre"
type input "Achat de meubles, chambre a"
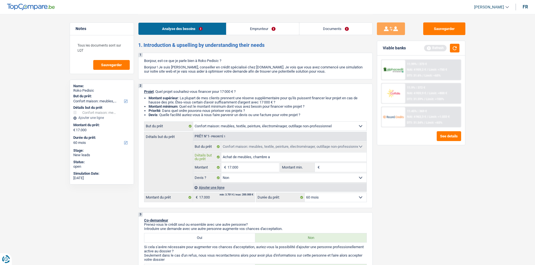
type input "Achat de meubles, chambre a c"
type input "Achat de meubles, chambre a co"
type input "Achat de meubles, chambre a cou"
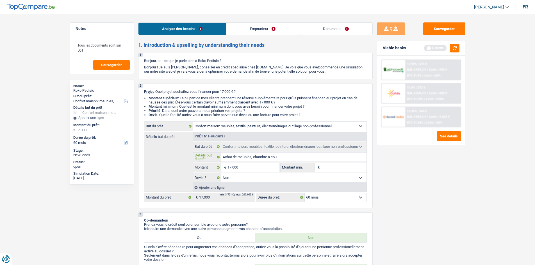
type input "Achat de meubles, chambre a cou"
type input "Achat de meubles, chambre a couhe"
type input "Achat de meubles, chambre a couher"
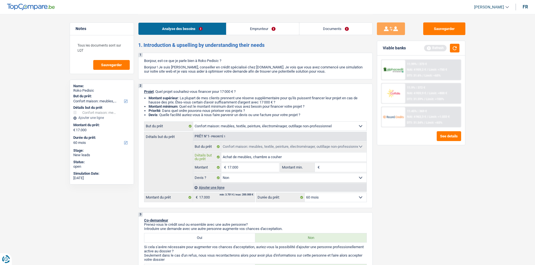
type input "Achat de meubles, chambre a couher"
type input "Achat de meubles, chambre a couhe"
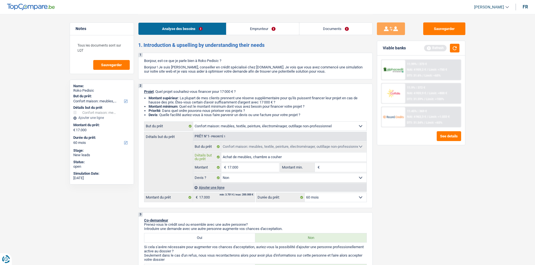
type input "Achat de meubles, chambre a couhe"
type input "Achat de meubles, chambre a couh"
type input "Achat de meubles, chambre a cou"
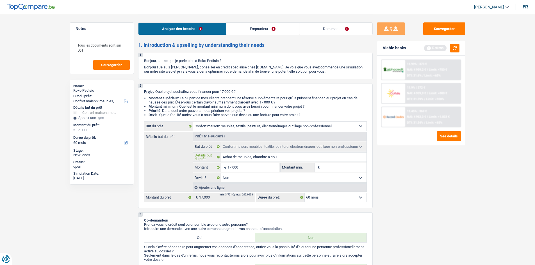
type input "Achat de meubles, chambre a couc"
type input "Achat de meubles, chambre a couch"
type input "Achat de meubles, chambre a couche"
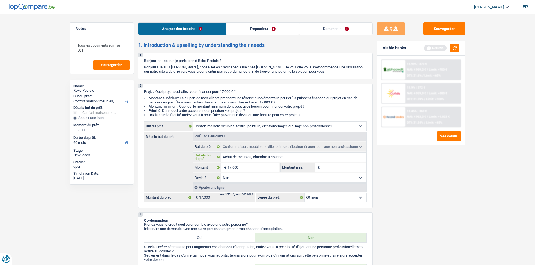
type input "Achat de meubles, chambre a couche"
type input "Achat de meubles, chambre a coucher"
type input "Achat de meubles, chambre a coucher,"
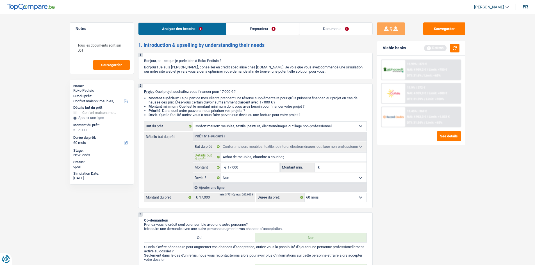
type input "Achat de meubles, chambre a coucher,"
type input "Achat de meubles, chambre a coucher, p"
type input "Achat de meubles, chambre a coucher, pla"
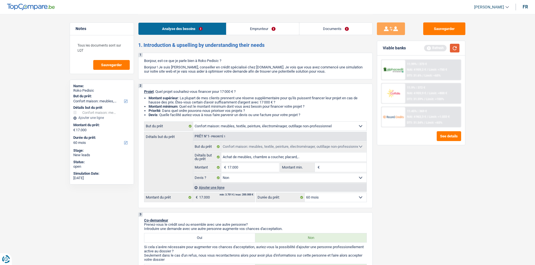
click at [456, 49] on button "button" at bounding box center [455, 48] width 10 height 9
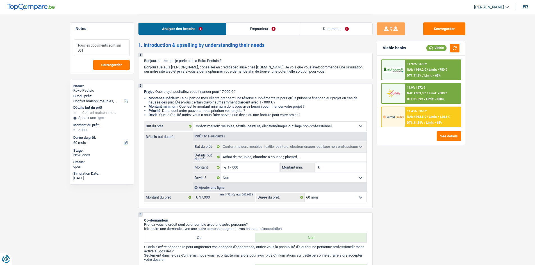
click at [78, 44] on textarea "Tous les documents sont sur LQT" at bounding box center [102, 47] width 56 height 17
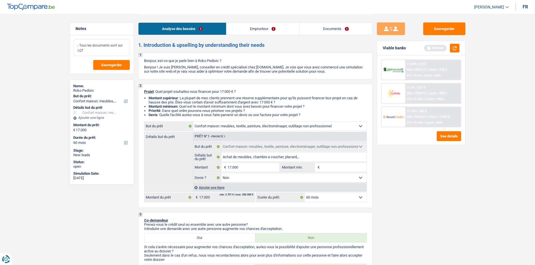
click at [87, 45] on textarea "- Tous les documents sont sur LQT" at bounding box center [102, 47] width 56 height 17
drag, startPoint x: 123, startPoint y: 46, endPoint x: 73, endPoint y: 42, distance: 50.4
click at [73, 42] on div "- les documents sont sur LQT Sauvegarder" at bounding box center [102, 54] width 64 height 38
click at [432, 27] on button "Sauvegarder" at bounding box center [444, 28] width 42 height 13
click at [452, 47] on button "button" at bounding box center [455, 48] width 10 height 9
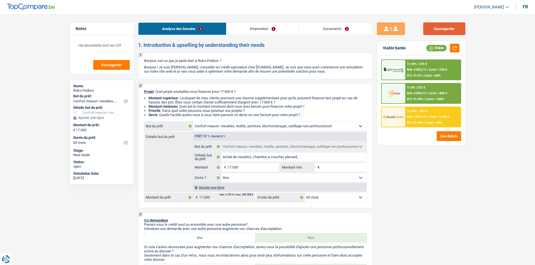
click at [443, 29] on button "Sauvegarder" at bounding box center [444, 28] width 42 height 13
click at [456, 29] on button "Sauvegarder" at bounding box center [444, 28] width 42 height 13
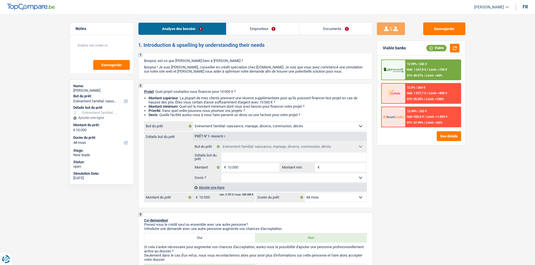
select select "familyEvent"
select select "48"
select select "familyEvent"
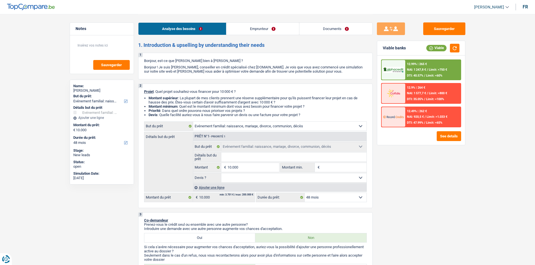
select select "48"
select select "unemployed"
select select "familyAllowances"
select select "unemployment"
select select "ownerWithMortgage"
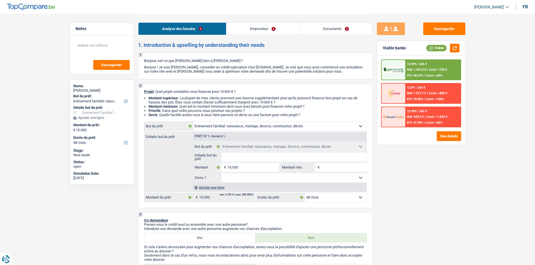
select select "mortgage"
select select "300"
select select "familyEvent"
select select "48"
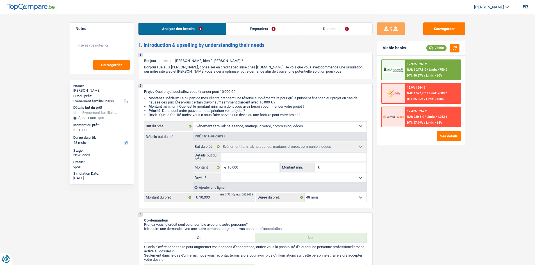
click at [246, 157] on input "Détails but du prêt" at bounding box center [293, 157] width 145 height 9
type input "u"
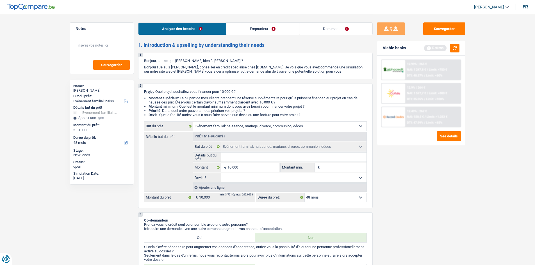
type input "M"
type input "Ma"
type input "Mar"
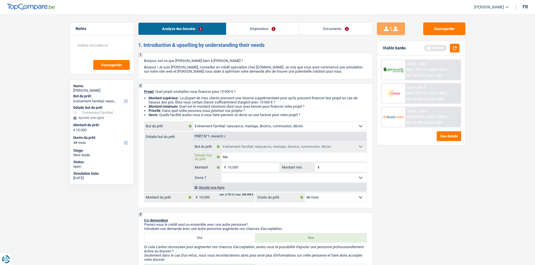
type input "Mar"
type input "Mari"
type input "[PERSON_NAME]"
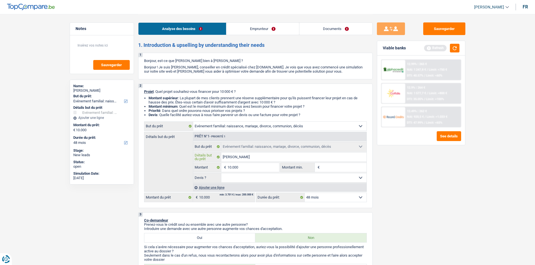
type input "Mariag"
type input "Mariage"
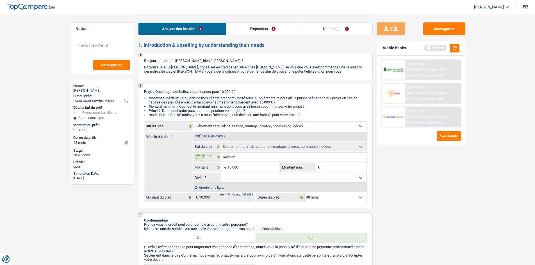
type input "Mariage"
type input "Mariag"
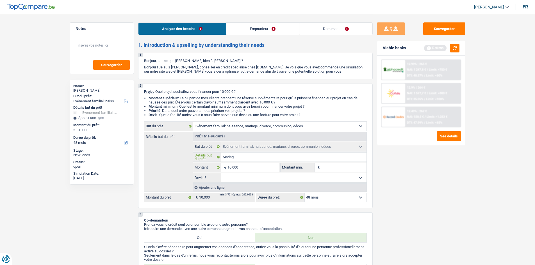
type input "[PERSON_NAME]"
type input "Mari"
type input "Mar"
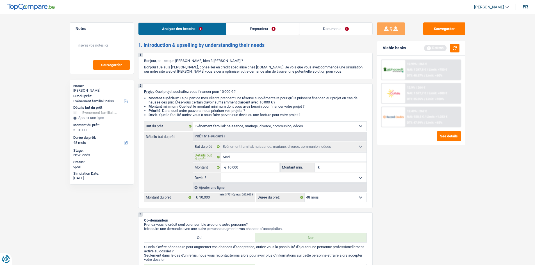
type input "Mar"
type input "Ma"
type input "M"
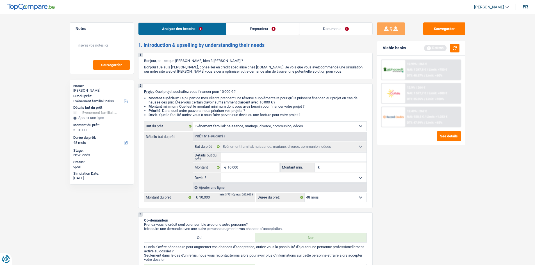
type input "v"
type input "ve"
type input "veu"
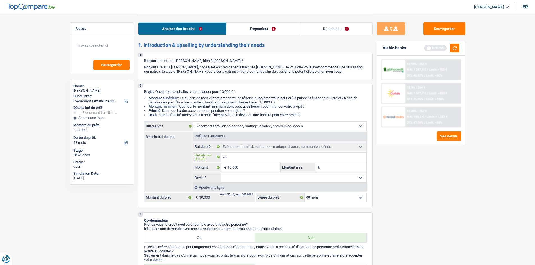
type input "veu"
type input "veut"
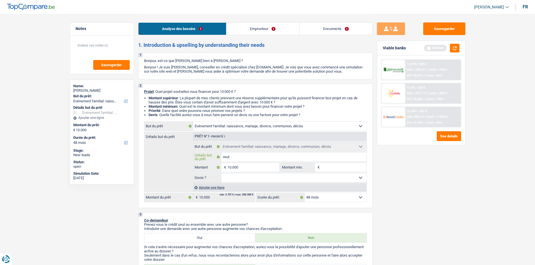
type input "veut f"
type input "veut fi"
type input "veut fin"
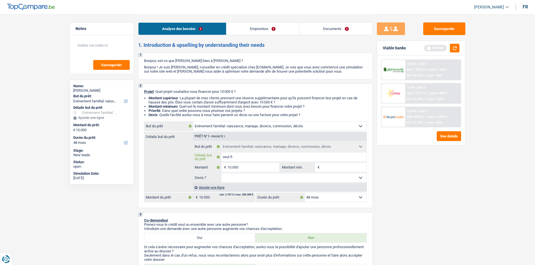
type input "veut fin"
type input "veut fina"
type input "veut [PERSON_NAME]"
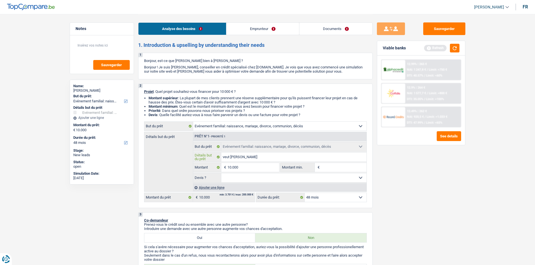
type input "veut financ"
type input "veut finance"
type input "veut financer"
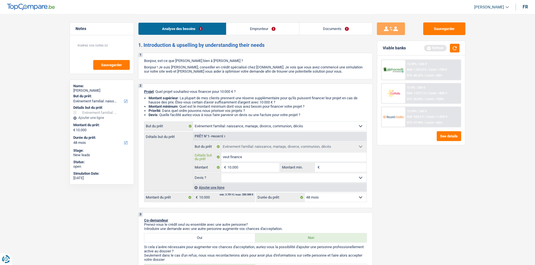
type input "veut financer"
type input "veut financer s"
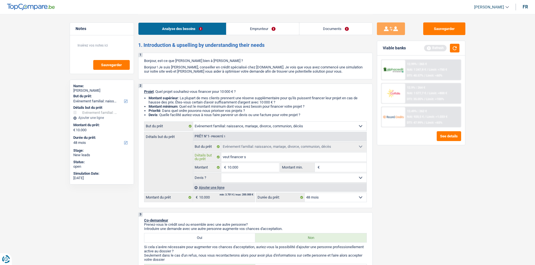
type input "veut financer so"
type input "veut financer son"
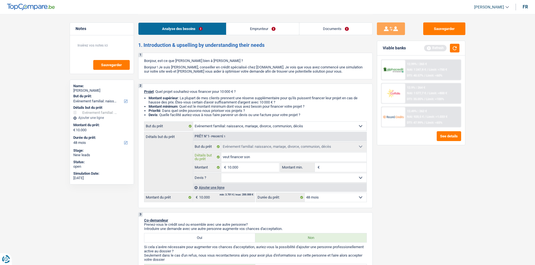
type input "veut financer son"
type input "veut financer son p"
type input "veut financer son pr"
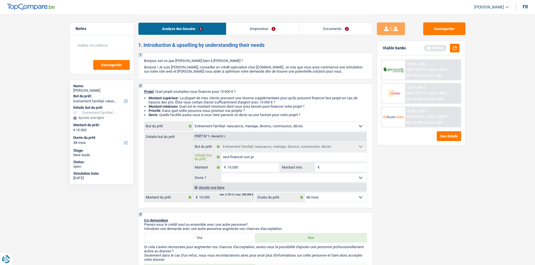
type input "veut financer son pro"
type input "veut financer son prop"
type input "veut financer son propr"
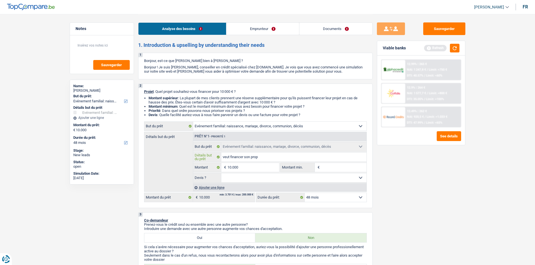
type input "veut financer son propr"
type input "veut financer son propre"
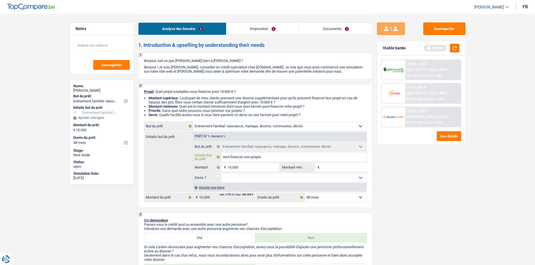
type input "veut financer son propre m"
type input "veut financer son propre ma"
type input "veut financer son propre mar"
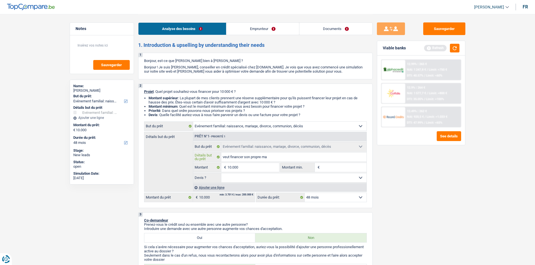
type input "veut financer son propre mar"
type input "veut financer son propre mari"
type input "veut financer son propre [PERSON_NAME]"
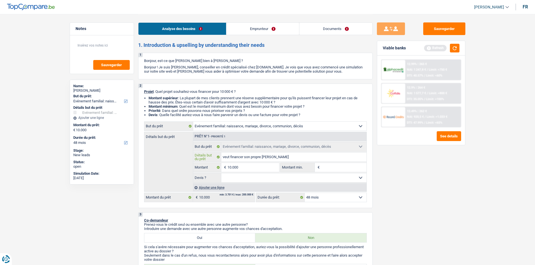
type input "veut financer son propre mariag"
type input "veut financer son propre mariage"
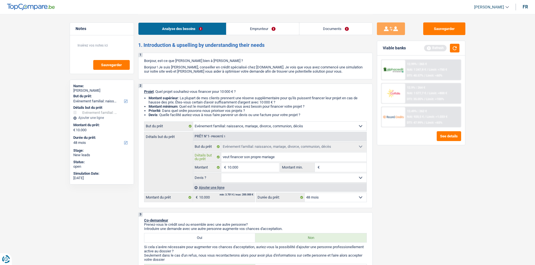
type input "veut financer son propre mariage"
click at [254, 179] on select "Oui Non Non répondu Sélectionner une option" at bounding box center [293, 178] width 145 height 9
select select "false"
click at [221, 174] on select "Oui Non Non répondu Sélectionner une option" at bounding box center [293, 178] width 145 height 9
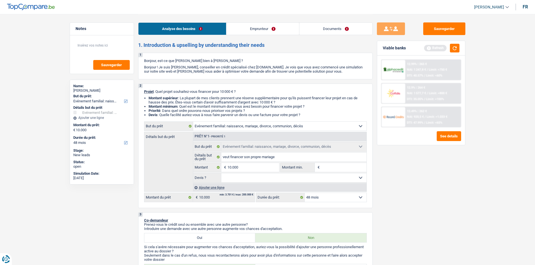
select select "false"
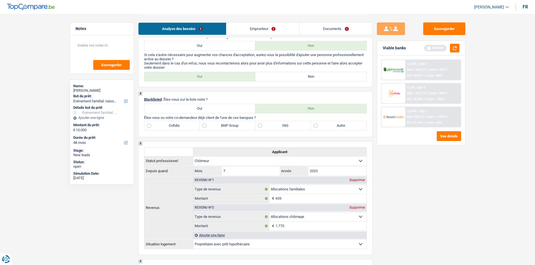
scroll to position [140, 0]
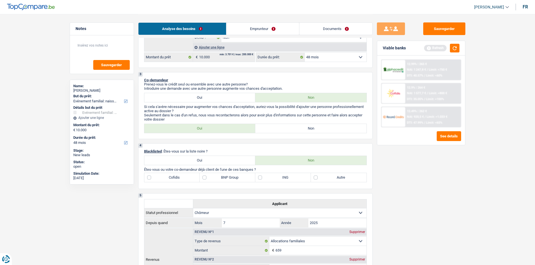
click at [270, 132] on label "Non" at bounding box center [310, 128] width 111 height 9
click at [270, 132] on input "Non" at bounding box center [310, 128] width 111 height 9
radio input "true"
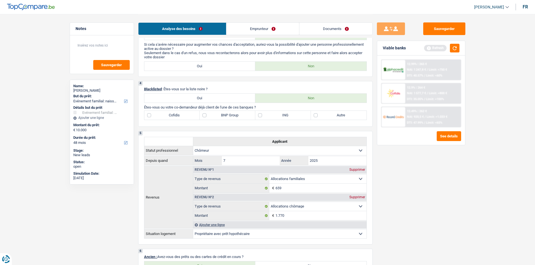
scroll to position [197, 0]
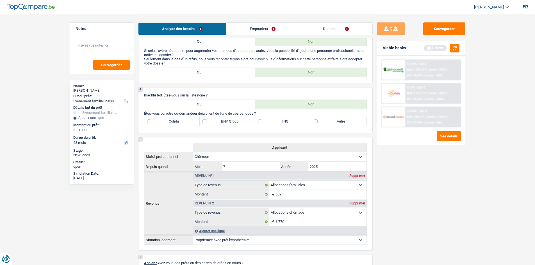
click at [205, 122] on label "BNP Group" at bounding box center [228, 121] width 56 height 9
click at [205, 122] on input "BNP Group" at bounding box center [228, 121] width 56 height 9
checkbox input "true"
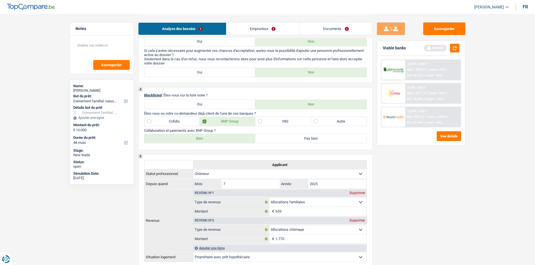
click at [213, 137] on label "Bien" at bounding box center [199, 138] width 111 height 9
click at [213, 137] on input "Bien" at bounding box center [199, 138] width 111 height 9
radio input "true"
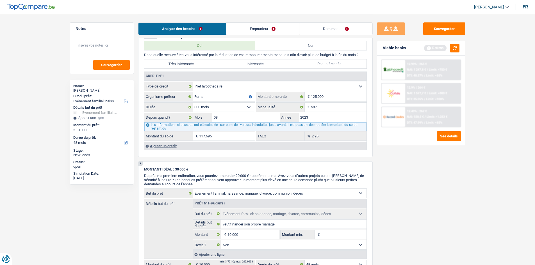
scroll to position [449, 0]
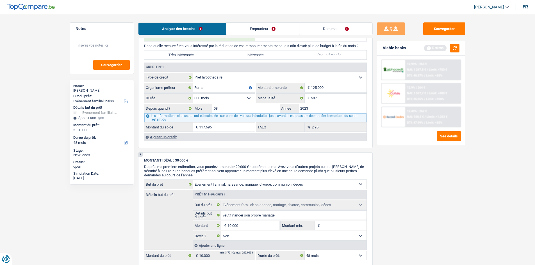
click at [175, 136] on div "Ajouter un crédit" at bounding box center [255, 137] width 222 height 8
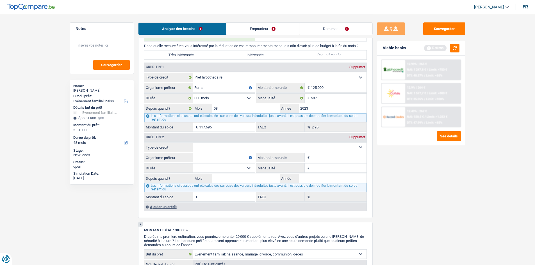
click at [360, 136] on div "Supprimer" at bounding box center [357, 137] width 19 height 3
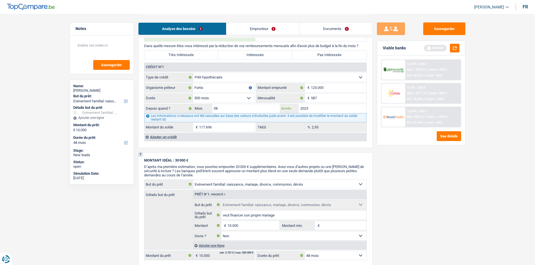
click at [318, 108] on input "2023" at bounding box center [333, 108] width 68 height 9
type input "2022"
type input "114.030"
click at [400, 171] on div "Sauvegarder Viable banks Refresh 12.99% | 265 € NAI: 1 247,8 € / Limit: >750 € …" at bounding box center [421, 139] width 97 height 234
click at [267, 29] on link "Emprunteur" at bounding box center [262, 29] width 73 height 12
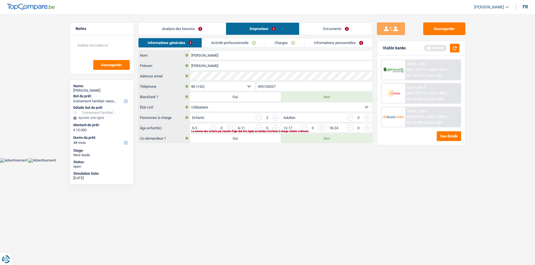
scroll to position [0, 0]
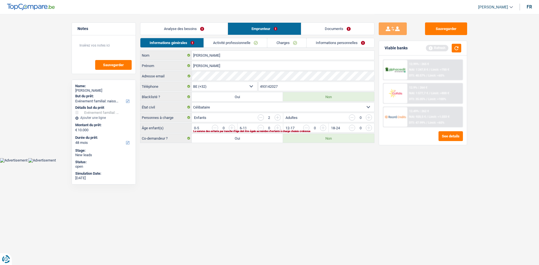
click at [280, 128] on input "button" at bounding box center [392, 129] width 234 height 9
click at [327, 128] on input "button" at bounding box center [437, 129] width 234 height 9
click at [245, 44] on link "Activité professionnelle" at bounding box center [235, 42] width 63 height 9
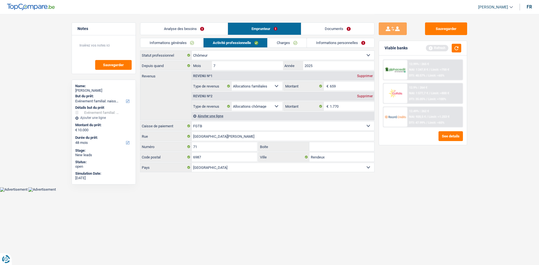
click at [287, 45] on link "Charges" at bounding box center [287, 42] width 39 height 9
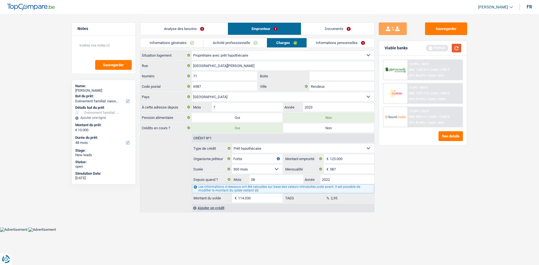
click at [456, 50] on button "button" at bounding box center [457, 48] width 10 height 9
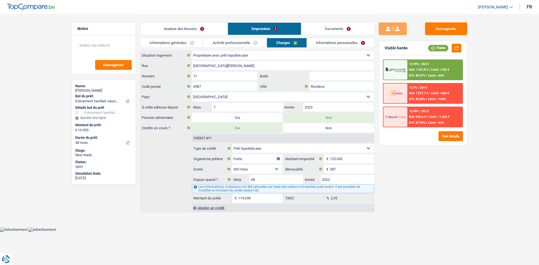
click at [245, 43] on link "Activité professionnelle" at bounding box center [235, 42] width 63 height 9
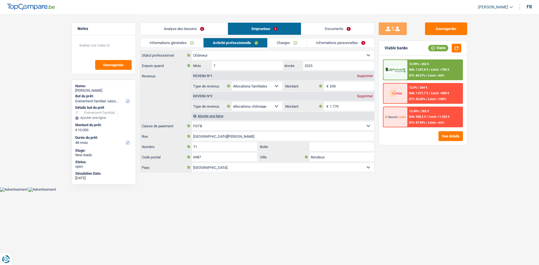
click at [170, 44] on link "Informations générales" at bounding box center [171, 42] width 63 height 9
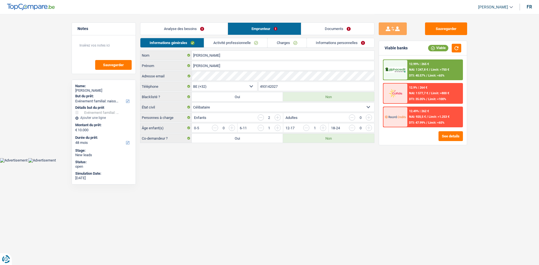
click at [180, 26] on link "Analyse des besoins" at bounding box center [183, 29] width 87 height 12
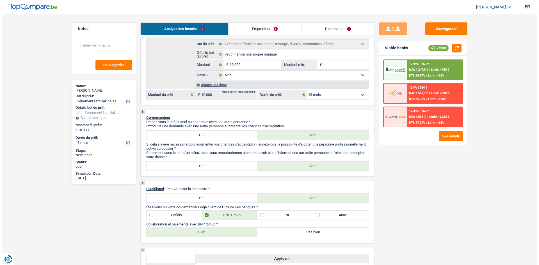
scroll to position [140, 0]
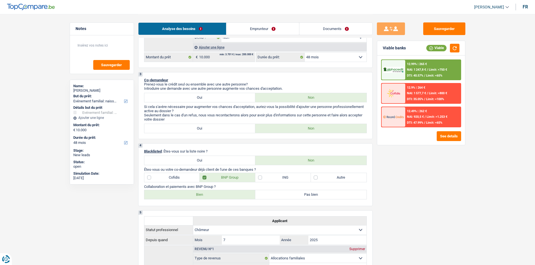
click at [414, 70] on span "NAI: 1 247,8 €" at bounding box center [416, 70] width 19 height 4
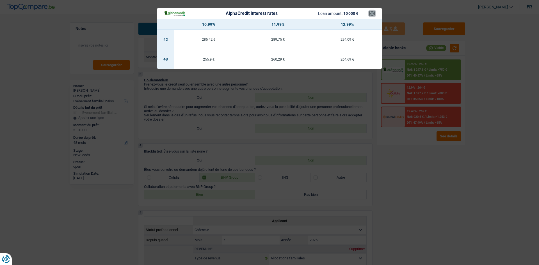
click at [372, 13] on button "×" at bounding box center [372, 14] width 6 height 6
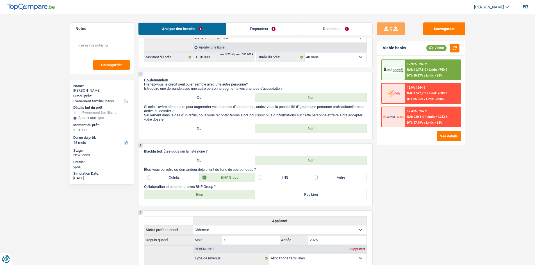
click at [441, 130] on div "12.99% | 265 € NAI: 1 247,8 € / Limit: >750 € DTI: 40.57% / Limit: <65% 12.9% |…" at bounding box center [421, 101] width 88 height 90
click at [441, 135] on button "See details" at bounding box center [449, 136] width 24 height 10
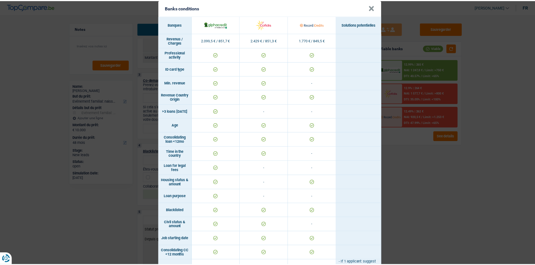
scroll to position [0, 0]
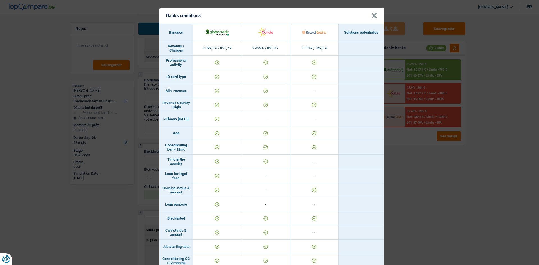
click at [372, 16] on button "×" at bounding box center [375, 16] width 6 height 6
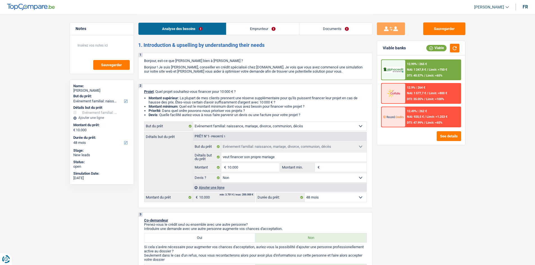
click at [267, 33] on link "Emprunteur" at bounding box center [262, 29] width 73 height 12
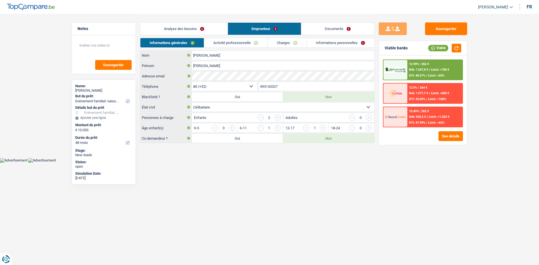
click at [295, 41] on link "Charges" at bounding box center [287, 42] width 39 height 9
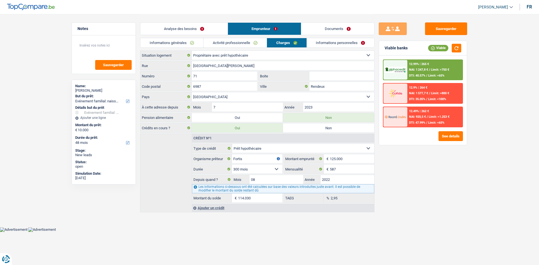
click at [322, 43] on link "Informations personnelles" at bounding box center [341, 42] width 68 height 9
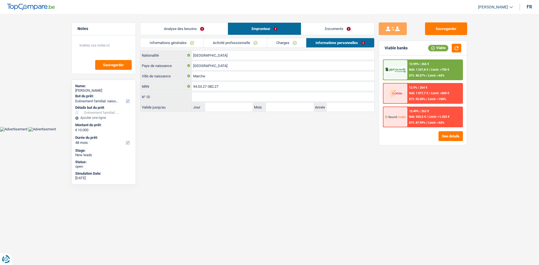
click at [301, 43] on link "Charges" at bounding box center [286, 42] width 39 height 9
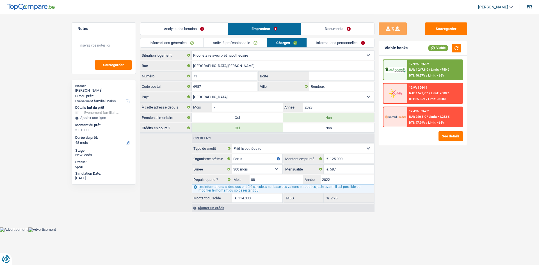
click at [194, 44] on link "Informations générales" at bounding box center [171, 42] width 63 height 9
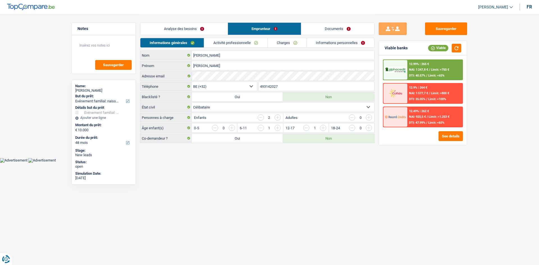
click at [233, 43] on link "Activité professionnelle" at bounding box center [235, 42] width 63 height 9
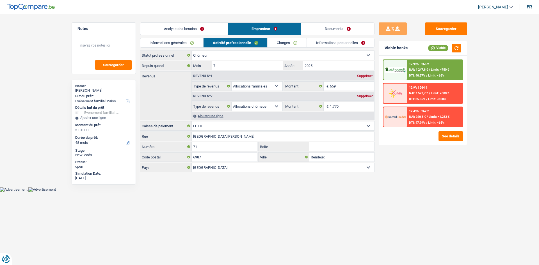
click at [282, 44] on link "Charges" at bounding box center [287, 42] width 39 height 9
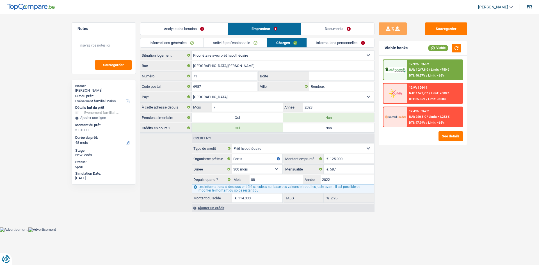
click at [251, 42] on link "Activité professionnelle" at bounding box center [235, 42] width 63 height 9
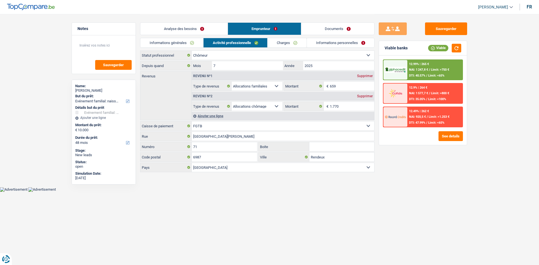
click at [286, 41] on link "Charges" at bounding box center [287, 42] width 39 height 9
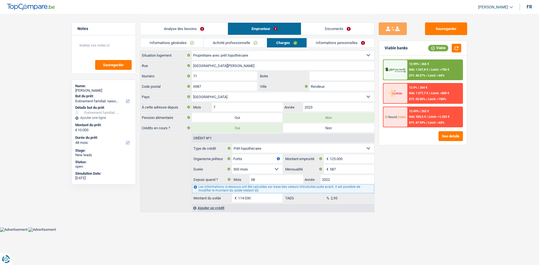
click at [226, 43] on link "Activité professionnelle" at bounding box center [235, 42] width 63 height 9
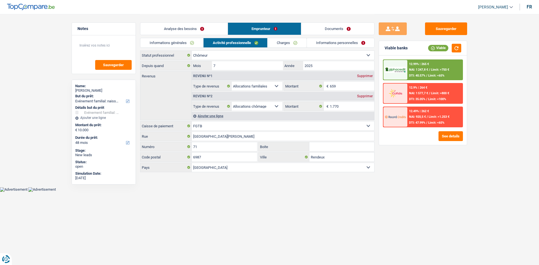
click at [287, 43] on link "Charges" at bounding box center [287, 42] width 39 height 9
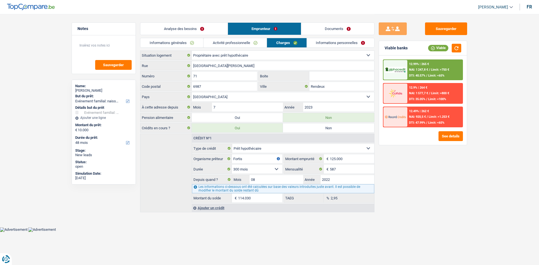
click at [195, 42] on link "Informations générales" at bounding box center [171, 42] width 63 height 9
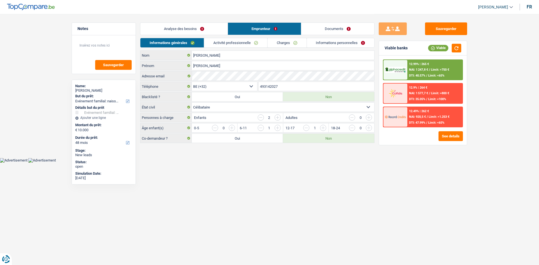
click at [422, 69] on span "NAI: 1 247,8 €" at bounding box center [418, 70] width 19 height 4
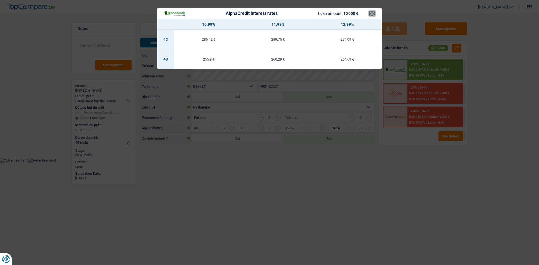
click at [373, 12] on button "×" at bounding box center [372, 14] width 6 height 6
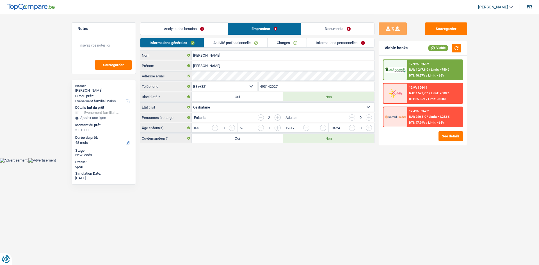
click at [235, 42] on link "Activité professionnelle" at bounding box center [235, 42] width 63 height 9
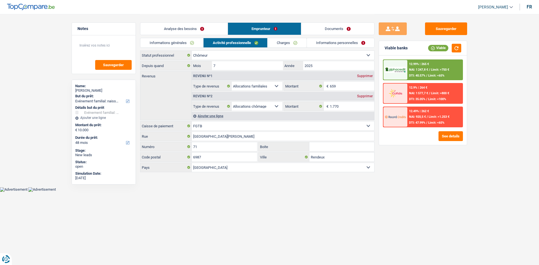
click at [185, 27] on link "Analyse des besoins" at bounding box center [183, 29] width 87 height 12
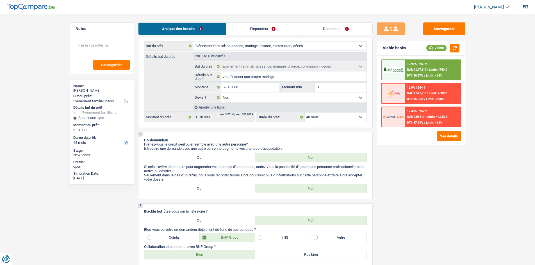
scroll to position [84, 0]
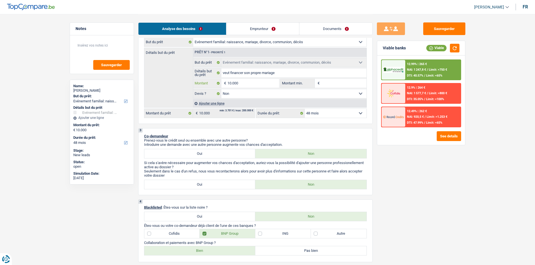
click at [247, 82] on input "10.000" at bounding box center [252, 83] width 51 height 9
type input "1.000"
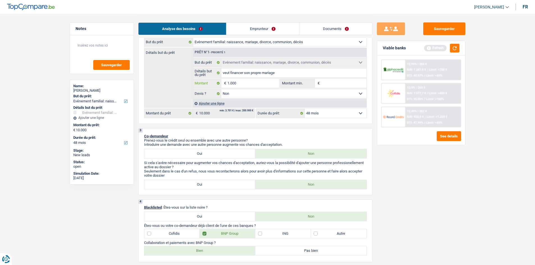
type input "10.001"
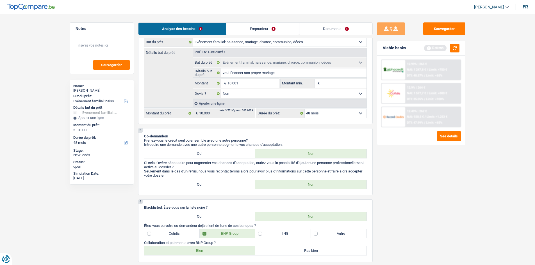
type input "10.001"
click at [390, 162] on div "Sauvegarder Viable banks Refresh 12.99% | 265 € NAI: 1 247,8 € / Limit: >750 € …" at bounding box center [421, 139] width 97 height 234
select select "60"
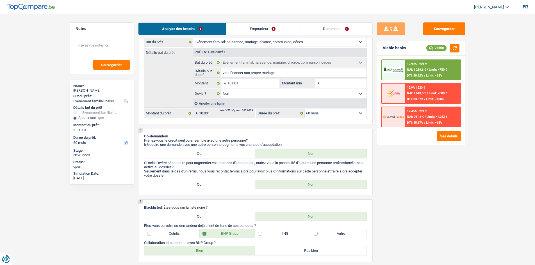
click at [340, 112] on select "12 mois 18 mois 24 mois 30 mois 36 mois 42 mois 48 mois 60 mois Sélectionner un…" at bounding box center [336, 113] width 62 height 9
select select "48"
click at [305, 109] on select "12 mois 18 mois 24 mois 30 mois 36 mois 42 mois 48 mois 60 mois Sélectionner un…" at bounding box center [336, 113] width 62 height 9
select select "48"
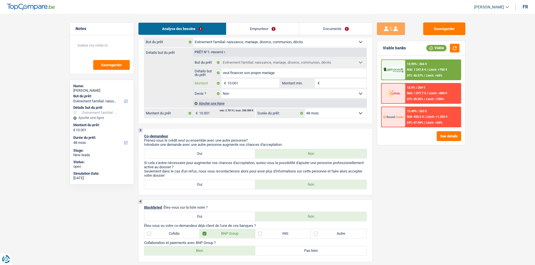
click at [251, 80] on input "10.001" at bounding box center [252, 83] width 51 height 9
type input "1.000"
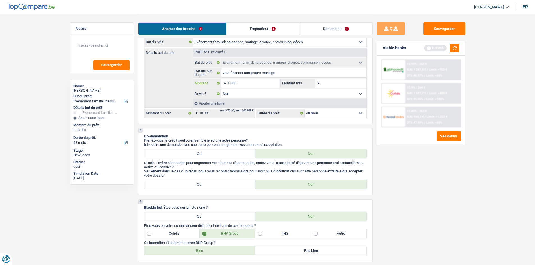
type input "10.000"
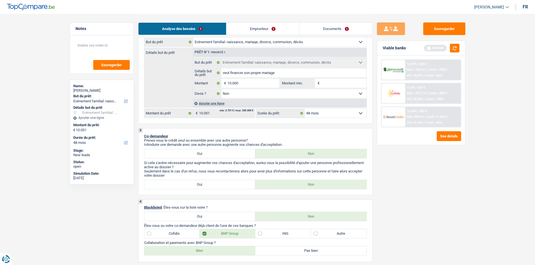
type input "10.000"
click at [390, 164] on div "Sauvegarder Viable banks Refresh 12.99% | 265 € NAI: 1 247,8 € / Limit: >750 € …" at bounding box center [421, 139] width 97 height 234
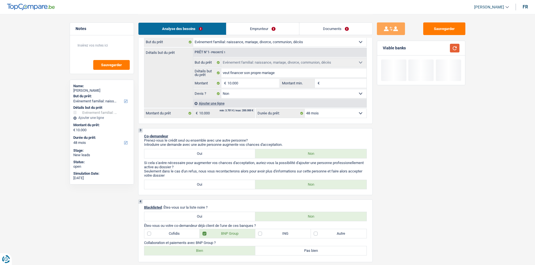
click at [450, 48] on button "button" at bounding box center [455, 48] width 10 height 9
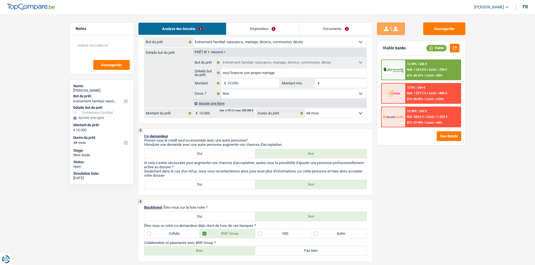
click at [432, 66] on div "12.99% | 265 € NAI: 1 247,8 € / Limit: >750 € DTI: 40.57% / Limit: <65%" at bounding box center [432, 70] width 55 height 20
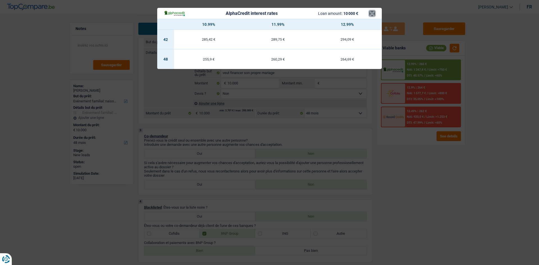
click at [370, 12] on button "×" at bounding box center [372, 14] width 6 height 6
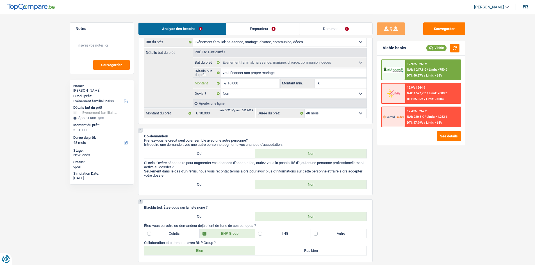
click at [246, 83] on input "10.000" at bounding box center [252, 83] width 51 height 9
type input "1.000"
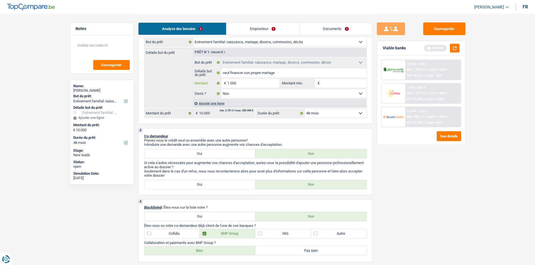
type input "10.001"
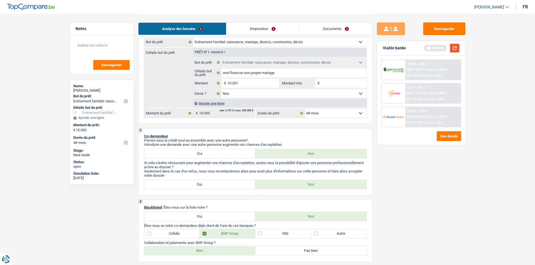
type input "10.001"
click at [454, 47] on button "button" at bounding box center [455, 48] width 10 height 9
select select "60"
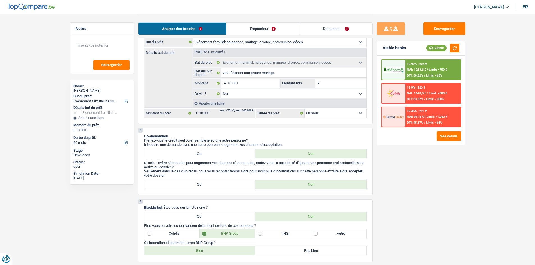
click at [419, 67] on div "12.99% | 224 € NAI: 1 288,6 € / Limit: >750 € DTI: 38.62% / Limit: <65%" at bounding box center [432, 70] width 55 height 20
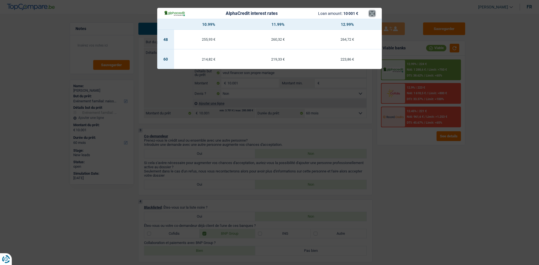
click at [372, 15] on button "×" at bounding box center [372, 14] width 6 height 6
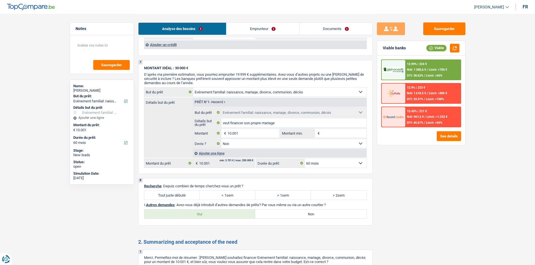
scroll to position [590, 0]
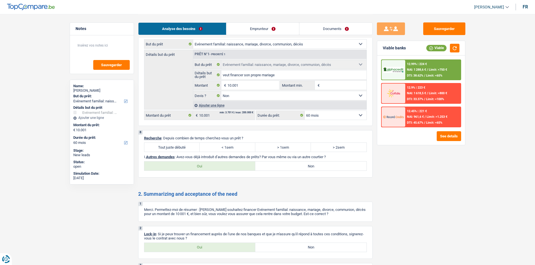
click at [180, 147] on label "Tout juste débuté" at bounding box center [172, 147] width 56 height 9
click at [180, 147] on input "Tout juste débuté" at bounding box center [172, 147] width 56 height 9
radio input "true"
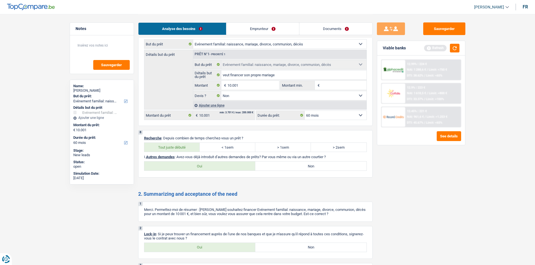
click at [268, 166] on label "Non" at bounding box center [310, 166] width 111 height 9
click at [268, 166] on input "Non" at bounding box center [310, 166] width 111 height 9
radio input "true"
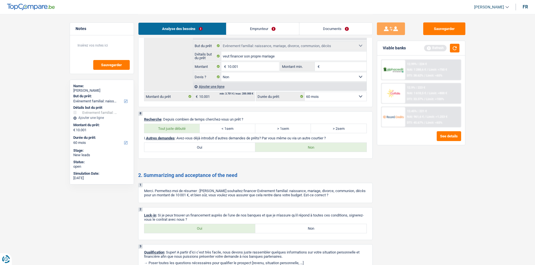
scroll to position [618, 0]
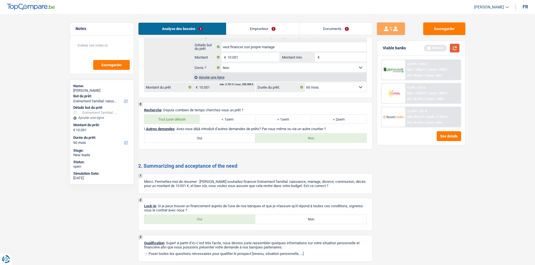
click at [457, 49] on button "button" at bounding box center [455, 48] width 10 height 9
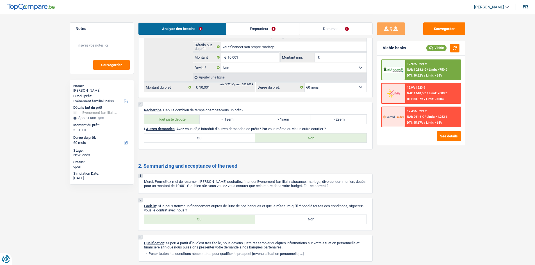
click at [185, 218] on label "Oui" at bounding box center [199, 219] width 111 height 9
click at [185, 218] on input "Oui" at bounding box center [199, 219] width 111 height 9
radio input "true"
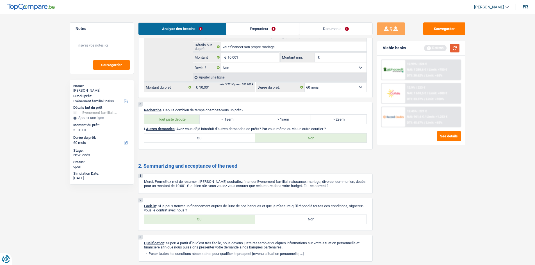
click at [454, 49] on button "button" at bounding box center [455, 48] width 10 height 9
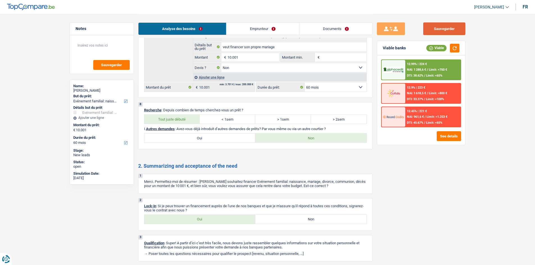
click at [432, 32] on button "Sauvegarder" at bounding box center [444, 28] width 42 height 13
click at [428, 29] on button "Sauvegarder" at bounding box center [444, 28] width 42 height 13
click at [435, 26] on button "Sauvegarder" at bounding box center [444, 28] width 42 height 13
click at [440, 31] on button "Sauvegarder" at bounding box center [444, 28] width 42 height 13
click at [436, 31] on button "Sauvegarder" at bounding box center [444, 28] width 42 height 13
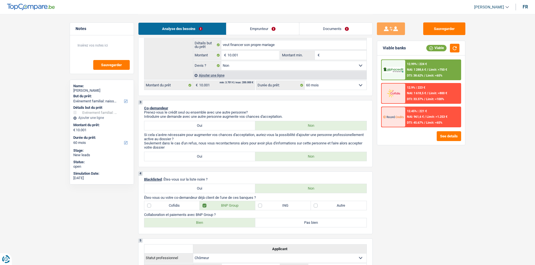
scroll to position [0, 0]
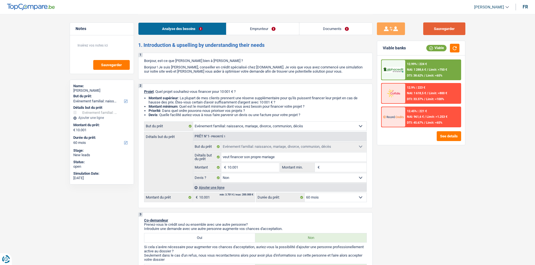
click at [453, 31] on button "Sauvegarder" at bounding box center [444, 28] width 42 height 13
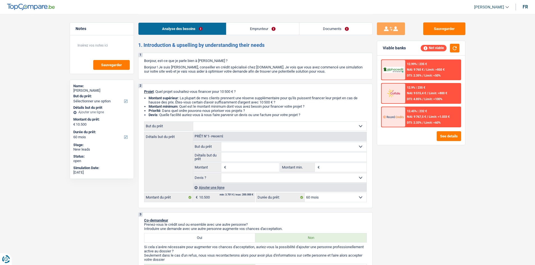
select select "60"
select select "student"
select select "previousEmployerCompensation"
select select "liveWithParents"
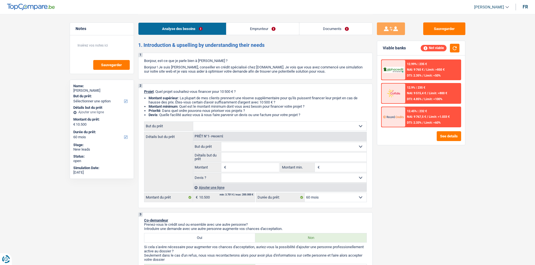
select select "60"
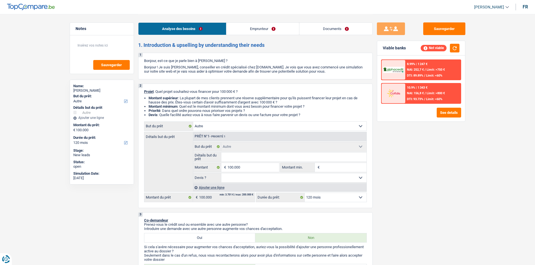
select select "other"
select select "120"
select select "other"
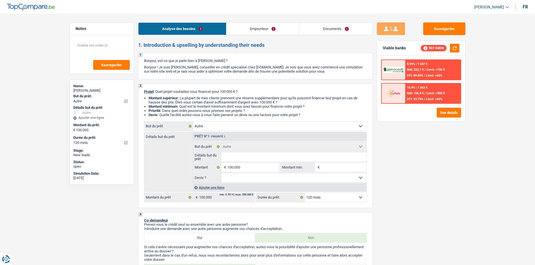
select select "120"
select select "independent"
select select "netSalary"
select select "ownerWithMortgage"
select select "mortgage"
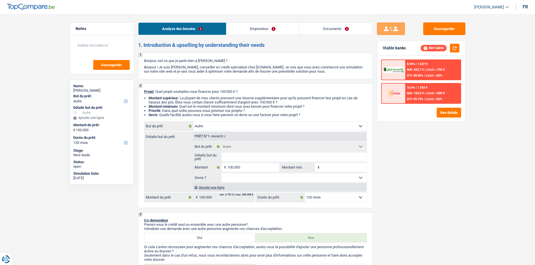
select select "300"
select select "other"
select select "120"
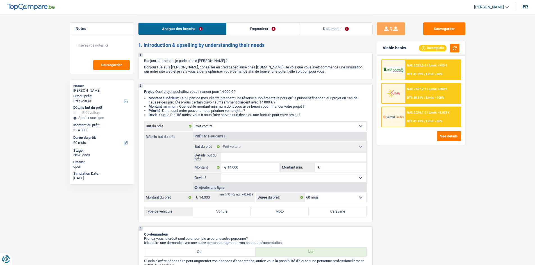
select select "car"
select select "60"
select select "car"
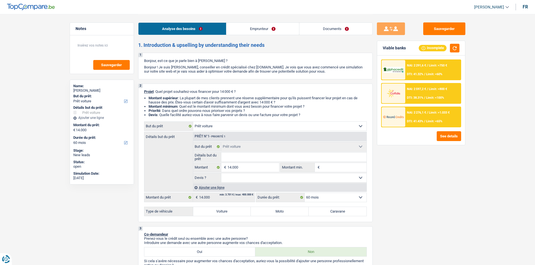
select select "60"
select select "privateEmployee"
select select "netSalary"
select select "familyAllowances"
select select "mealVouchers"
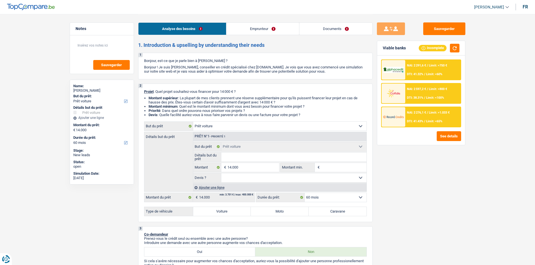
select select "ownerWithMortgage"
select select "mortgage"
select select "240"
select select "car"
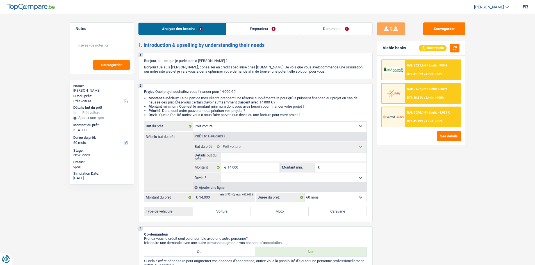
select select "60"
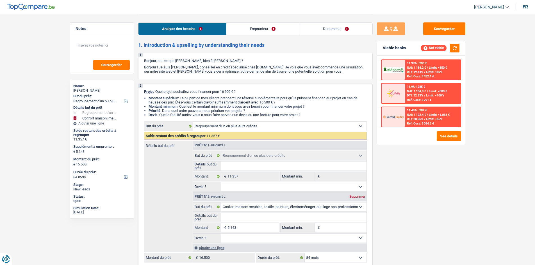
select select "refinancing"
select select "household"
select select "84"
select select "refinancing"
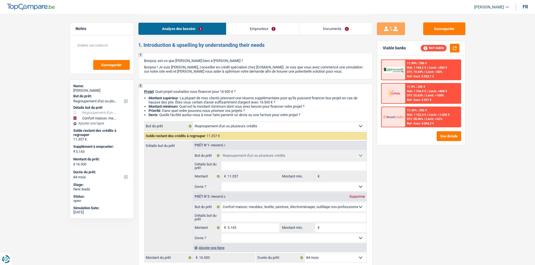
select select "refinancing"
select select "household"
select select "84"
select select "worker"
select select "familyAllowances"
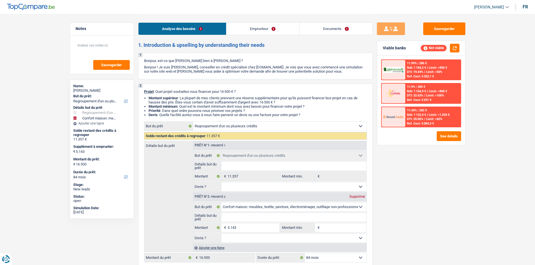
select select "netSalary"
select select "liveWithParents"
select select "creditConsolidation"
select select "60"
select select "refinancing"
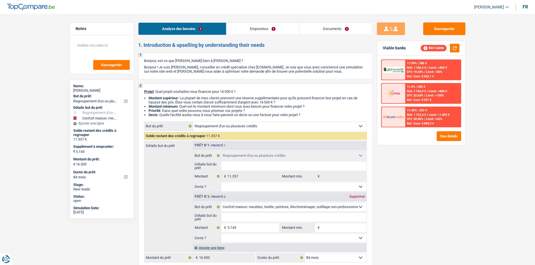
select select "refinancing"
select select "household"
select select "84"
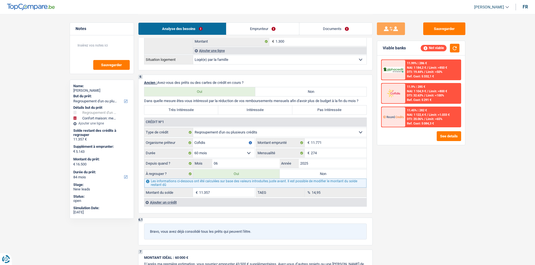
scroll to position [477, 0]
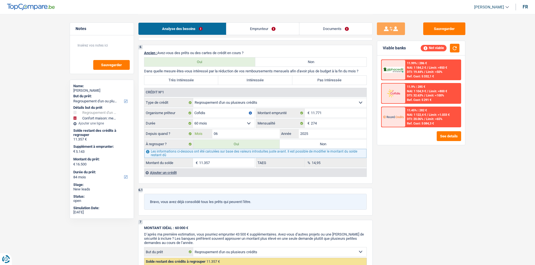
click at [234, 133] on input "06" at bounding box center [246, 133] width 68 height 9
click at [226, 135] on input "06" at bounding box center [246, 133] width 68 height 9
click at [235, 135] on input "06" at bounding box center [246, 133] width 68 height 9
click at [174, 171] on div "Ajouter un crédit" at bounding box center [255, 173] width 222 height 8
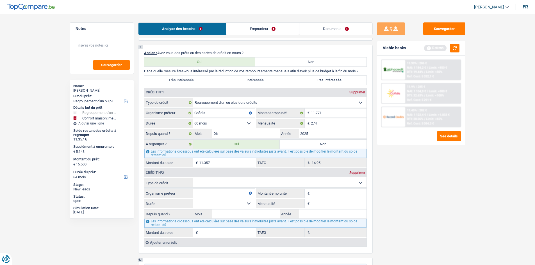
click at [209, 179] on select "Carte ou ouverture de crédit Prêt hypothécaire Vente à tempérament Prêt à tempé…" at bounding box center [279, 183] width 173 height 9
select select "cardOrCredit"
type input "0"
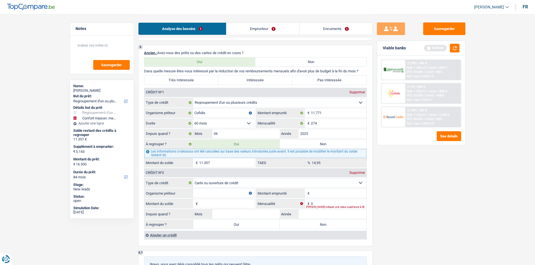
click at [220, 194] on input "Organisme prêteur" at bounding box center [224, 193] width 62 height 9
type input "Cofidis"
click at [261, 213] on input "Mois" at bounding box center [246, 214] width 68 height 9
type input "01"
type input "1"
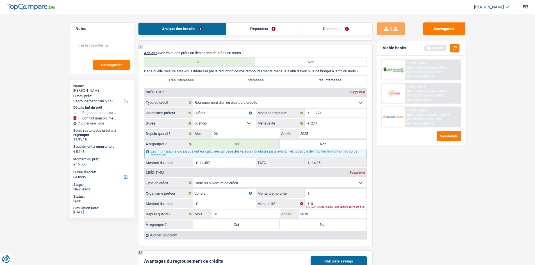
type input "2019"
click at [312, 195] on input "Montant" at bounding box center [339, 193] width 56 height 9
click at [323, 206] on div "[PERSON_NAME] indiquer une valeur supérieure à 0€" at bounding box center [336, 207] width 60 height 2
click at [321, 203] on input "0" at bounding box center [339, 203] width 56 height 9
type input "174"
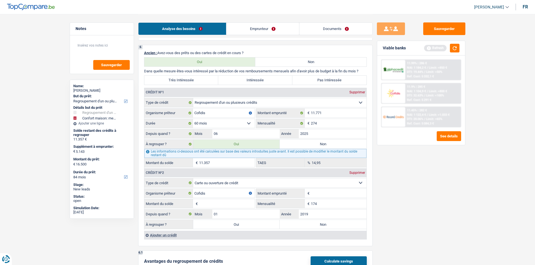
click at [320, 192] on input "Montant" at bounding box center [339, 193] width 56 height 9
type input "2.500"
click at [211, 204] on input "Montant du solde" at bounding box center [227, 203] width 56 height 9
type input "2.500"
click at [466, 217] on div "Sauvegarder Viable banks Refresh 11.99% | 286 € NAI: 1 184,2 € / Limit: >850 € …" at bounding box center [421, 139] width 97 height 234
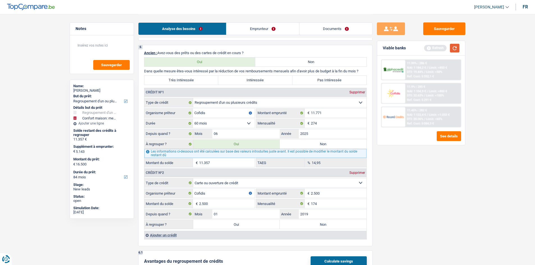
click at [455, 50] on button "button" at bounding box center [455, 48] width 10 height 9
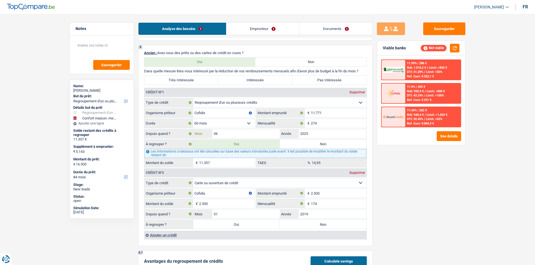
click at [229, 133] on input "06" at bounding box center [246, 133] width 68 height 9
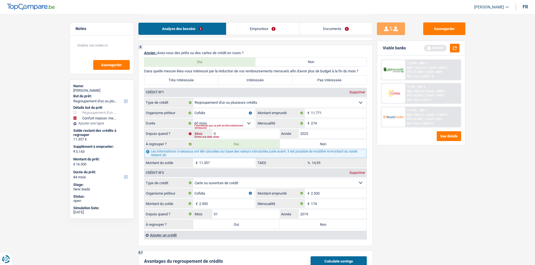
type input "04"
type input "11.073"
click at [450, 50] on button "button" at bounding box center [455, 48] width 10 height 9
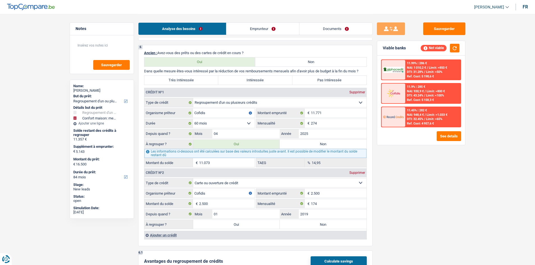
click at [312, 145] on label "Non" at bounding box center [323, 144] width 87 height 9
click at [312, 145] on input "Non" at bounding box center [323, 144] width 87 height 9
radio input "true"
select select "household"
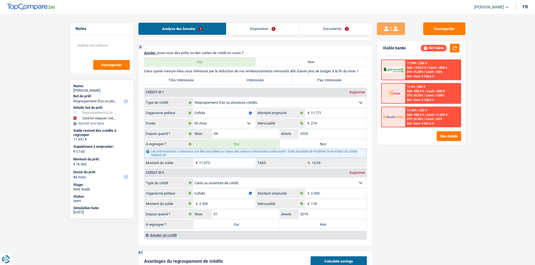
select select "36"
select select "household"
type input "5.143"
select select "36"
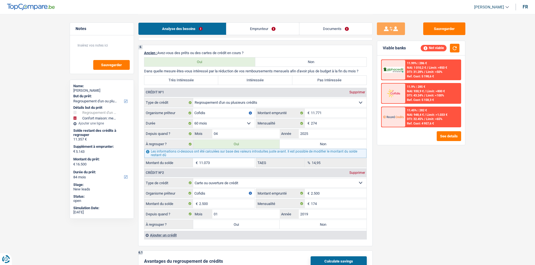
radio input "false"
select select "household"
type input "5.143"
select select "36"
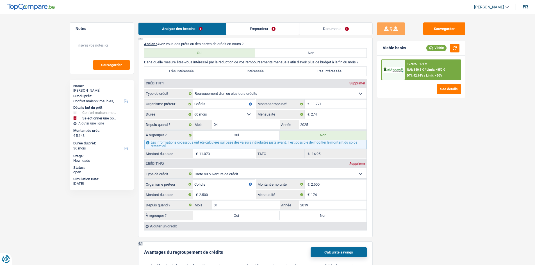
click at [310, 216] on label "Non" at bounding box center [323, 215] width 87 height 9
click at [310, 216] on input "Non" at bounding box center [323, 215] width 87 height 9
radio input "true"
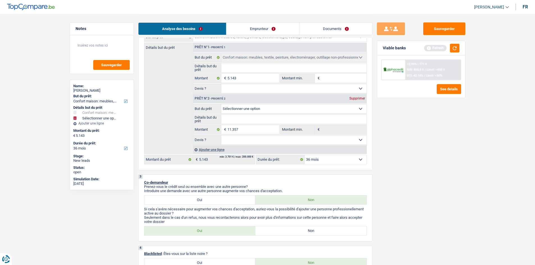
scroll to position [84, 0]
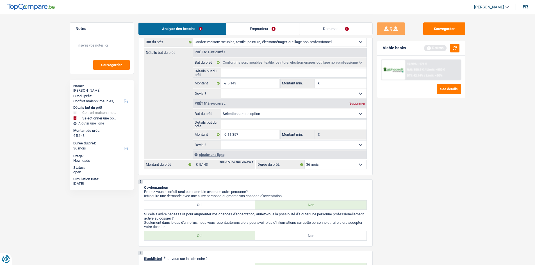
click at [359, 104] on div "Supprimer" at bounding box center [357, 103] width 19 height 3
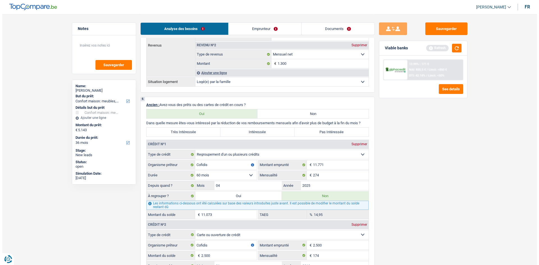
scroll to position [421, 0]
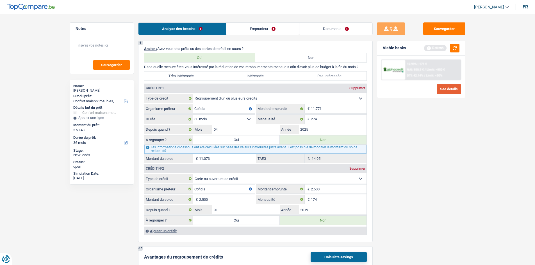
click at [447, 88] on button "See details" at bounding box center [449, 89] width 24 height 10
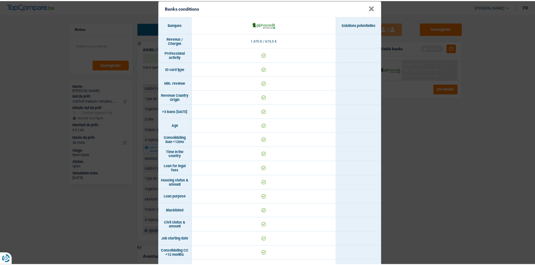
scroll to position [0, 0]
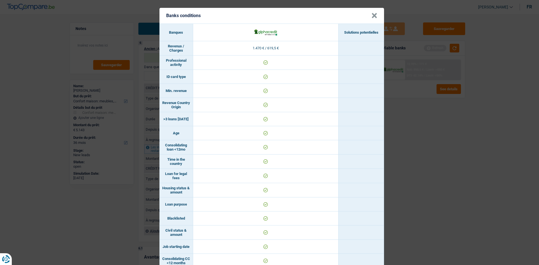
click at [372, 18] on button "×" at bounding box center [375, 16] width 6 height 6
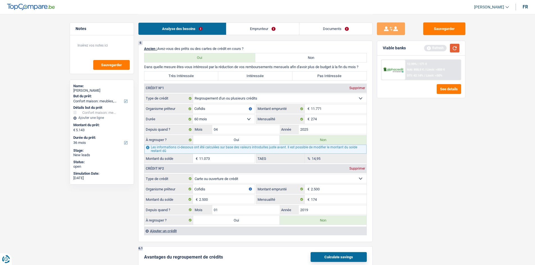
click at [454, 51] on button "button" at bounding box center [455, 48] width 10 height 9
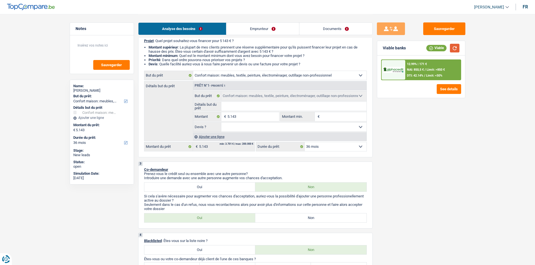
scroll to position [28, 0]
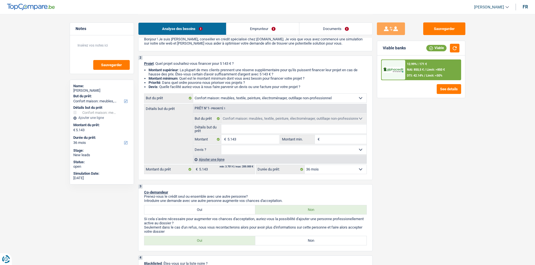
click at [272, 29] on link "Emprunteur" at bounding box center [262, 29] width 73 height 12
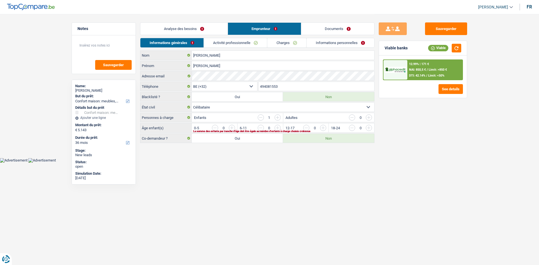
click at [276, 44] on link "Charges" at bounding box center [286, 42] width 39 height 9
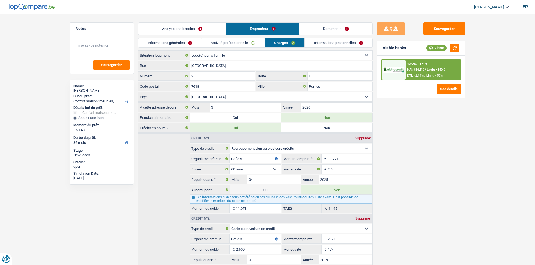
click at [247, 42] on link "Activité professionnelle" at bounding box center [232, 42] width 63 height 9
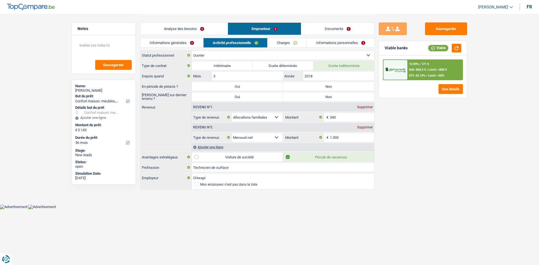
click at [278, 42] on link "Charges" at bounding box center [287, 42] width 39 height 9
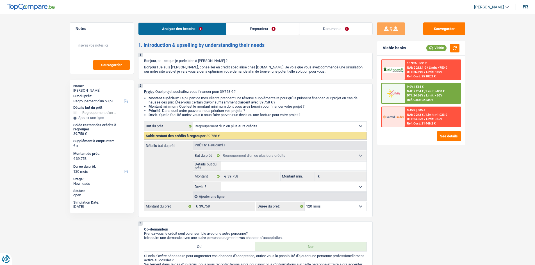
select select "refinancing"
select select "120"
select select "refinancing"
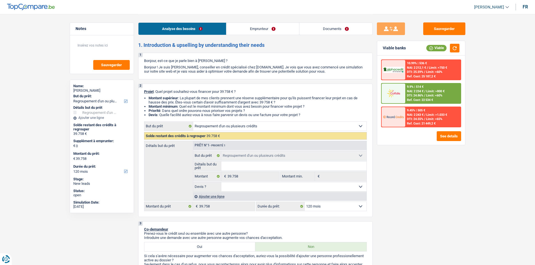
select select "120"
select select "mutuality"
select select "mutualityIndemnity"
select select "disabilityPension"
select select "ownerWithMortgage"
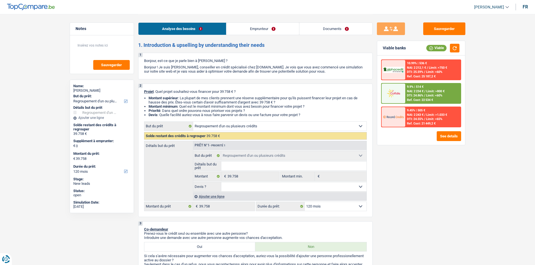
select select "creditConsolidation"
select select "120"
select select "personalLoan"
select select "other"
select select "84"
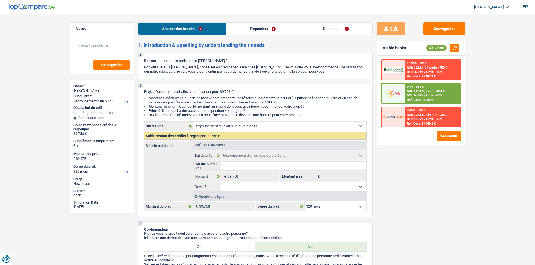
select select "mortgage"
select select "refinancing"
select select "120"
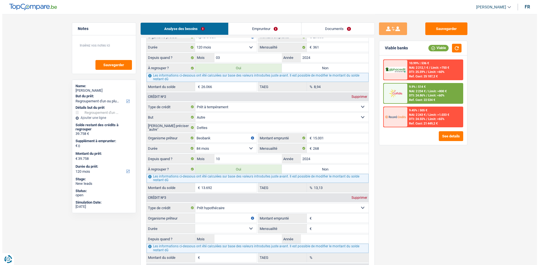
scroll to position [506, 0]
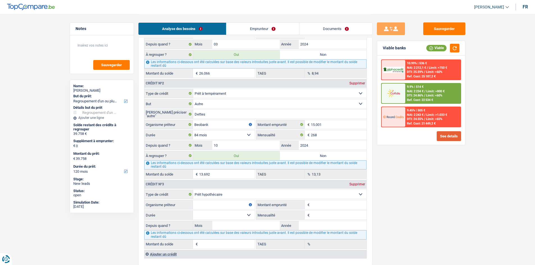
click at [449, 139] on button "See details" at bounding box center [449, 136] width 24 height 10
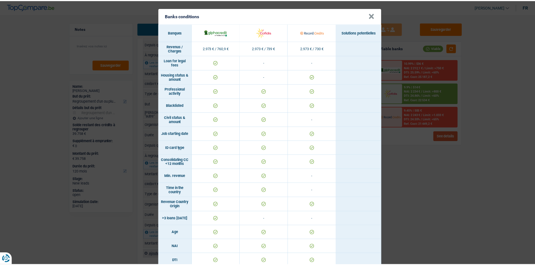
scroll to position [0, 0]
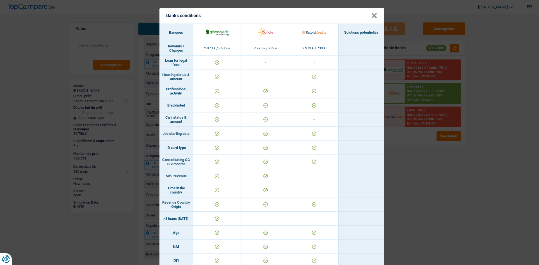
click at [372, 15] on button "×" at bounding box center [375, 16] width 6 height 6
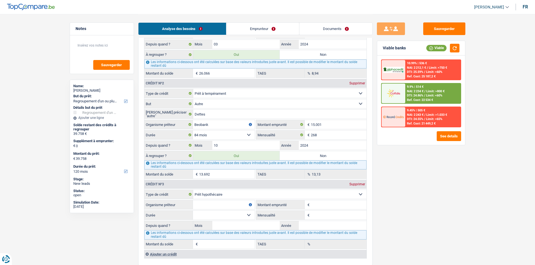
click at [421, 122] on div "Ref. Cost: 21 449,2 €" at bounding box center [421, 124] width 29 height 4
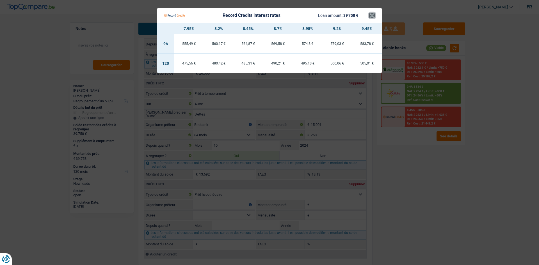
click at [370, 15] on button "×" at bounding box center [372, 16] width 6 height 6
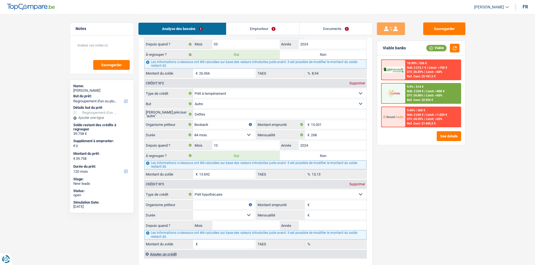
click at [421, 95] on span "DTI: 24.86%" at bounding box center [415, 96] width 16 height 4
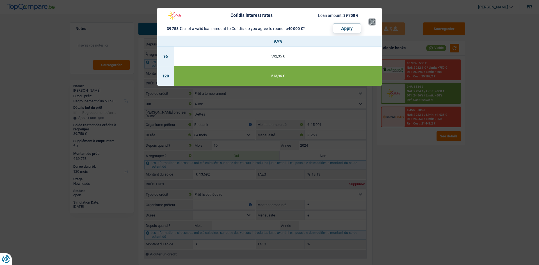
click at [370, 22] on button "×" at bounding box center [372, 22] width 6 height 6
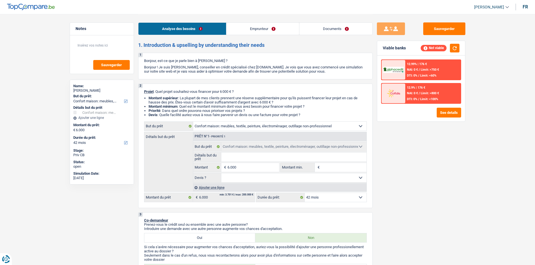
select select "household"
select select "42"
select select "household"
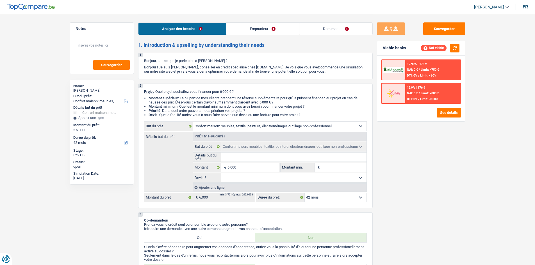
select select "42"
select select "privateEmployee"
select select "familyAllowances"
select select "netSalary"
select select "mealVouchers"
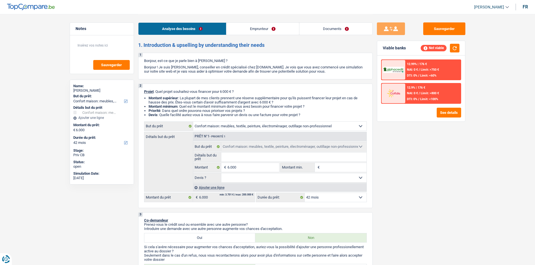
select select "ownerWithMortgage"
select select "mortgage"
select select "household"
select select "42"
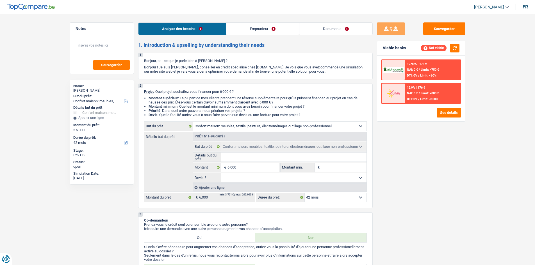
click at [258, 28] on link "Emprunteur" at bounding box center [262, 29] width 73 height 12
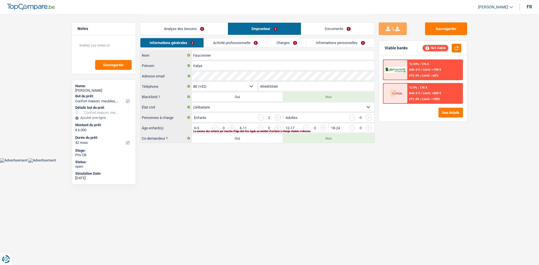
click at [319, 28] on link "Documents" at bounding box center [337, 29] width 73 height 12
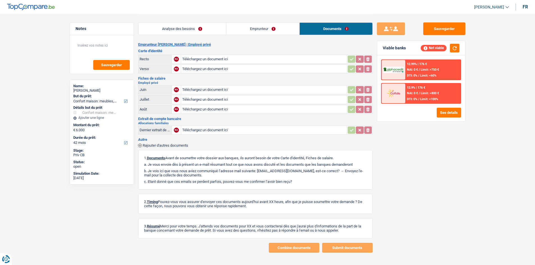
click at [292, 27] on link "Emprunteur" at bounding box center [262, 29] width 73 height 12
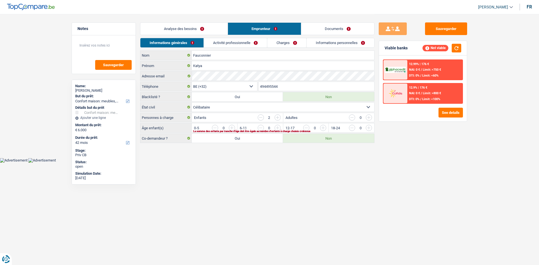
click at [226, 43] on link "Activité professionnelle" at bounding box center [235, 42] width 63 height 9
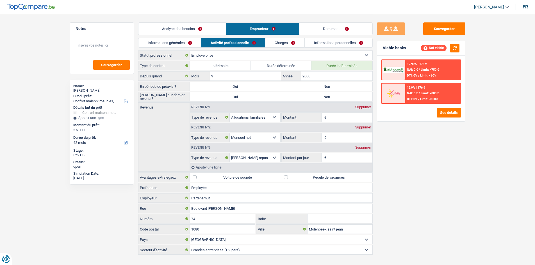
click at [320, 45] on link "Informations personnelles" at bounding box center [339, 42] width 68 height 9
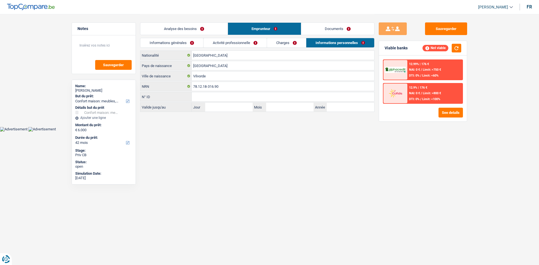
click at [293, 45] on link "Charges" at bounding box center [286, 42] width 39 height 9
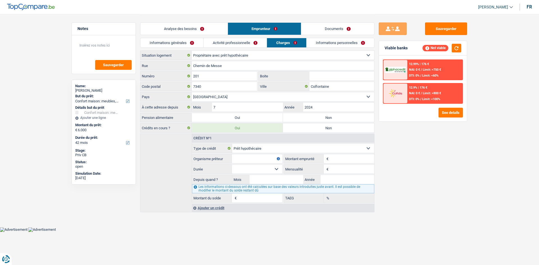
click at [330, 39] on link "Informations personnelles" at bounding box center [341, 42] width 68 height 9
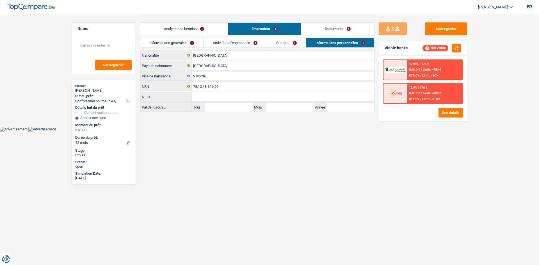
click at [331, 31] on link "Documents" at bounding box center [337, 29] width 73 height 12
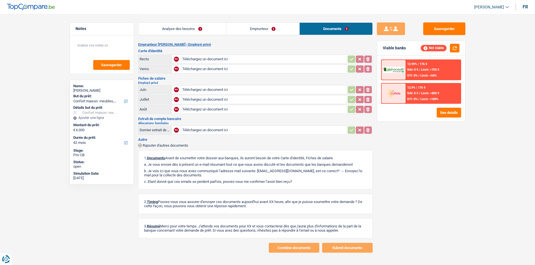
click at [207, 29] on link "Analyse des besoins" at bounding box center [182, 29] width 88 height 12
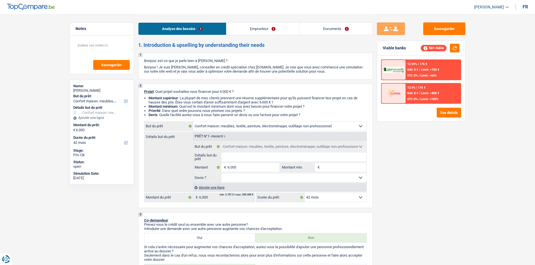
click at [248, 26] on link "Emprunteur" at bounding box center [262, 29] width 73 height 12
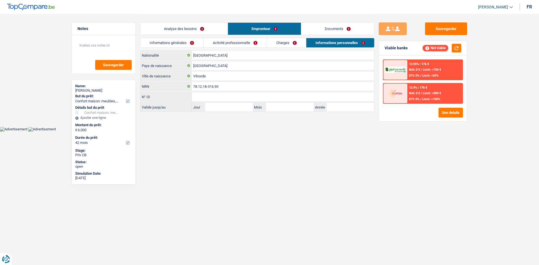
click at [188, 42] on link "Informations générales" at bounding box center [171, 42] width 63 height 9
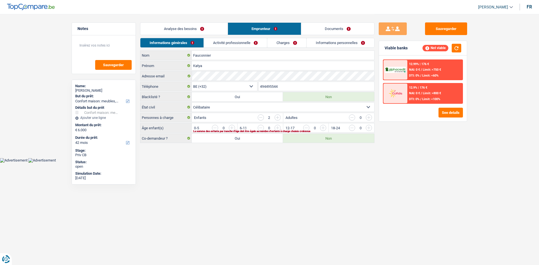
click at [222, 41] on link "Activité professionnelle" at bounding box center [235, 42] width 63 height 9
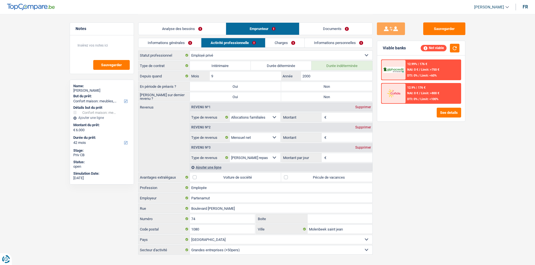
click at [263, 41] on link "Activité professionnelle" at bounding box center [233, 42] width 64 height 9
click at [279, 41] on link "Charges" at bounding box center [284, 42] width 39 height 9
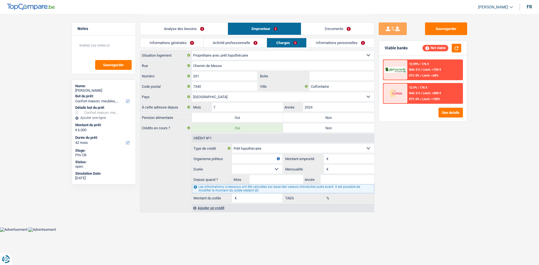
click at [327, 44] on link "Informations personnelles" at bounding box center [341, 42] width 68 height 9
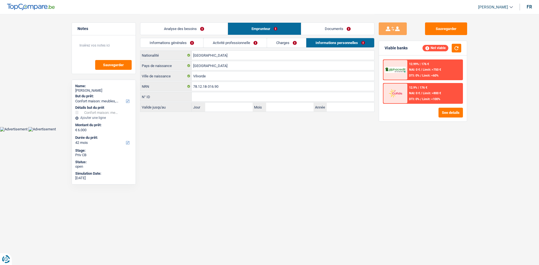
click at [292, 44] on link "Charges" at bounding box center [286, 42] width 39 height 9
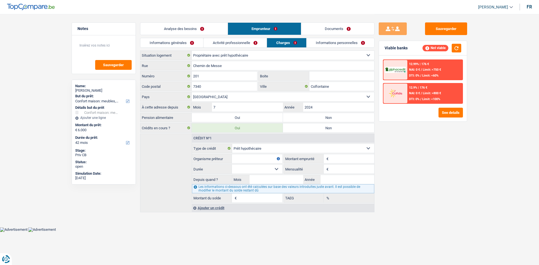
click at [240, 44] on link "Activité professionnelle" at bounding box center [235, 42] width 63 height 9
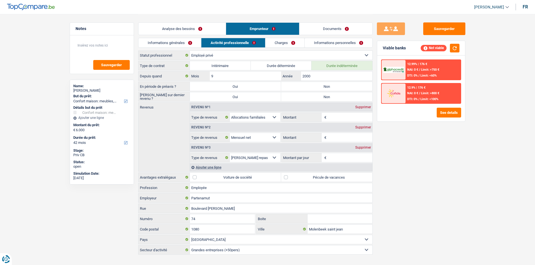
click at [185, 47] on link "Informations générales" at bounding box center [169, 42] width 63 height 9
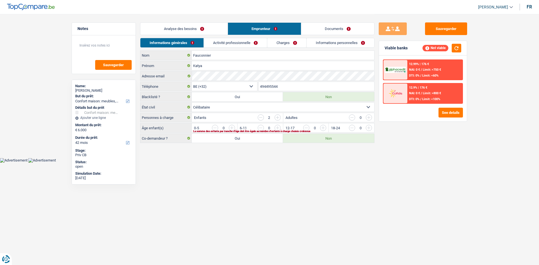
click at [228, 43] on link "Activité professionnelle" at bounding box center [235, 42] width 63 height 9
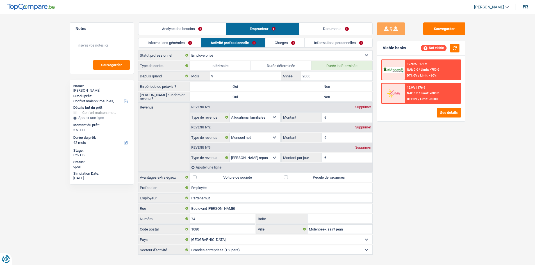
click at [273, 41] on link "Charges" at bounding box center [284, 42] width 39 height 9
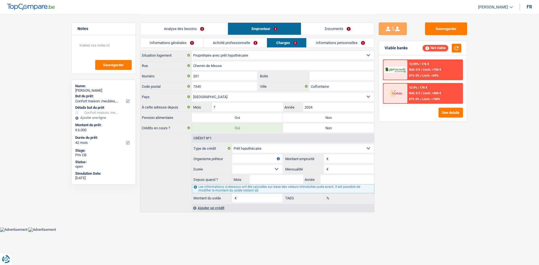
click at [174, 31] on link "Analyse des besoins" at bounding box center [183, 29] width 87 height 12
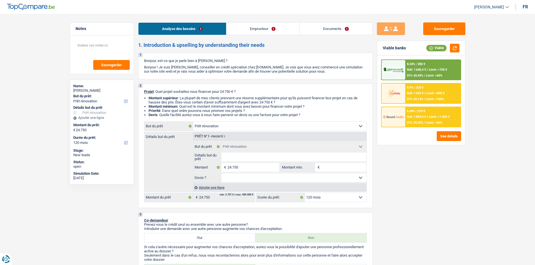
select select "renovation"
select select "120"
select select "renovation"
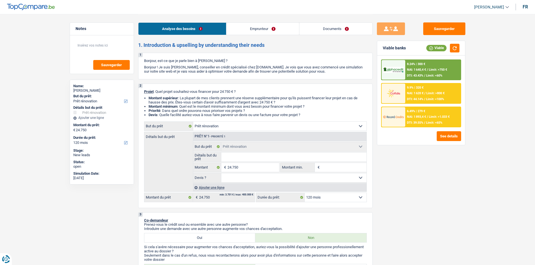
select select "120"
select select "publicEmployee"
select select "netSalary"
select select "mealVouchers"
select select "ownerWithMortgage"
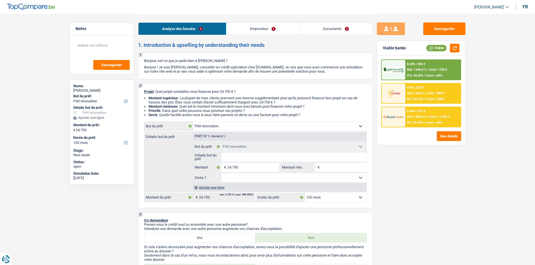
select select "mortgage"
select select "360"
select select "renovation"
select select "120"
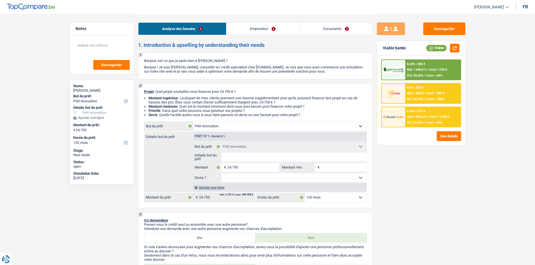
click at [317, 26] on link "Documents" at bounding box center [335, 29] width 73 height 12
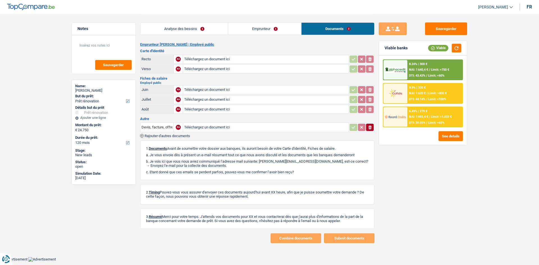
click at [277, 28] on link "Emprunteur" at bounding box center [264, 29] width 73 height 12
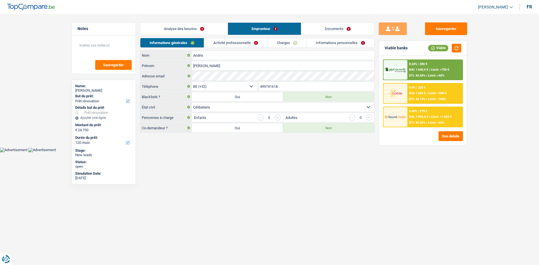
click at [244, 42] on link "Activité professionnelle" at bounding box center [235, 42] width 63 height 9
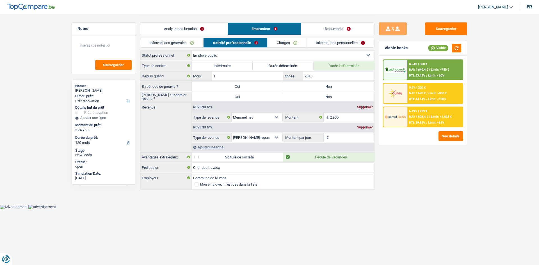
click at [319, 86] on label "Non" at bounding box center [328, 86] width 91 height 9
click at [319, 86] on input "Non" at bounding box center [328, 86] width 91 height 9
radio input "true"
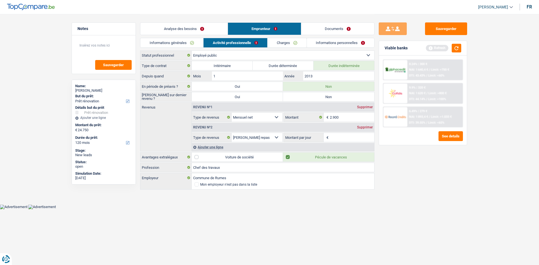
click at [319, 96] on label "Non" at bounding box center [328, 96] width 91 height 9
click at [319, 96] on input "Non" at bounding box center [328, 96] width 91 height 9
radio input "true"
click at [334, 42] on link "Informations personnelles" at bounding box center [341, 42] width 68 height 9
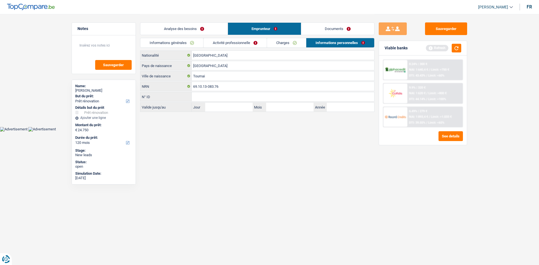
click at [324, 25] on link "Documents" at bounding box center [337, 29] width 73 height 12
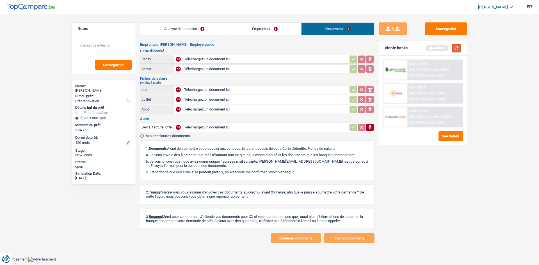
click at [456, 45] on button "button" at bounding box center [457, 48] width 10 height 9
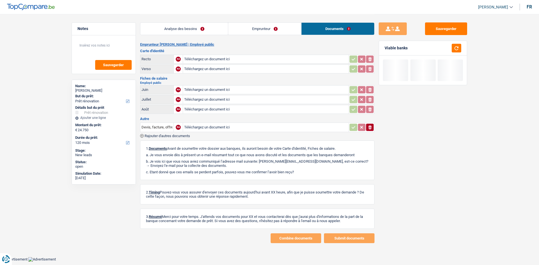
click at [160, 22] on li "Analyse des besoins" at bounding box center [184, 28] width 88 height 13
click at [163, 27] on link "Analyse des besoins" at bounding box center [184, 29] width 88 height 12
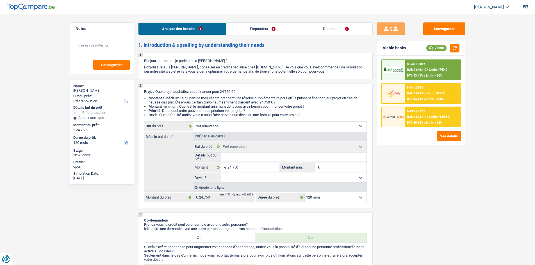
click at [248, 159] on input "Détails but du prêt" at bounding box center [293, 157] width 145 height 9
click at [255, 176] on select "Oui Non Non répondu Sélectionner une option" at bounding box center [293, 178] width 145 height 9
select select "false"
click at [221, 174] on select "Oui Non Non répondu Sélectionner une option" at bounding box center [293, 178] width 145 height 9
select select "false"
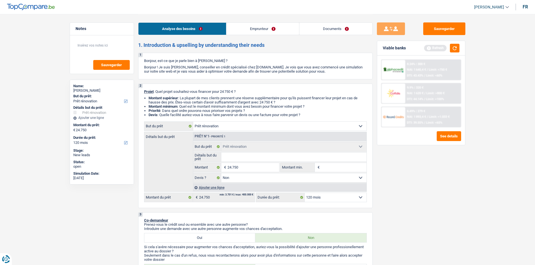
click at [242, 30] on link "Emprunteur" at bounding box center [262, 29] width 73 height 12
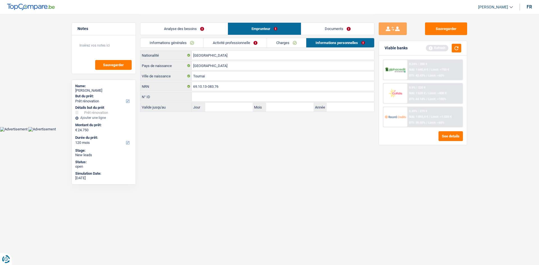
click at [231, 44] on link "Activité professionnelle" at bounding box center [235, 42] width 63 height 9
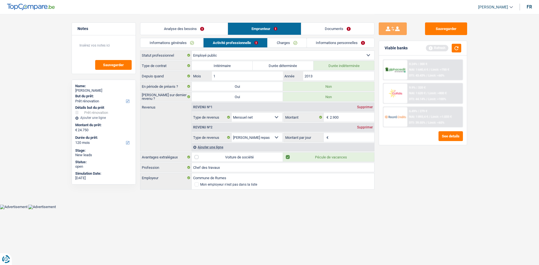
click at [192, 24] on link "Analyse des besoins" at bounding box center [183, 29] width 87 height 12
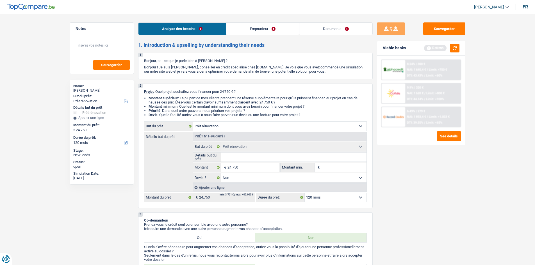
click at [242, 160] on input "Détails but du prêt" at bounding box center [293, 157] width 145 height 9
type input "C"
type input "Ch"
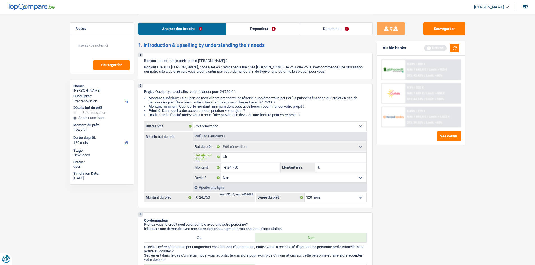
type input "Cha"
type input "Chas"
type input "Chass"
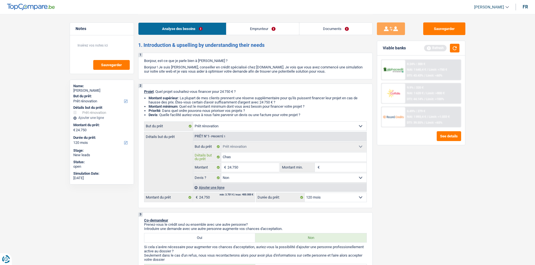
type input "Chass"
type input "Chassi"
type input "Chassir"
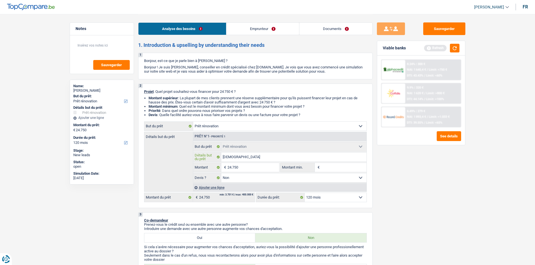
type input "Chassi"
type input "Chassis"
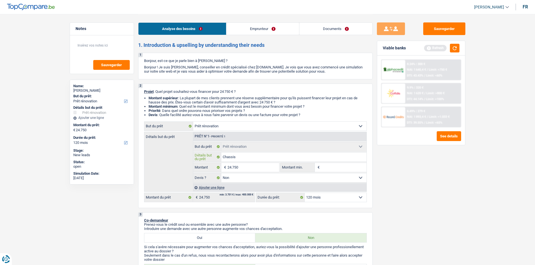
type input "Chassis"
type input "Chassis +"
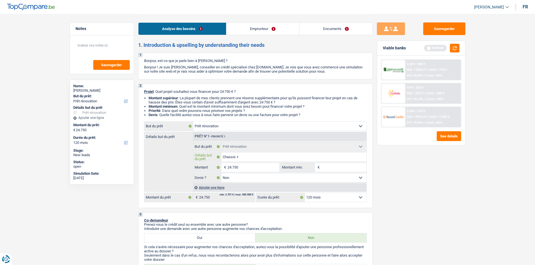
type input "Chassis + i"
type input "Chassis + is"
type input "Chassis + iso"
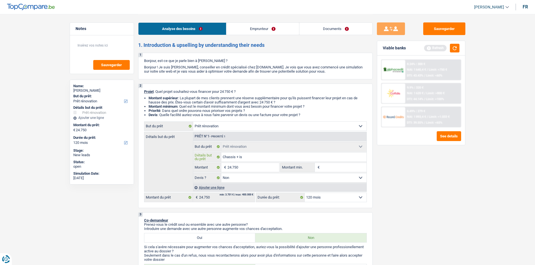
type input "Chassis + iso"
type input "Chassis + isol"
type input "Chassis + isola"
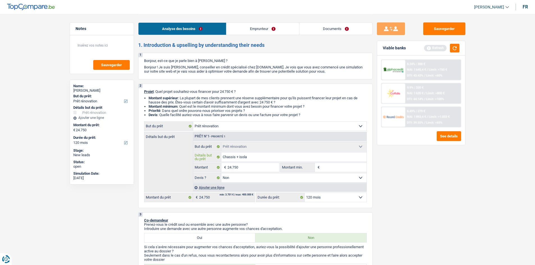
type input "Chassis + isolat"
type input "Chassis + isolati"
type input "Chassis + isolatio"
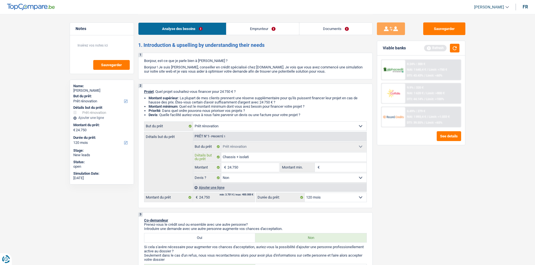
type input "Chassis + isolatio"
type input "Chassis + isolation"
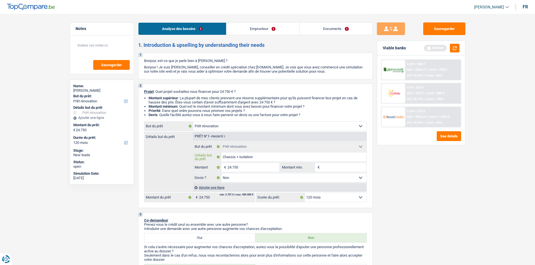
type input "Chassis + isolation s"
type input "Chassis + isolation sd"
type input "Chassis + isolation sdb"
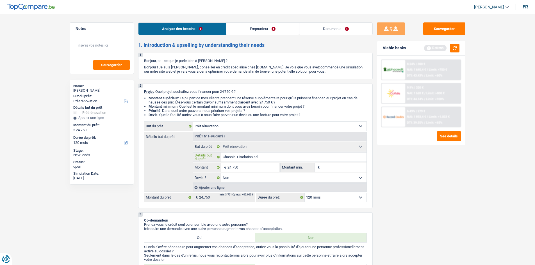
type input "Chassis + isolation sdb"
click at [254, 157] on input "Chassis + isolation sdb" at bounding box center [293, 157] width 145 height 9
type input "Chassis + isolation esdb"
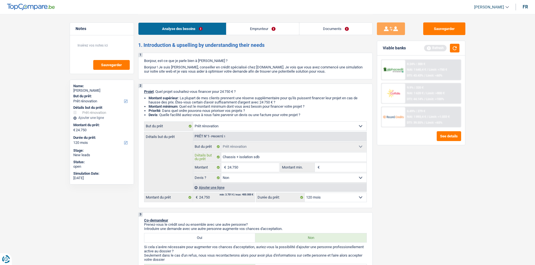
type input "Chassis + isolation esdb"
type input "Chassis + isolation etsdb"
type input "Chassis + isolation et sdb"
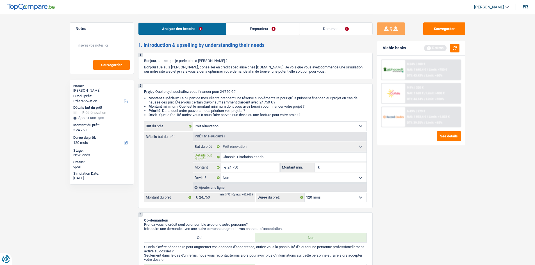
type input "Chassis + isolation et fsdb"
type input "Chassis + isolation et fisdb"
type input "Chassis + isolation et finsdb"
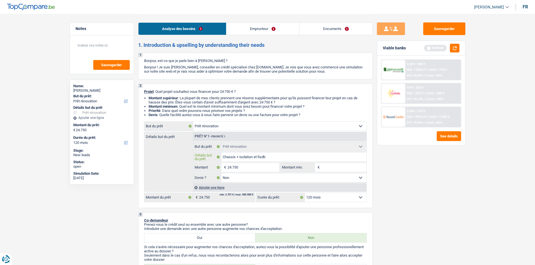
type input "Chassis + isolation et finsdb"
type input "Chassis + isolation et finisdb"
type input "Chassis + isolation et finirsdb"
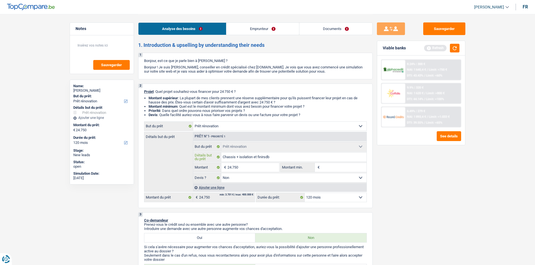
type input "Chassis + isolation et finir sdb"
type input "Chassis + isolation et finir lsdb"
type input "Chassis + isolation et finir lasdb"
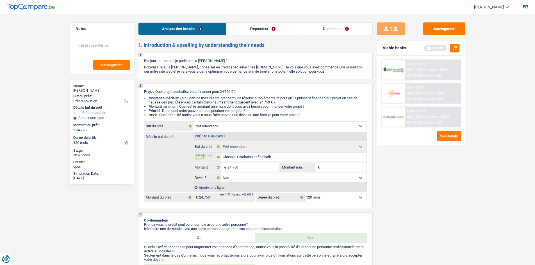
type input "Chassis + isolation et finir lasdb"
type input "Chassis + isolation et finir la sdb"
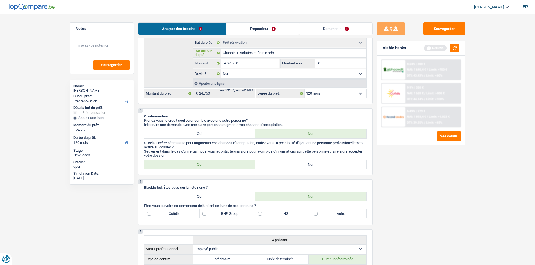
scroll to position [112, 0]
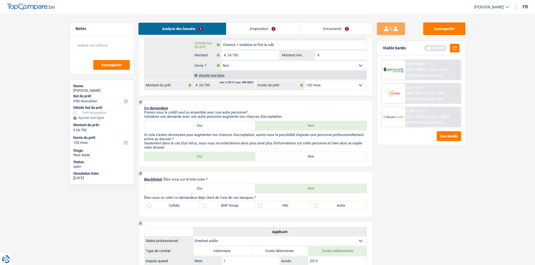
type input "Chassis + isolation et finir la sdb"
click at [290, 156] on label "Non" at bounding box center [310, 156] width 111 height 9
click at [290, 156] on input "Non" at bounding box center [310, 156] width 111 height 9
radio input "true"
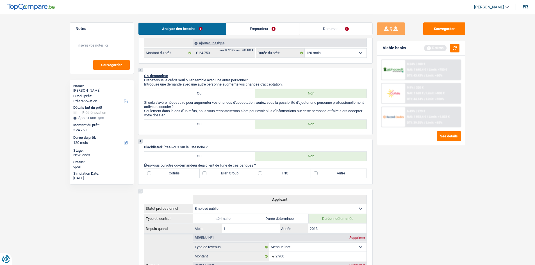
scroll to position [140, 0]
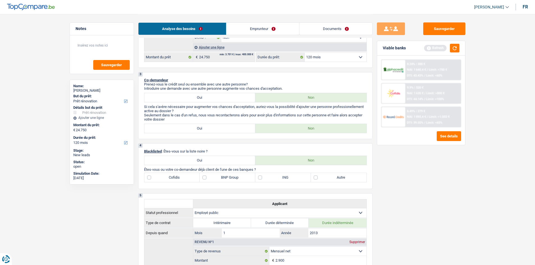
click at [259, 177] on label "ING" at bounding box center [283, 177] width 56 height 9
click at [259, 177] on input "ING" at bounding box center [283, 177] width 56 height 9
checkbox input "true"
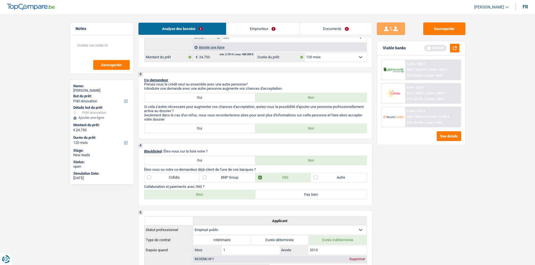
click at [208, 194] on label "Bien" at bounding box center [199, 194] width 111 height 9
click at [208, 194] on input "Bien" at bounding box center [199, 194] width 111 height 9
radio input "true"
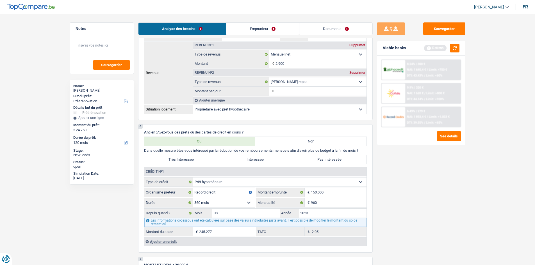
scroll to position [365, 0]
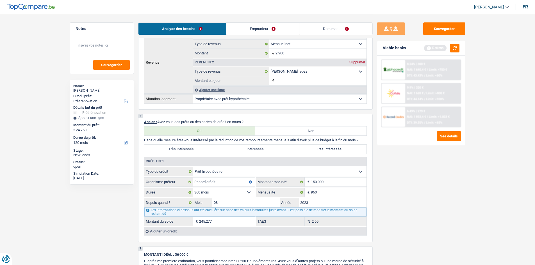
click at [314, 151] on label "Pas Intéressée" at bounding box center [329, 149] width 74 height 9
click at [314, 151] on input "Pas Intéressée" at bounding box center [329, 149] width 74 height 9
radio input "true"
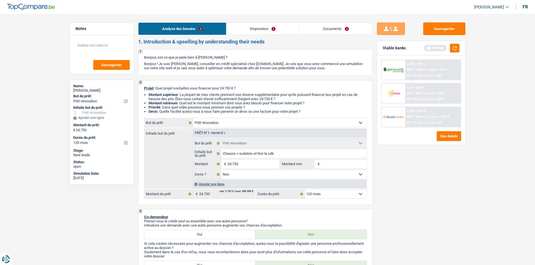
scroll to position [0, 0]
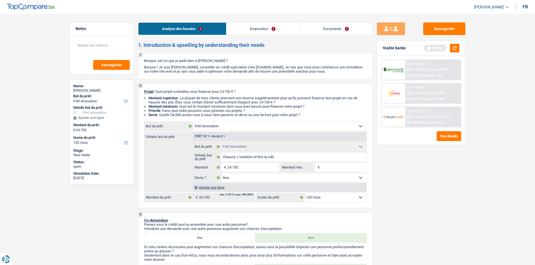
click at [253, 31] on link "Emprunteur" at bounding box center [262, 29] width 73 height 12
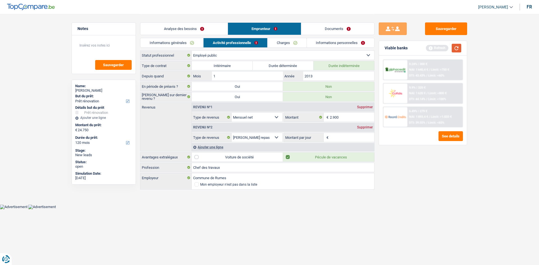
click at [453, 51] on button "button" at bounding box center [457, 48] width 10 height 9
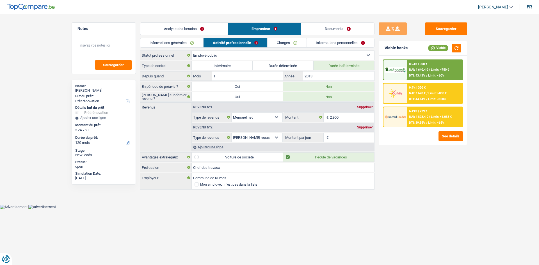
click at [364, 128] on div "Supprimer" at bounding box center [365, 127] width 19 height 3
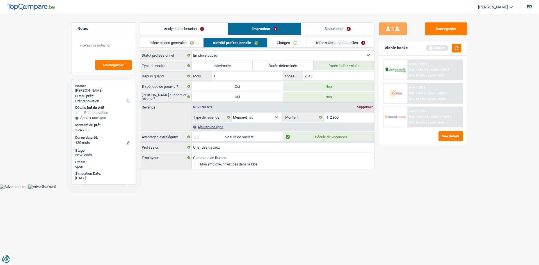
click at [284, 42] on link "Charges" at bounding box center [287, 42] width 39 height 9
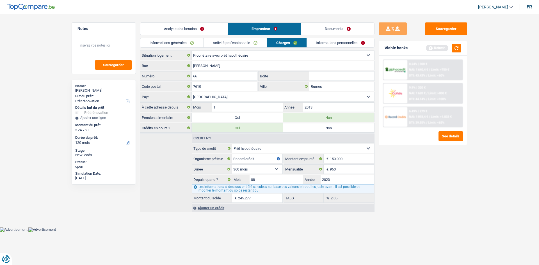
click at [318, 43] on link "Informations personnelles" at bounding box center [341, 42] width 68 height 9
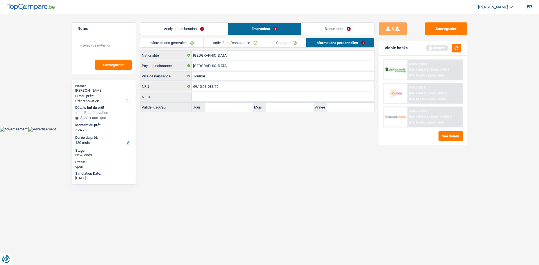
click at [160, 40] on link "Informations générales" at bounding box center [171, 42] width 63 height 9
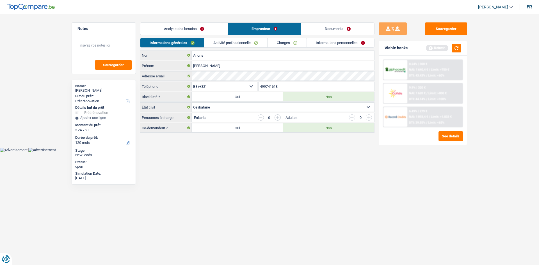
click at [327, 45] on link "Informations personnelles" at bounding box center [341, 42] width 68 height 9
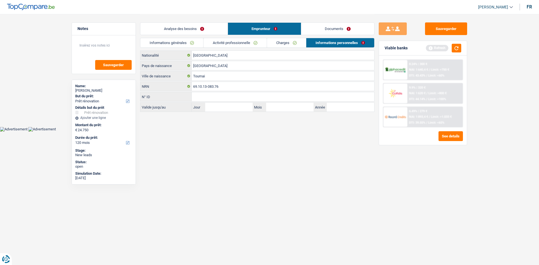
click at [203, 27] on link "Analyse des besoins" at bounding box center [183, 29] width 87 height 12
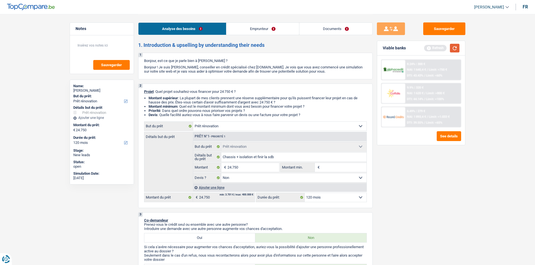
click at [458, 49] on button "button" at bounding box center [455, 48] width 10 height 9
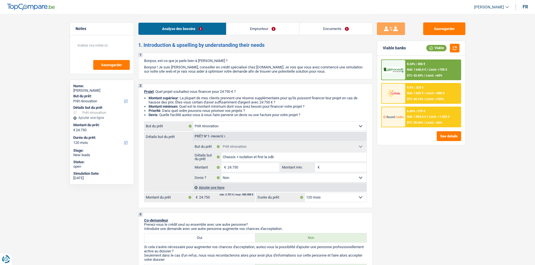
click at [315, 199] on select "12 mois 18 mois 24 mois 30 mois 36 mois 42 mois 48 mois 60 mois 72 mois 84 mois…" at bounding box center [336, 197] width 62 height 9
click at [305, 193] on select "12 mois 18 mois 24 mois 30 mois 36 mois 42 mois 48 mois 60 mois 72 mois 84 mois…" at bounding box center [336, 197] width 62 height 9
click at [427, 118] on span "/" at bounding box center [427, 117] width 1 height 4
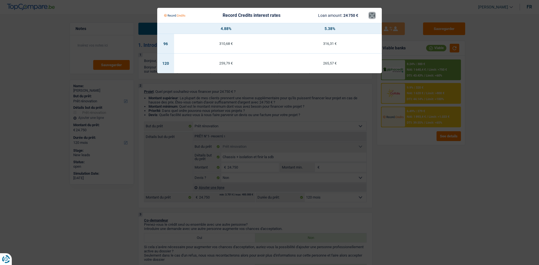
click at [373, 18] on button "×" at bounding box center [372, 16] width 6 height 6
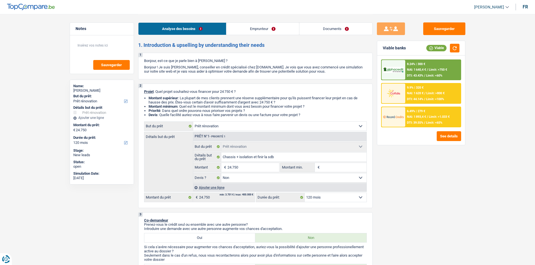
click at [422, 116] on span "NAI: 1 893,4 €" at bounding box center [416, 117] width 19 height 4
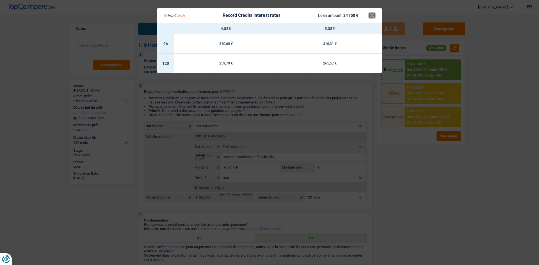
click at [372, 17] on button "×" at bounding box center [372, 16] width 6 height 6
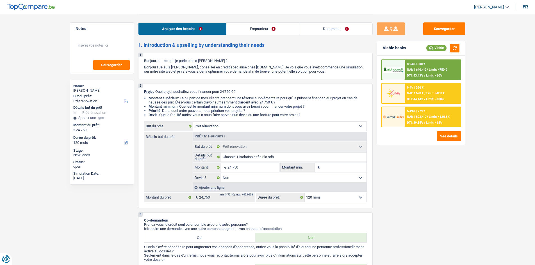
click at [425, 69] on span "NAI: 1 640,4 €" at bounding box center [416, 70] width 19 height 4
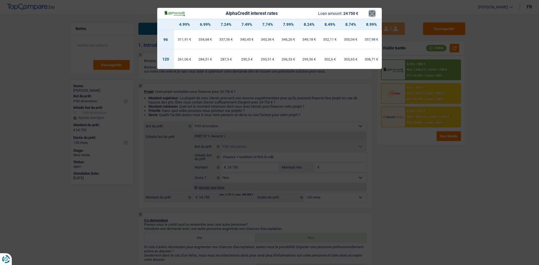
click at [374, 14] on button "×" at bounding box center [372, 14] width 6 height 6
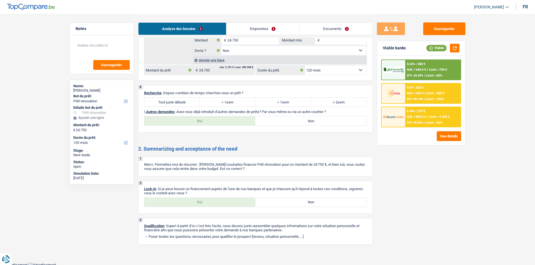
scroll to position [620, 0]
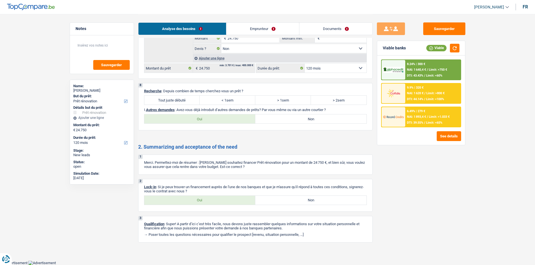
click at [177, 99] on label "Tout juste débuté" at bounding box center [172, 100] width 56 height 9
click at [177, 99] on input "Tout juste débuté" at bounding box center [172, 100] width 56 height 9
radio input "true"
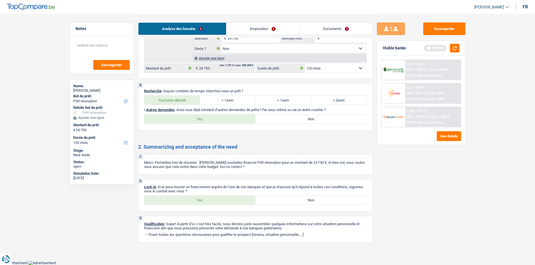
click at [298, 117] on label "Non" at bounding box center [310, 119] width 111 height 9
click at [298, 117] on input "Non" at bounding box center [310, 119] width 111 height 9
radio input "true"
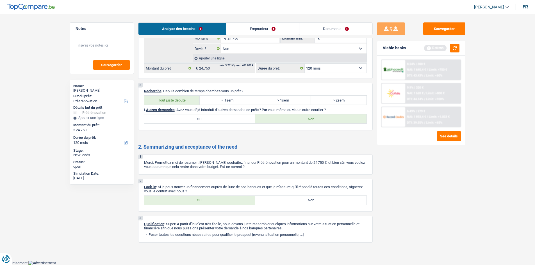
click at [196, 201] on label "Oui" at bounding box center [199, 200] width 111 height 9
click at [196, 201] on input "Oui" at bounding box center [199, 200] width 111 height 9
radio input "true"
click at [456, 49] on button "button" at bounding box center [455, 48] width 10 height 9
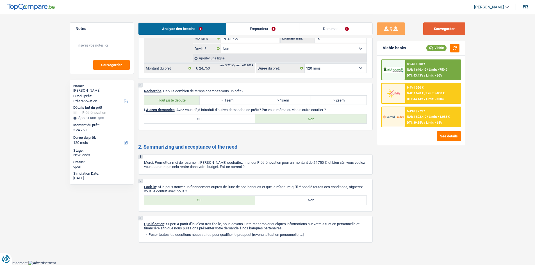
click at [449, 28] on button "Sauvegarder" at bounding box center [444, 28] width 42 height 13
click at [420, 119] on div "6.49% | 279 € NAI: 1 893,4 € / Limit: >1.033 € DTI: 39.55% / Limit: <65%" at bounding box center [432, 117] width 55 height 20
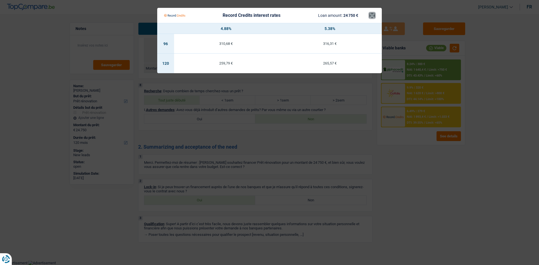
click at [372, 15] on button "×" at bounding box center [372, 16] width 6 height 6
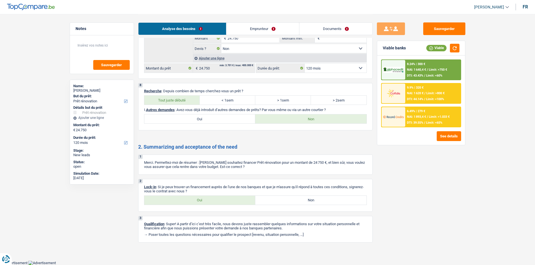
click at [420, 67] on div "8.24% | 300 € NAI: 1 640,4 € / Limit: >750 € DTI: 43.43% / Limit: <60%" at bounding box center [432, 70] width 55 height 20
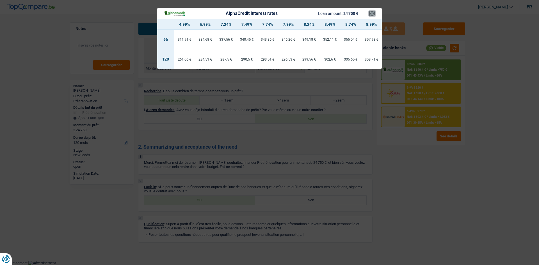
click at [373, 16] on button "×" at bounding box center [372, 14] width 6 height 6
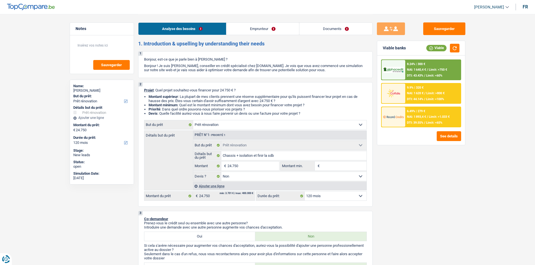
scroll to position [0, 0]
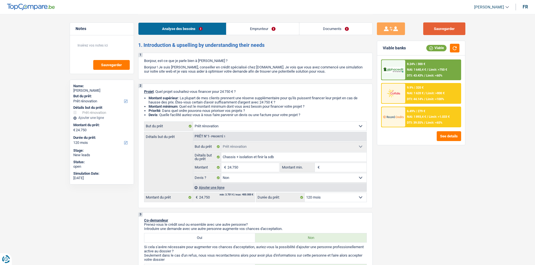
click at [441, 35] on button "Sauvegarder" at bounding box center [444, 28] width 42 height 13
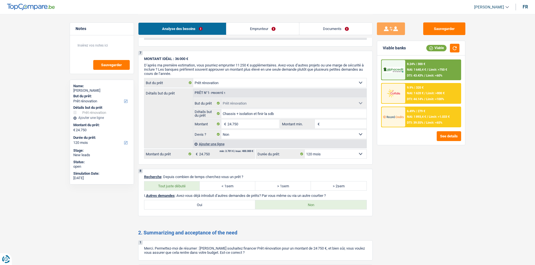
scroll to position [620, 0]
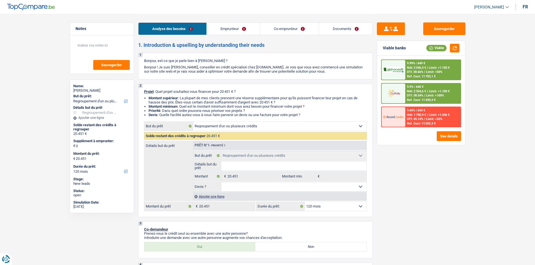
select select "refinancing"
select select "120"
select select "refinancing"
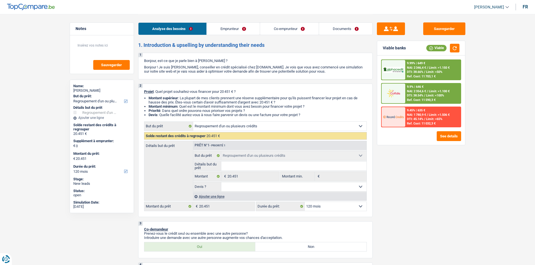
select select "120"
select select "retired"
select select "publicEmployee"
select select "pension"
select select "netSalary"
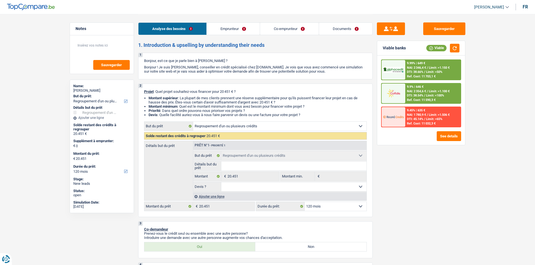
select select "mealVouchers"
select select "rents"
select select "personalLoan"
select select "homeFurnishingOrRelocation"
select select "72"
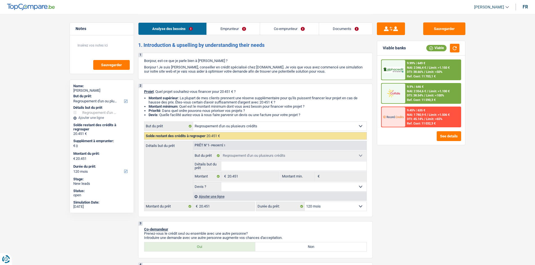
select select "refinancing"
select select "120"
select select "refinancing"
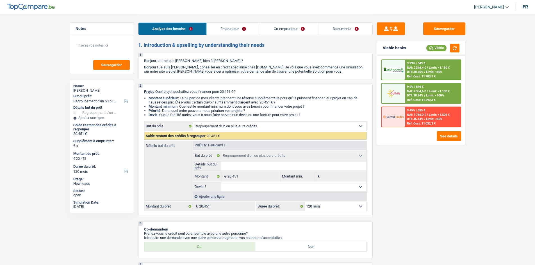
select select "120"
select select "refinancing"
select select "120"
select select "retired"
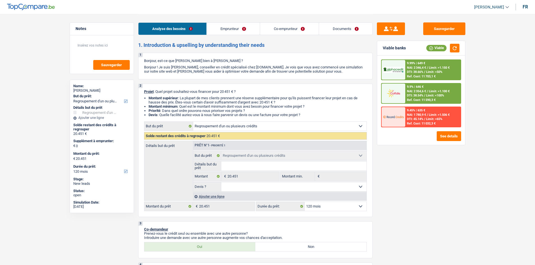
select select "publicEmployee"
select select "pension"
select select "netSalary"
select select "mealVouchers"
select select "rents"
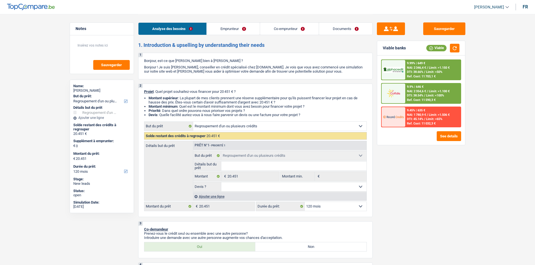
select select "personalLoan"
select select "homeFurnishingOrRelocation"
select select "72"
select select "refinancing"
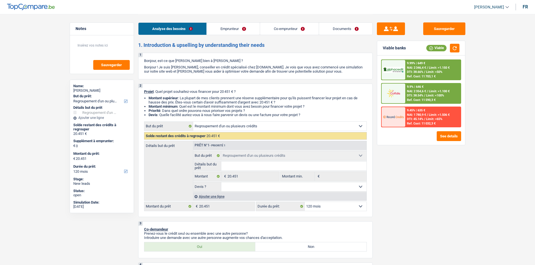
select select "120"
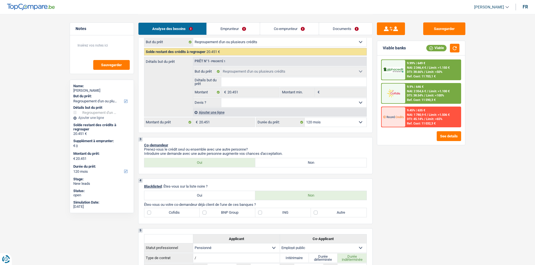
scroll to position [112, 0]
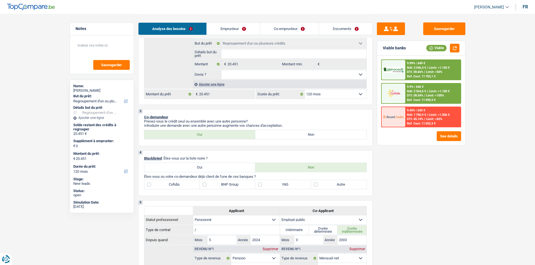
click at [217, 167] on label "Oui" at bounding box center [199, 167] width 111 height 9
click at [217, 167] on input "Oui" at bounding box center [199, 167] width 111 height 9
radio input "true"
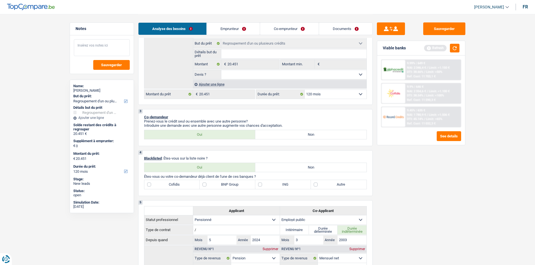
click at [101, 45] on textarea at bounding box center [102, 47] width 56 height 17
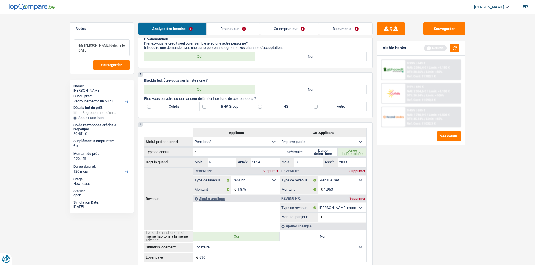
scroll to position [197, 0]
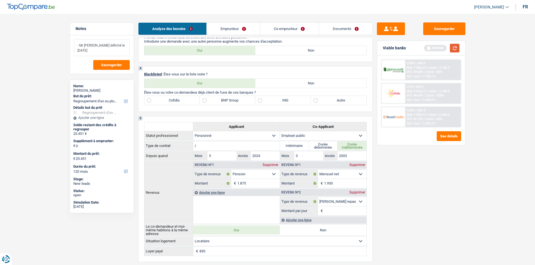
type textarea "- Mr [PERSON_NAME] défiché le [DATE]"
click at [454, 47] on button "button" at bounding box center [455, 48] width 10 height 9
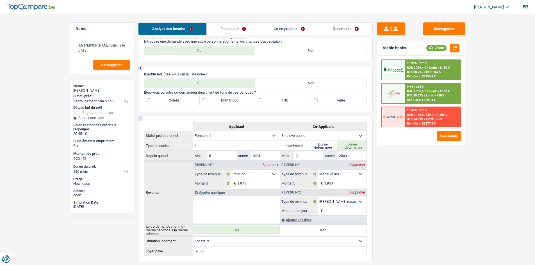
click at [302, 81] on label "Non" at bounding box center [310, 83] width 111 height 9
click at [302, 81] on input "Non" at bounding box center [310, 83] width 111 height 9
radio input "true"
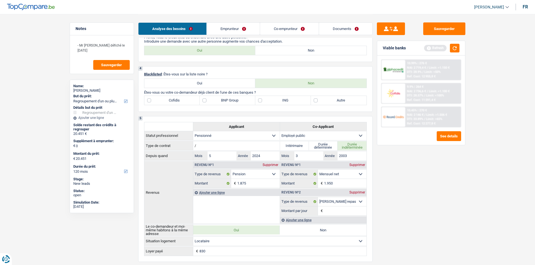
click at [313, 100] on label "Autre" at bounding box center [339, 100] width 56 height 9
click at [313, 100] on input "Autre" at bounding box center [339, 100] width 56 height 9
checkbox input "true"
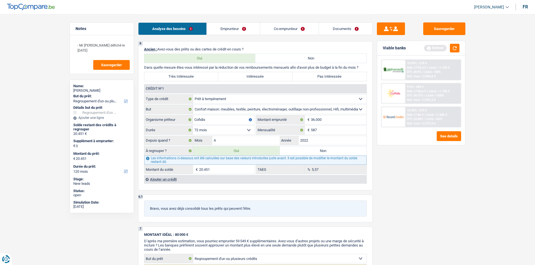
scroll to position [421, 0]
click at [162, 180] on div "Ajouter un crédit" at bounding box center [255, 180] width 222 height 8
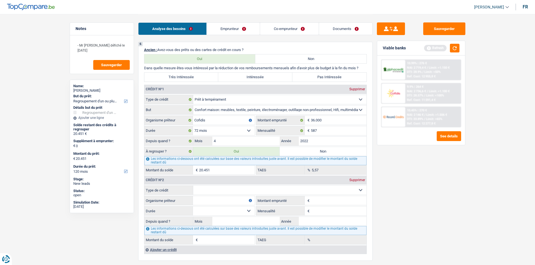
click at [241, 187] on select "Carte ou ouverture de crédit Prêt hypothécaire Vente à tempérament Prêt à tempé…" at bounding box center [279, 190] width 173 height 9
select select "carLoan"
type input "0"
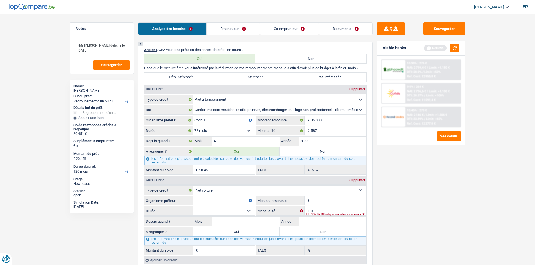
click at [215, 203] on input "Organisme prêteur" at bounding box center [224, 200] width 62 height 9
type input "Alpha crédit"
type input "147"
click at [249, 209] on select "12 mois 18 mois 24 mois Sélectionner une option" at bounding box center [224, 211] width 62 height 9
click at [218, 209] on select "12 mois 18 mois 24 mois Sélectionner une option" at bounding box center [224, 211] width 62 height 9
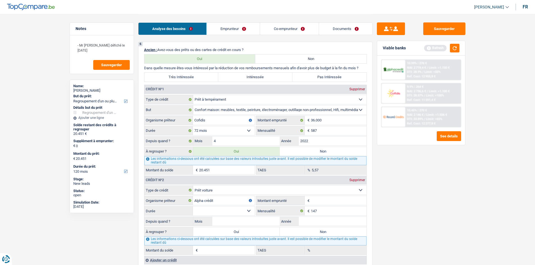
click at [475, 226] on main "Notes - Mr [PERSON_NAME] défiché le [DATE] Sauvegarder Name: [PERSON_NAME] But …" at bounding box center [267, 96] width 535 height 1034
click at [243, 222] on input "Mois" at bounding box center [246, 221] width 68 height 9
type input "02"
type input "2021"
click at [249, 211] on select "12 mois 18 mois 24 mois Sélectionner une option" at bounding box center [224, 211] width 62 height 9
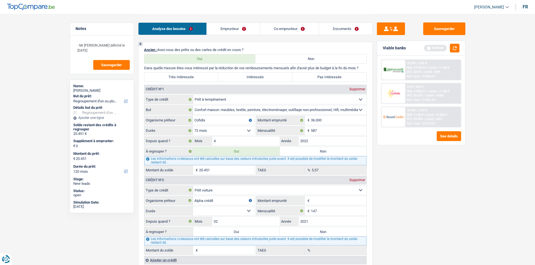
click at [232, 211] on select "12 mois 18 mois 24 mois Sélectionner une option" at bounding box center [224, 211] width 62 height 9
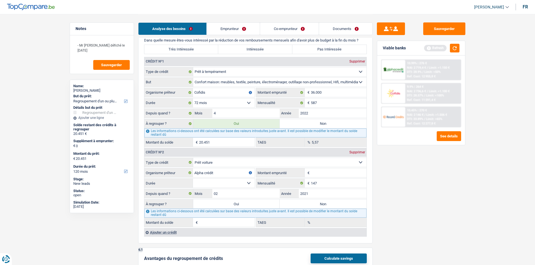
scroll to position [449, 0]
click at [247, 181] on select "12 mois 18 mois 24 mois Sélectionner une option" at bounding box center [224, 183] width 62 height 9
select select "24"
click at [193, 179] on select "12 mois 18 mois 24 mois Sélectionner une option" at bounding box center [224, 183] width 62 height 9
click at [322, 174] on input "Montant emprunté" at bounding box center [339, 172] width 56 height 9
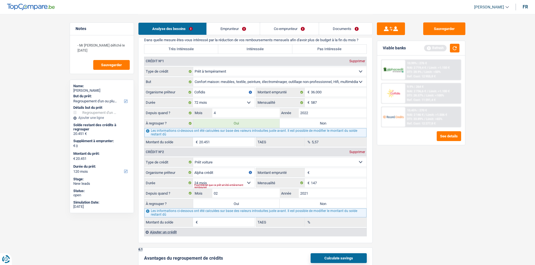
type input "8"
select select
click at [248, 183] on select "12 mois 18 mois 24 mois 30 mois 36 mois 42 mois 48 mois Sélectionner une option" at bounding box center [224, 183] width 62 height 9
click at [248, 182] on select "12 mois 18 mois 24 mois 30 mois 36 mois 42 mois 48 mois Sélectionner une option" at bounding box center [224, 183] width 62 height 9
click at [326, 171] on input "8.000" at bounding box center [339, 172] width 56 height 9
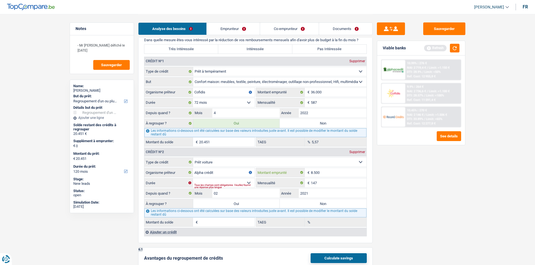
type input "8.500"
click at [251, 185] on div "Tous les champs sont obligatoires. Veuillez fournir une réponse plus longue" at bounding box center [224, 186] width 60 height 2
click at [250, 182] on select "12 mois 18 mois 24 mois 30 mois 36 mois 42 mois 48 mois Sélectionner une option" at bounding box center [224, 183] width 62 height 9
select select "48"
click at [193, 179] on select "12 mois 18 mois 24 mois 30 mois 36 mois 42 mois 48 mois Sélectionner une option" at bounding box center [224, 183] width 62 height 9
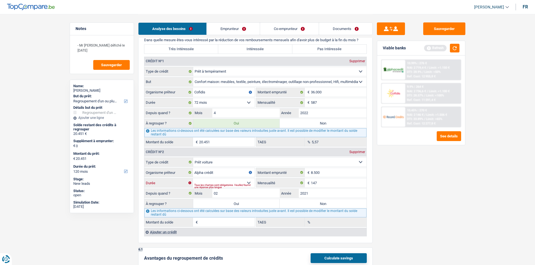
type input "1"
type input "0,00"
click at [250, 181] on select "12 mois 18 mois 24 mois 30 mois 36 mois 42 mois 48 mois Sélectionner une option" at bounding box center [224, 183] width 62 height 9
click at [193, 179] on select "12 mois 18 mois 24 mois 30 mois 36 mois 42 mois 48 mois Sélectionner une option" at bounding box center [224, 183] width 62 height 9
click at [252, 181] on select "12 mois 18 mois 24 mois 30 mois 36 mois 42 mois 48 mois Sélectionner une option" at bounding box center [224, 183] width 62 height 9
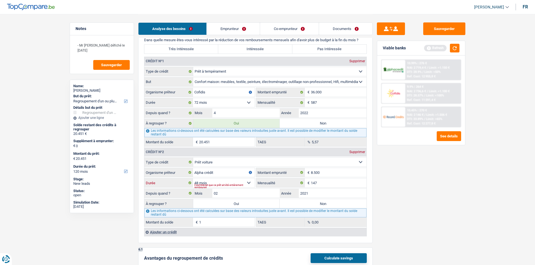
click at [193, 179] on select "12 mois 18 mois 24 mois 30 mois 36 mois 42 mois 48 mois Sélectionner une option" at bounding box center [224, 183] width 62 height 9
click at [214, 218] on fieldset "1 € Montant du solde" at bounding box center [199, 223] width 110 height 10
click at [214, 223] on input "1" at bounding box center [227, 222] width 56 height 9
type input "3.400"
click at [410, 198] on div "Sauvegarder Viable banks Refresh 10.99% | 276 € NAI: 2 719,4 € / Limit: >1.150 …" at bounding box center [421, 139] width 97 height 234
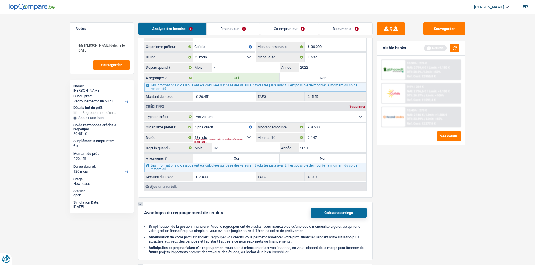
scroll to position [506, 0]
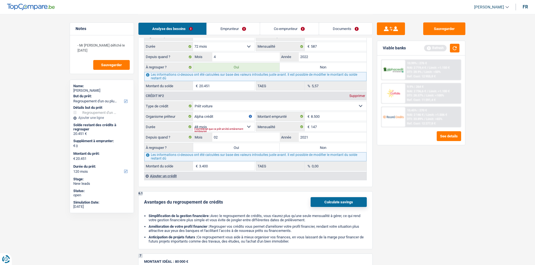
click at [235, 147] on label "Oui" at bounding box center [236, 147] width 87 height 9
click at [235, 147] on input "Oui" at bounding box center [236, 147] width 87 height 9
radio input "true"
type input "23.851"
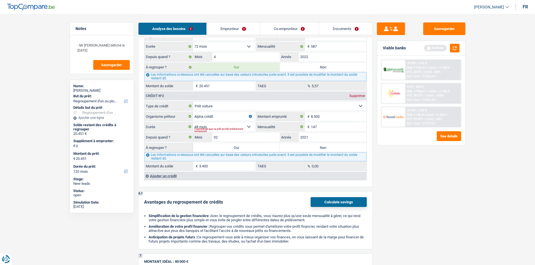
type input "23.851"
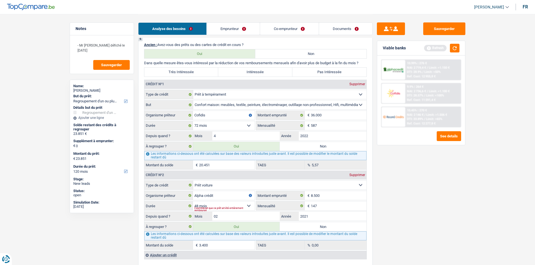
scroll to position [421, 0]
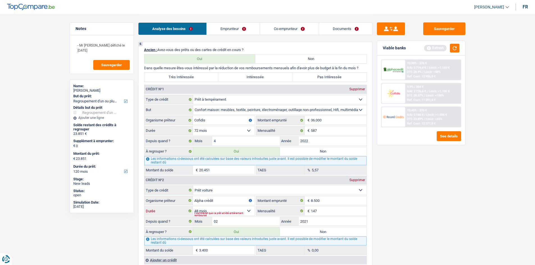
click at [247, 211] on select "12 mois 18 mois 24 mois 30 mois 36 mois 42 mois 48 mois Sélectionner une option" at bounding box center [224, 211] width 62 height 9
click at [193, 207] on select "12 mois 18 mois 24 mois 30 mois 36 mois 42 mois 48 mois Sélectionner une option" at bounding box center [224, 211] width 62 height 9
click at [324, 200] on input "8.500" at bounding box center [339, 200] width 56 height 9
click at [198, 74] on label "Très Intéressée" at bounding box center [181, 77] width 74 height 9
click at [198, 74] on input "Très Intéressée" at bounding box center [181, 77] width 74 height 9
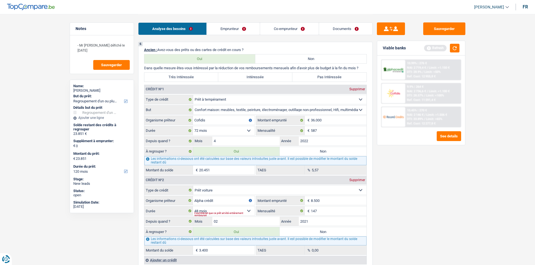
radio input "true"
type input "1"
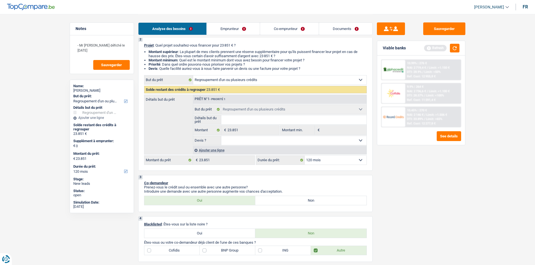
scroll to position [0, 0]
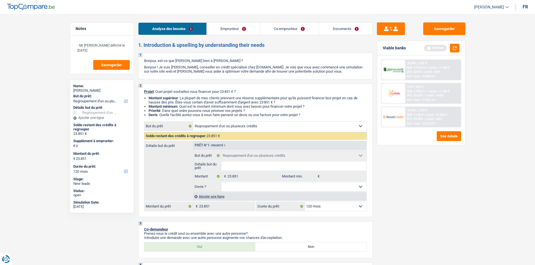
click at [241, 24] on link "Emprunteur" at bounding box center [233, 29] width 53 height 12
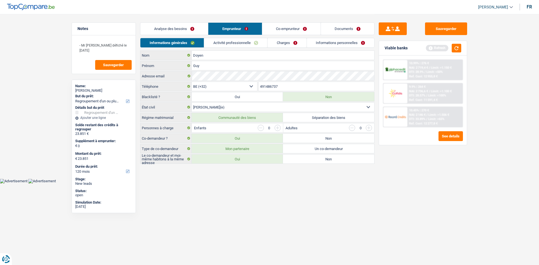
click at [252, 42] on link "Activité professionnelle" at bounding box center [235, 42] width 63 height 9
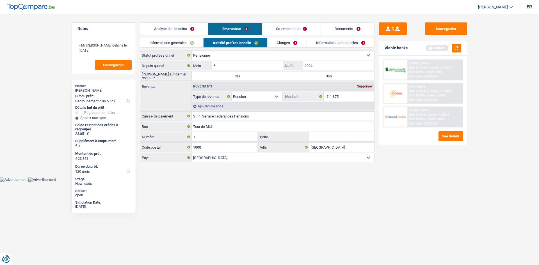
click at [286, 41] on link "Charges" at bounding box center [287, 42] width 39 height 9
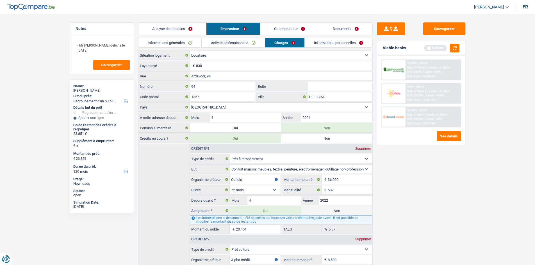
click at [290, 30] on link "Co-emprunteur" at bounding box center [289, 29] width 58 height 12
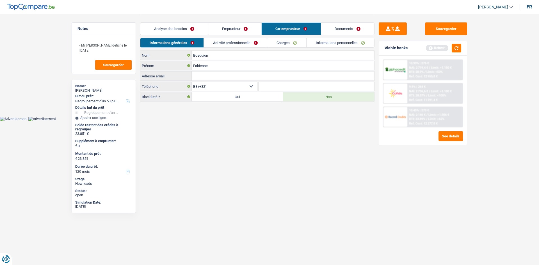
click at [232, 25] on link "Emprunteur" at bounding box center [234, 29] width 53 height 12
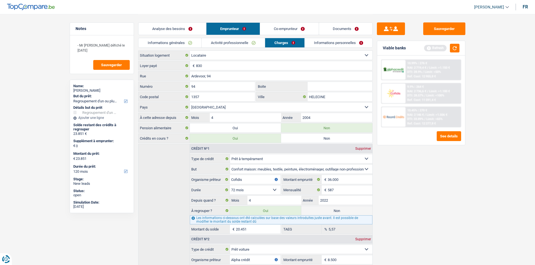
click at [330, 44] on link "Informations personnelles" at bounding box center [339, 42] width 68 height 9
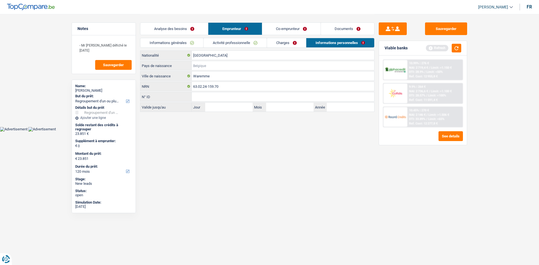
click at [203, 66] on input "Pays de naissance" at bounding box center [283, 65] width 183 height 9
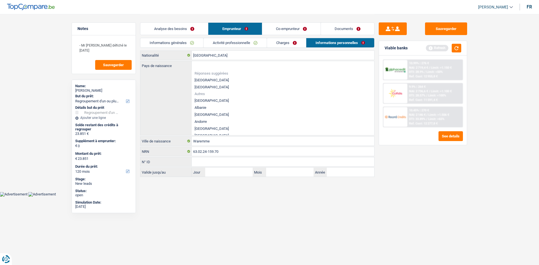
click at [203, 79] on li "[GEOGRAPHIC_DATA]" at bounding box center [283, 80] width 183 height 7
type input "[GEOGRAPHIC_DATA]"
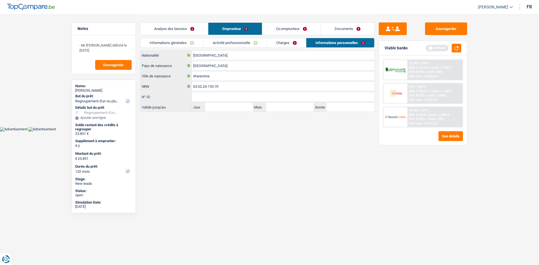
click at [280, 43] on link "Charges" at bounding box center [286, 42] width 39 height 9
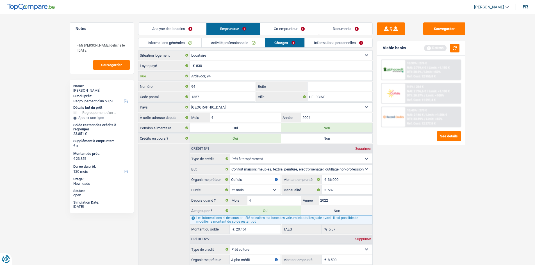
click at [226, 76] on input "Ardevoor, 94" at bounding box center [281, 76] width 183 height 9
type input "Ardevoor"
click at [221, 45] on link "Activité professionnelle" at bounding box center [233, 42] width 63 height 9
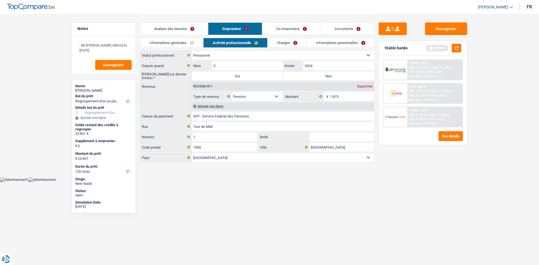
click at [216, 107] on div "Ajouter une ligne" at bounding box center [283, 106] width 183 height 8
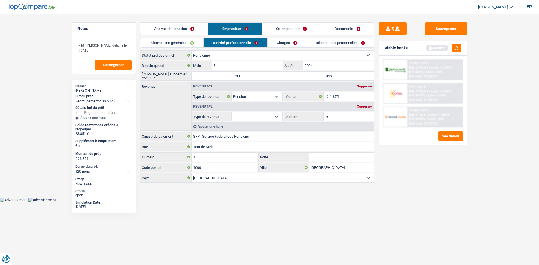
click at [275, 115] on select "Allocation d'handicap Allocations chômage Allocations familiales Chèques repas …" at bounding box center [257, 116] width 51 height 9
click at [220, 128] on div "Ajouter une ligne" at bounding box center [283, 126] width 183 height 8
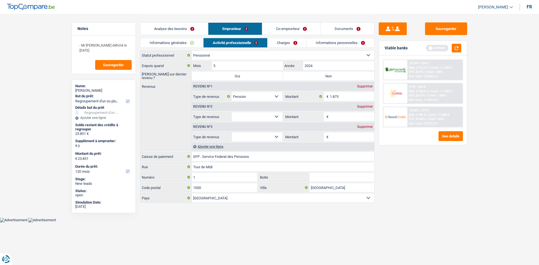
click at [358, 105] on div "Supprimer" at bounding box center [365, 106] width 19 height 3
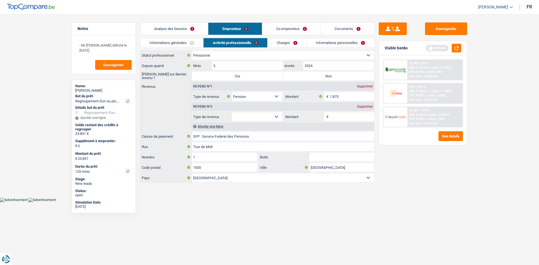
click at [360, 105] on div "Supprimer" at bounding box center [365, 106] width 19 height 3
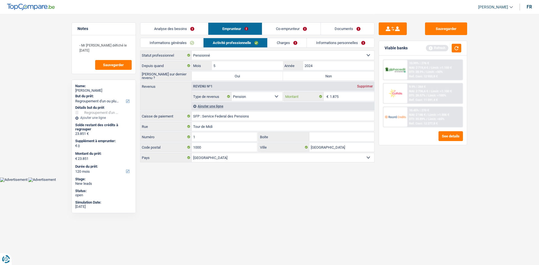
click at [335, 96] on input "1.875" at bounding box center [352, 96] width 45 height 9
click at [342, 98] on input "1.875" at bounding box center [352, 96] width 45 height 9
type input "1.780"
click at [284, 44] on link "Charges" at bounding box center [287, 42] width 39 height 9
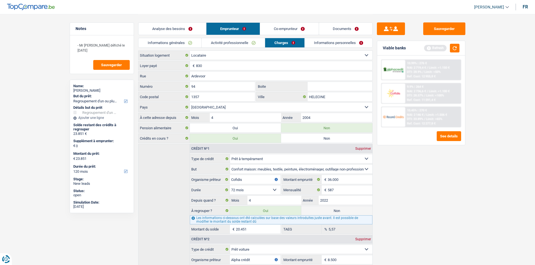
click at [329, 42] on link "Informations personnelles" at bounding box center [339, 42] width 68 height 9
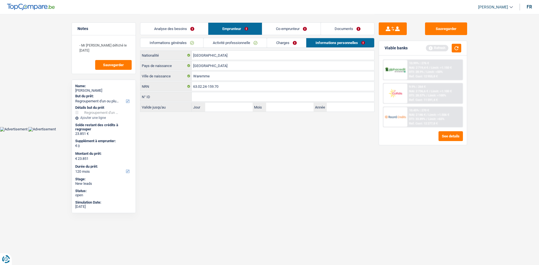
click at [283, 28] on link "Co-emprunteur" at bounding box center [291, 29] width 58 height 12
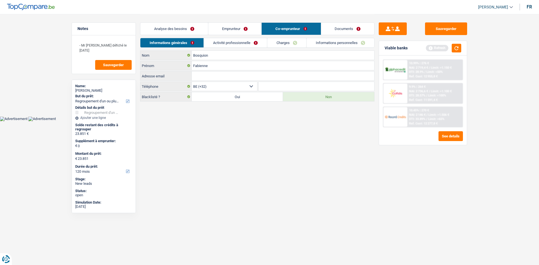
click at [247, 44] on link "Activité professionnelle" at bounding box center [235, 42] width 63 height 9
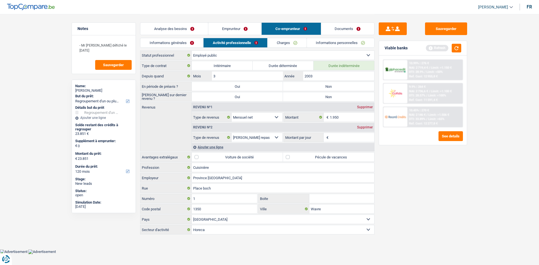
click at [245, 56] on select "Ouvrier Employé privé Employé public Invalide Indépendant Pensionné Chômeur Mut…" at bounding box center [283, 55] width 183 height 9
select select "retired"
click at [192, 51] on select "Ouvrier Employé privé Employé public Invalide Indépendant Pensionné Chômeur Mut…" at bounding box center [283, 55] width 183 height 9
type input "SFP : Service Federal des Pensions"
type input "Tour de Midi"
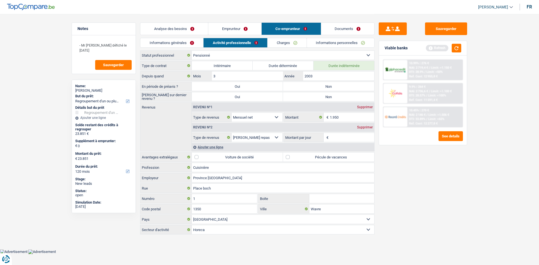
type input "1000"
type input "[GEOGRAPHIC_DATA]"
select select "netSalary"
select select "mealVouchers"
select select "pension"
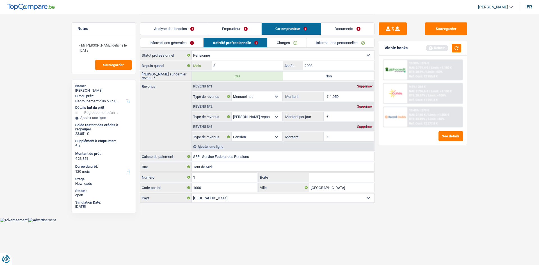
click at [260, 64] on input "3" at bounding box center [247, 65] width 71 height 9
type input "5"
type input "2025"
click at [312, 72] on label "Non" at bounding box center [328, 76] width 91 height 9
click at [312, 72] on input "Non" at bounding box center [328, 76] width 91 height 9
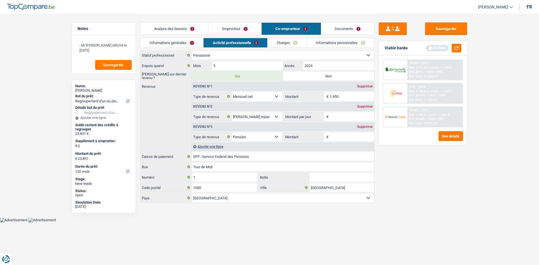
radio input "true"
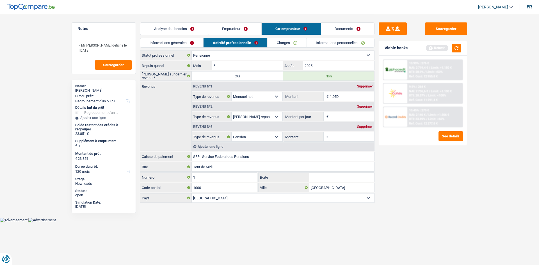
click at [365, 105] on div "Supprimer" at bounding box center [365, 106] width 19 height 3
select select "pension"
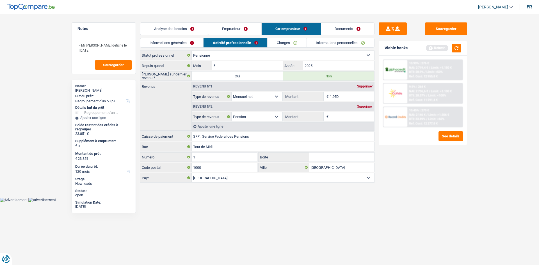
click at [365, 86] on div "Supprimer" at bounding box center [365, 86] width 19 height 3
select select "pension"
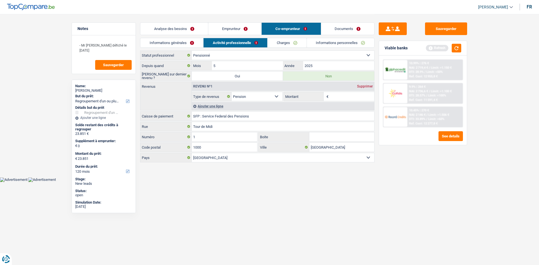
click at [343, 94] on input "Montant" at bounding box center [352, 96] width 45 height 9
type input "1.650"
click at [297, 45] on link "Charges" at bounding box center [287, 42] width 39 height 9
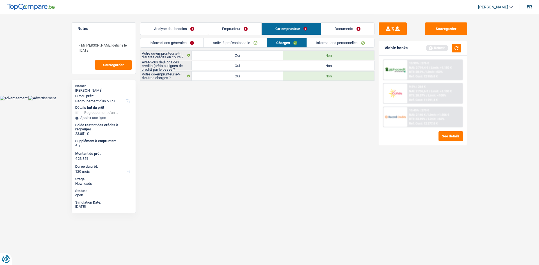
click at [235, 64] on label "Oui" at bounding box center [237, 65] width 91 height 9
click at [235, 64] on input "Oui" at bounding box center [237, 65] width 91 height 9
radio input "true"
click at [318, 40] on link "Informations personnelles" at bounding box center [341, 42] width 68 height 9
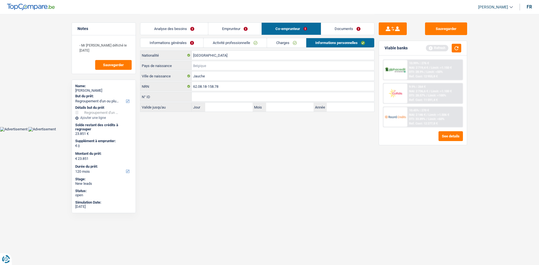
click at [211, 65] on input "Pays de naissance" at bounding box center [283, 65] width 183 height 9
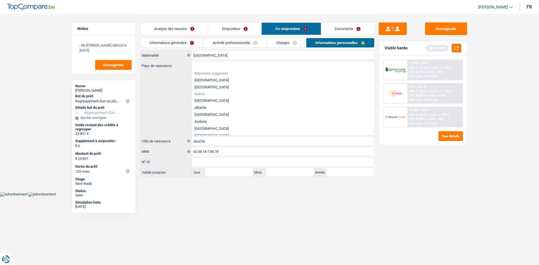
click at [210, 79] on li "[GEOGRAPHIC_DATA]" at bounding box center [283, 80] width 183 height 7
type input "[GEOGRAPHIC_DATA]"
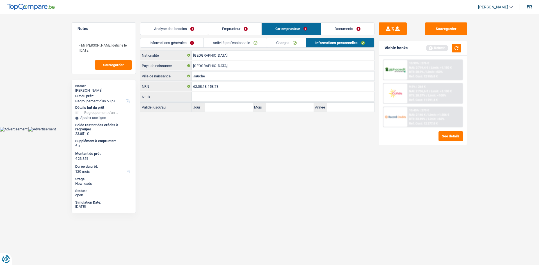
click at [182, 40] on link "Informations générales" at bounding box center [171, 42] width 63 height 9
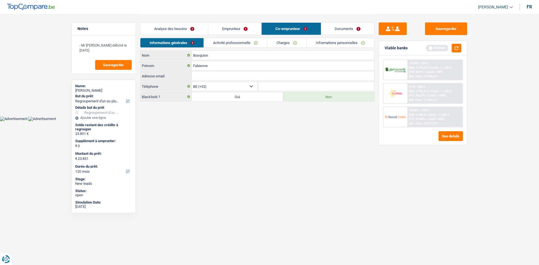
click at [232, 27] on link "Emprunteur" at bounding box center [234, 29] width 53 height 12
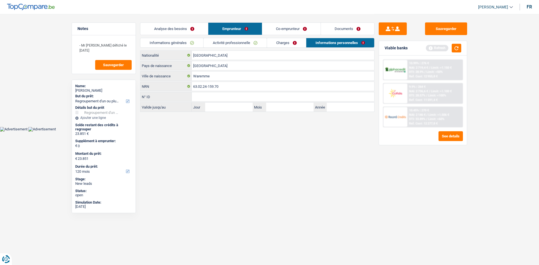
click at [312, 28] on link "Co-emprunteur" at bounding box center [291, 29] width 58 height 12
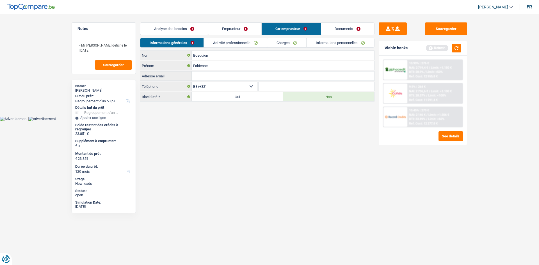
click at [197, 31] on link "Analyse des besoins" at bounding box center [174, 29] width 68 height 12
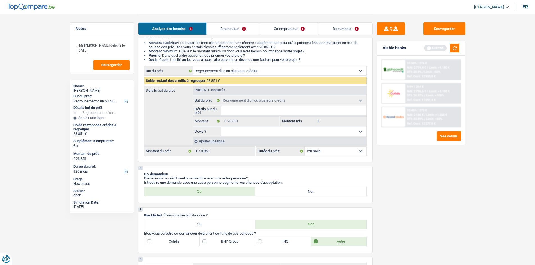
scroll to position [84, 0]
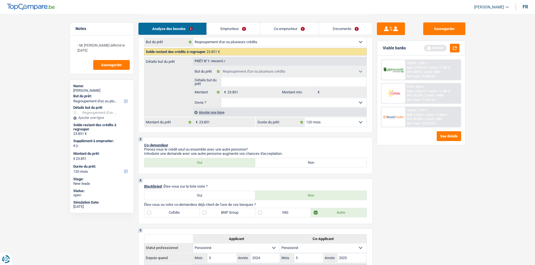
click at [213, 111] on div "Ajouter une ligne" at bounding box center [280, 112] width 174 height 8
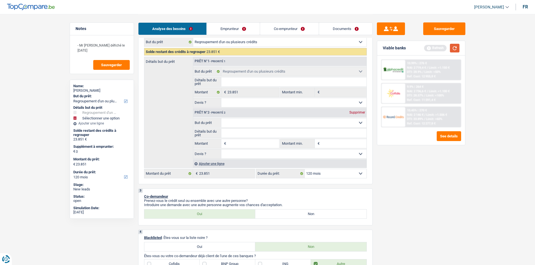
click at [455, 48] on button "button" at bounding box center [455, 48] width 10 height 9
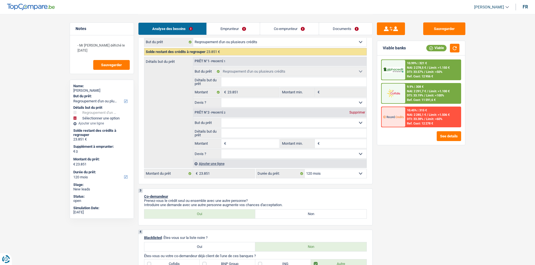
click at [243, 122] on select "Confort maison: meubles, textile, peinture, électroménager, outillage non-profe…" at bounding box center [293, 123] width 145 height 9
select select "car"
click at [221, 119] on select "Confort maison: meubles, textile, peinture, électroménager, outillage non-profe…" at bounding box center [293, 123] width 145 height 9
select select "car"
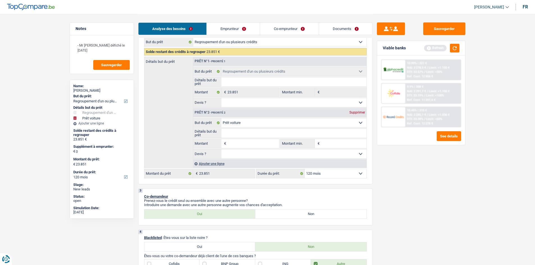
click at [245, 143] on input "Montant" at bounding box center [252, 143] width 51 height 9
type input "3"
type input "31"
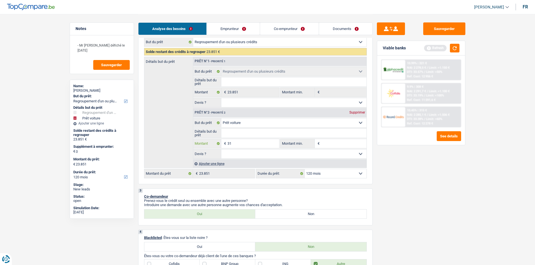
type input "310"
type input "3.100"
type input "31.000"
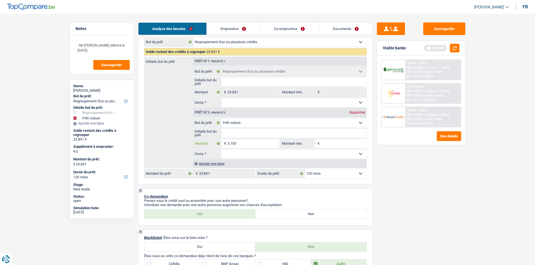
type input "31.000"
type input "54.851"
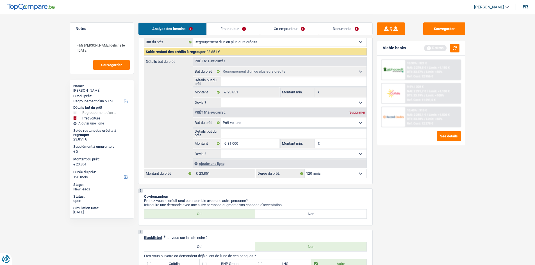
type input "54.851"
click at [249, 131] on input "Détails but du prêt" at bounding box center [293, 133] width 145 height 9
select select "144"
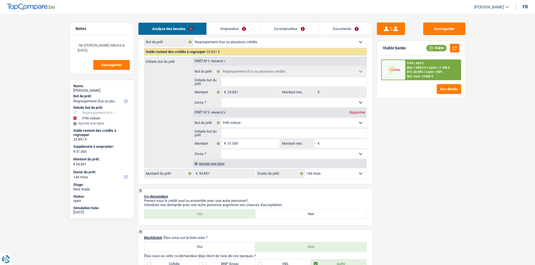
type input "V"
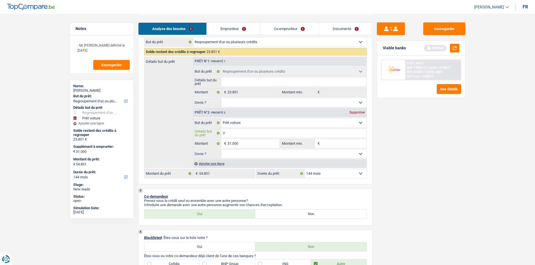
type input "Vo"
type input "Vol"
type input "Volv"
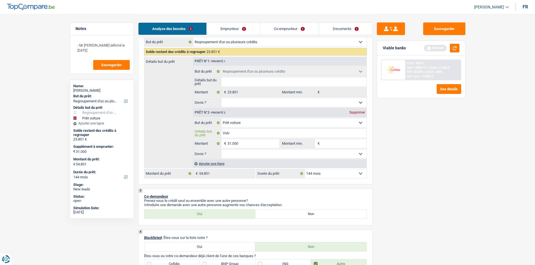
type input "Volv"
type input "Volvo"
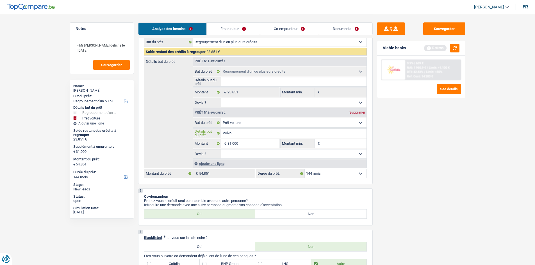
type input "Volvo x"
type input "Volvo xc"
type input "Volvo xc4"
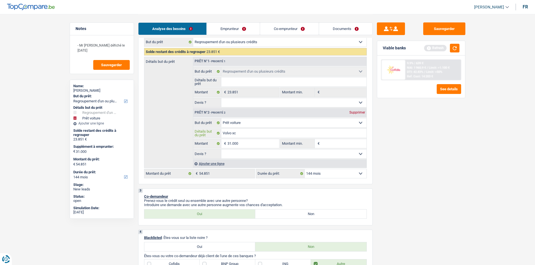
type input "Volvo xc4"
type input "Volvo xc40"
click at [281, 155] on select "Oui Non Non répondu Sélectionner une option" at bounding box center [293, 154] width 145 height 9
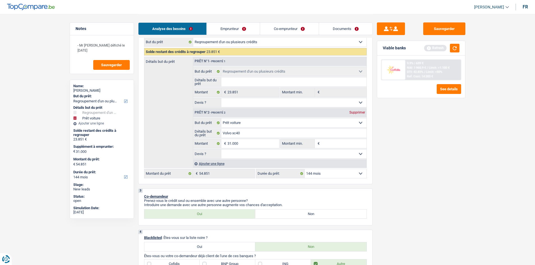
select select "yes"
click at [221, 150] on select "Oui Non Non répondu Sélectionner une option" at bounding box center [293, 154] width 145 height 9
select select "yes"
click at [456, 45] on button "button" at bounding box center [455, 48] width 10 height 9
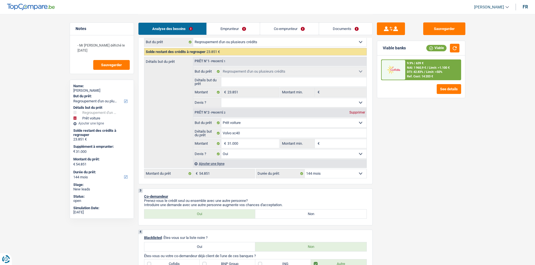
click at [344, 173] on select "12 mois 18 mois 24 mois 30 mois 36 mois 42 mois 48 mois 60 mois 72 mois 84 mois…" at bounding box center [336, 173] width 62 height 9
click at [404, 144] on div "Sauvegarder Viable banks Viable 9.9% | 639 € NAI: 1 960,9 € / Limit: >1.100 € D…" at bounding box center [421, 139] width 97 height 234
click at [331, 173] on select "12 mois 18 mois 24 mois 30 mois 36 mois 42 mois 48 mois 60 mois 72 mois 84 mois…" at bounding box center [336, 173] width 62 height 9
click at [346, 175] on select "12 mois 18 mois 24 mois 30 mois 36 mois 42 mois 48 mois 60 mois 72 mois 84 mois…" at bounding box center [336, 173] width 62 height 9
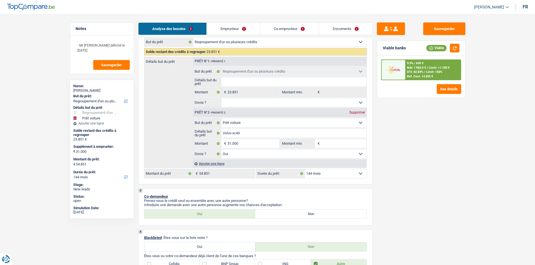
select select "120"
click at [305, 169] on select "12 mois 18 mois 24 mois 30 mois 36 mois 42 mois 48 mois 60 mois 72 mois 84 mois…" at bounding box center [336, 173] width 62 height 9
select select "120"
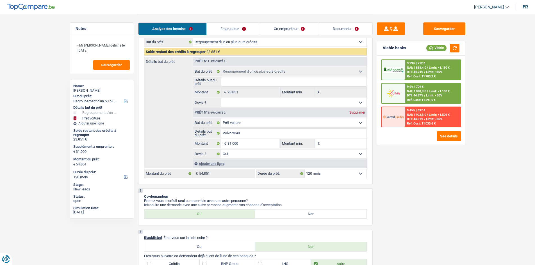
click at [357, 171] on select "12 mois 18 mois 24 mois 30 mois 36 mois 42 mois 48 mois 60 mois 72 mois 84 mois…" at bounding box center [336, 173] width 62 height 9
select select "144"
click at [305, 169] on select "12 mois 18 mois 24 mois 30 mois 36 mois 42 mois 48 mois 60 mois 72 mois 84 mois…" at bounding box center [336, 173] width 62 height 9
select select "144"
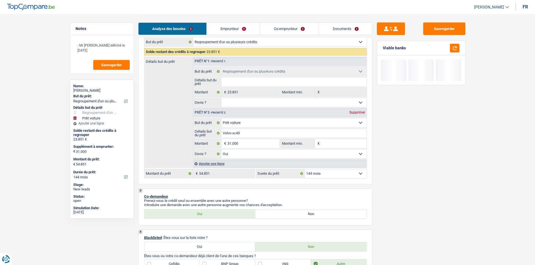
click at [353, 171] on select "12 mois 18 mois 24 mois 30 mois 36 mois 42 mois 48 mois 60 mois 72 mois 84 mois…" at bounding box center [336, 173] width 62 height 9
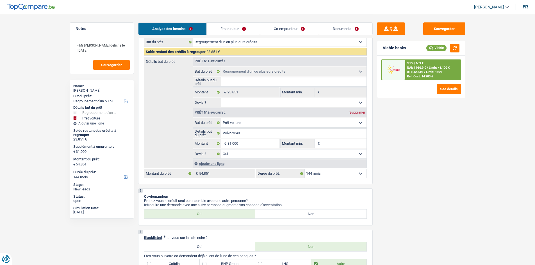
select select "120"
click at [305, 169] on select "12 mois 18 mois 24 mois 30 mois 36 mois 42 mois 48 mois 60 mois 72 mois 84 mois…" at bounding box center [336, 173] width 62 height 9
select select "120"
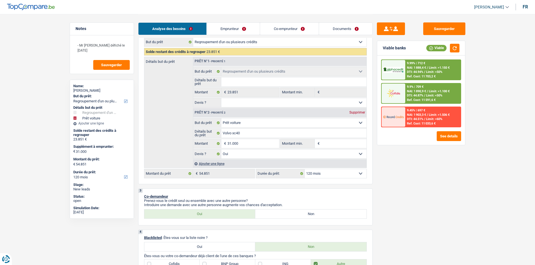
click at [422, 92] on span "NAI: 1 890,9 €" at bounding box center [416, 92] width 19 height 4
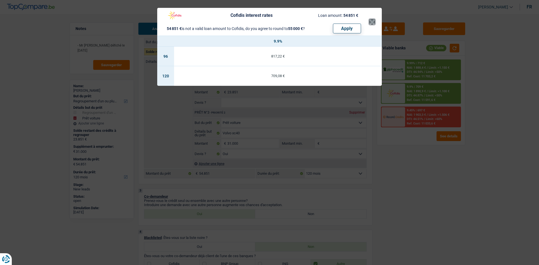
click at [373, 20] on button "×" at bounding box center [372, 22] width 6 height 6
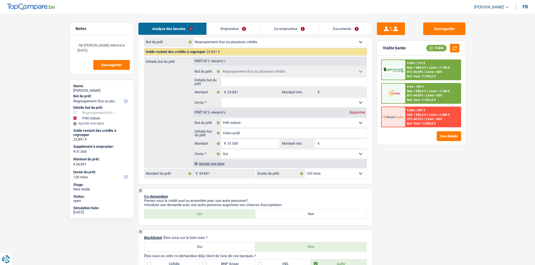
click at [410, 65] on div "9.99% | 712 €" at bounding box center [416, 64] width 18 height 4
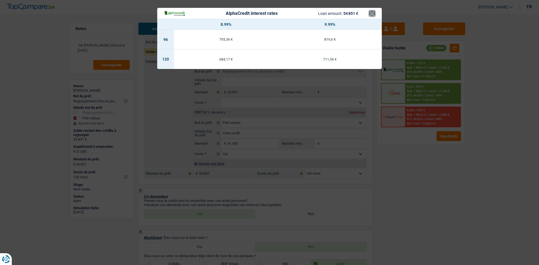
click at [374, 14] on button "×" at bounding box center [372, 14] width 6 height 6
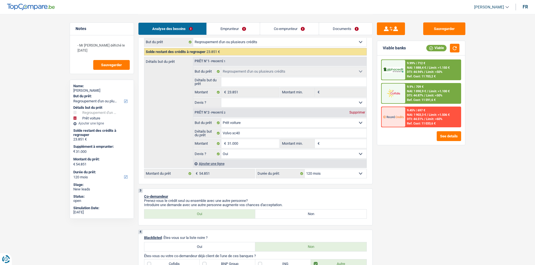
click at [425, 86] on div "9.9% | 709 € NAI: 1 890,9 € / Limit: >1.100 € DTI: 44.87% / Limit: <50% Ref. Co…" at bounding box center [432, 94] width 55 height 20
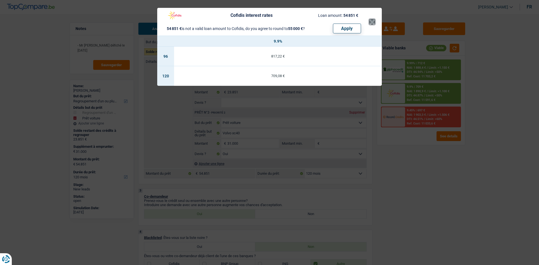
click at [372, 21] on button "×" at bounding box center [372, 22] width 6 height 6
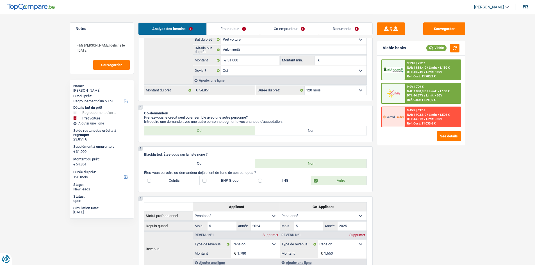
scroll to position [140, 0]
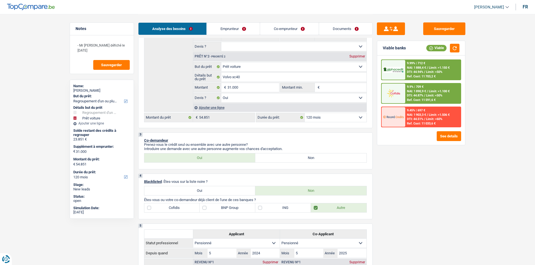
click at [298, 26] on link "Co-emprunteur" at bounding box center [289, 29] width 58 height 12
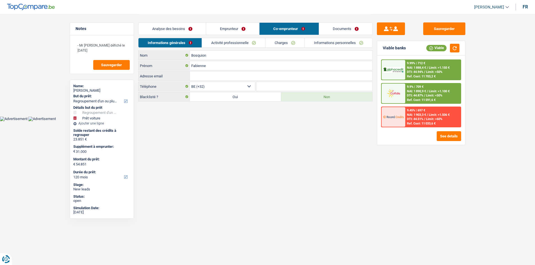
scroll to position [0, 0]
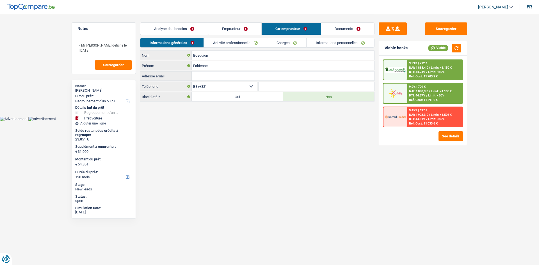
click at [340, 28] on link "Documents" at bounding box center [347, 29] width 53 height 12
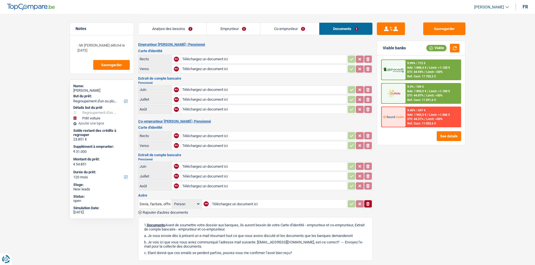
click at [242, 31] on link "Emprunteur" at bounding box center [233, 29] width 53 height 12
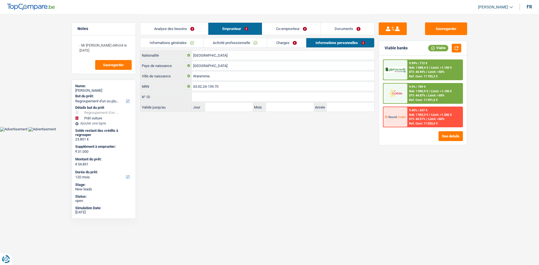
click at [186, 24] on link "Analyse des besoins" at bounding box center [174, 29] width 68 height 12
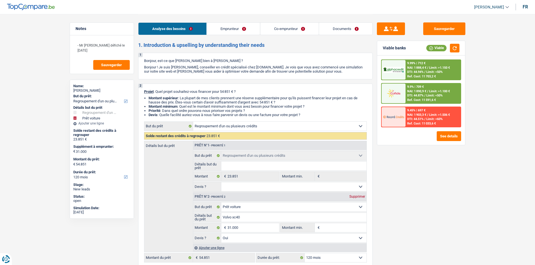
click at [258, 29] on link "Emprunteur" at bounding box center [233, 29] width 53 height 12
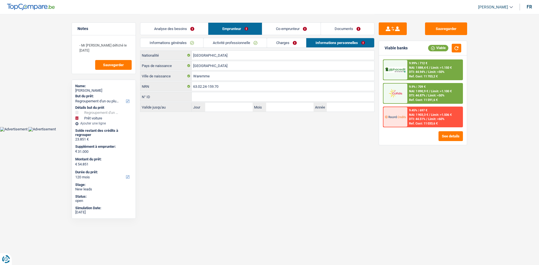
click at [193, 31] on link "Analyse des besoins" at bounding box center [174, 29] width 68 height 12
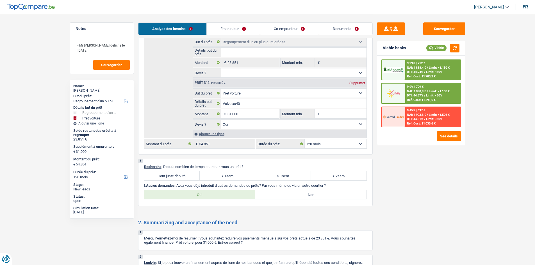
scroll to position [834, 0]
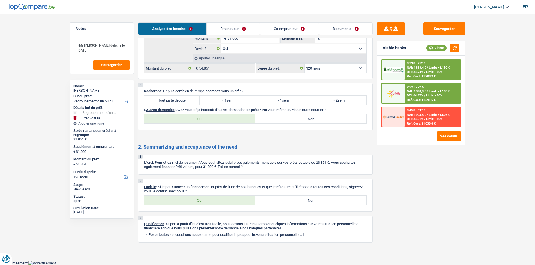
click at [187, 101] on label "Tout juste débuté" at bounding box center [172, 100] width 56 height 9
click at [187, 101] on input "Tout juste débuté" at bounding box center [172, 100] width 56 height 9
radio input "true"
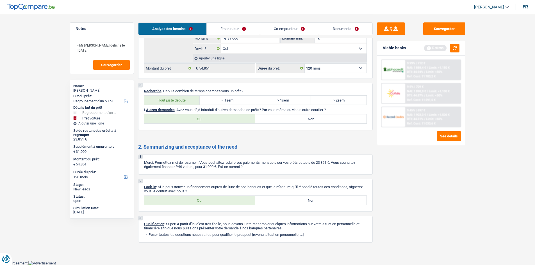
click at [289, 118] on label "Non" at bounding box center [310, 119] width 111 height 9
click at [289, 118] on input "Non" at bounding box center [310, 119] width 111 height 9
radio input "true"
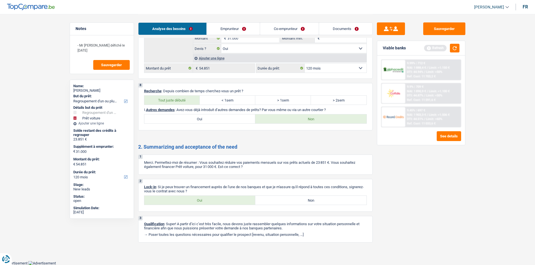
click at [190, 203] on label "Oui" at bounding box center [199, 200] width 111 height 9
click at [190, 203] on input "Oui" at bounding box center [199, 200] width 111 height 9
radio input "true"
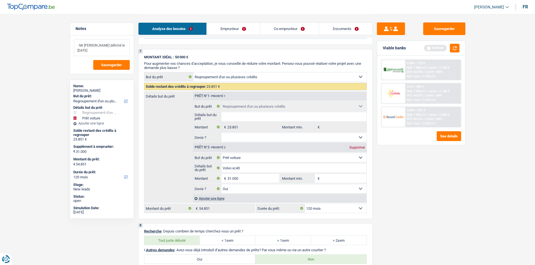
drag, startPoint x: 121, startPoint y: 46, endPoint x: 77, endPoint y: 47, distance: 44.1
click at [73, 47] on div "- Mr [PERSON_NAME] défiché le [DATE] Sauvegarder" at bounding box center [102, 54] width 64 height 38
click at [119, 65] on span "Sauvegarder" at bounding box center [111, 65] width 21 height 4
click at [457, 50] on button "button" at bounding box center [455, 48] width 10 height 9
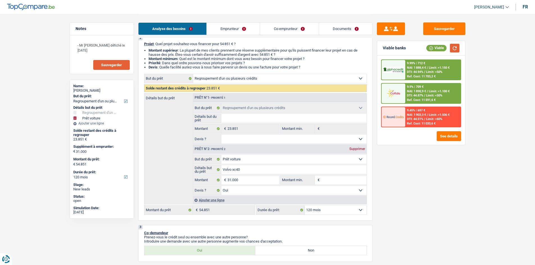
scroll to position [0, 0]
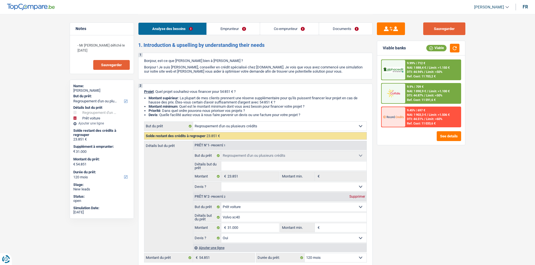
click at [436, 28] on button "Sauvegarder" at bounding box center [444, 28] width 42 height 13
click at [451, 28] on button "Sauvegarder" at bounding box center [444, 28] width 42 height 13
click at [444, 30] on button "Sauvegarder" at bounding box center [444, 28] width 42 height 13
click at [429, 24] on button "Sauvegarder" at bounding box center [444, 28] width 42 height 13
